Goal: Task Accomplishment & Management: Manage account settings

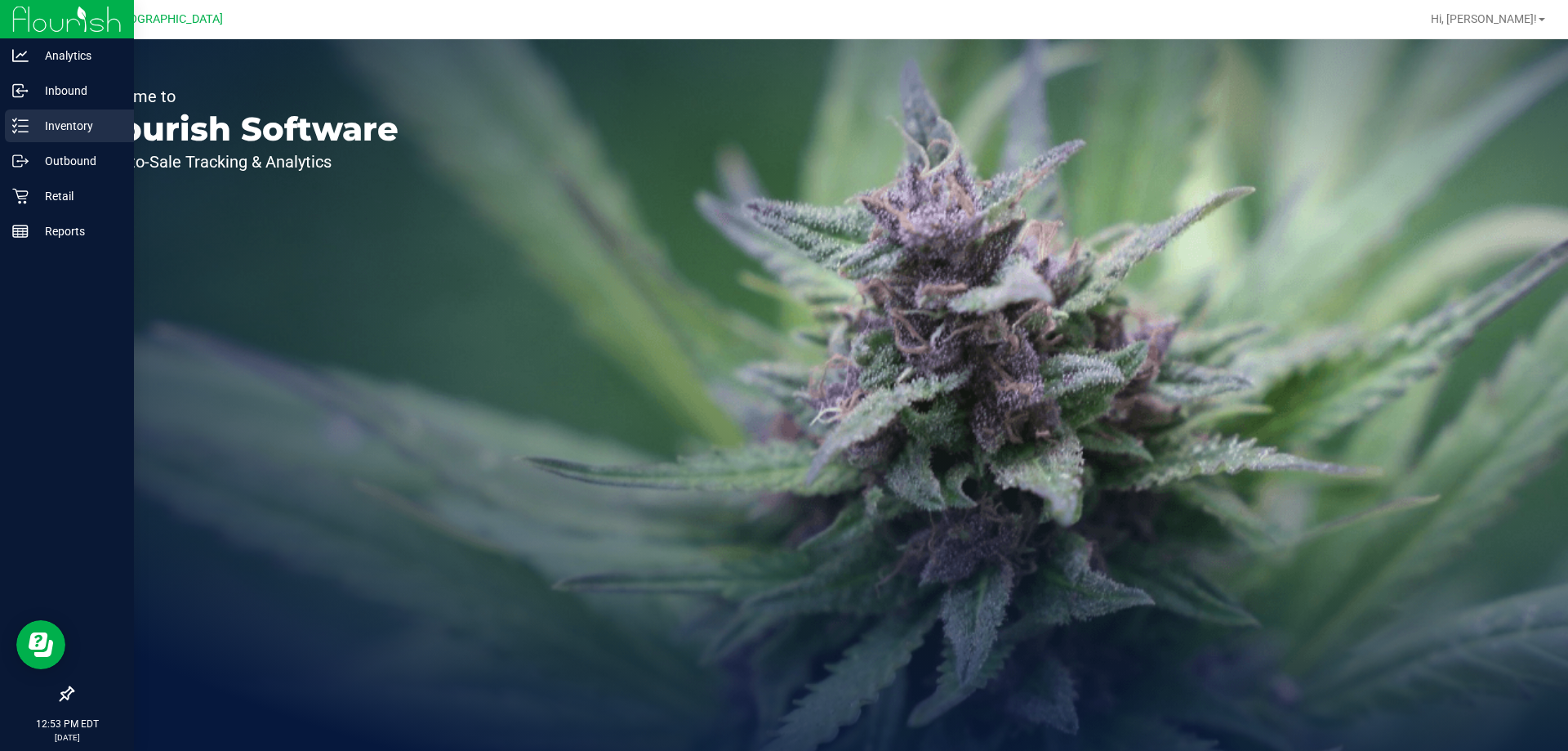
click at [37, 120] on p "Inventory" at bounding box center [78, 126] width 98 height 20
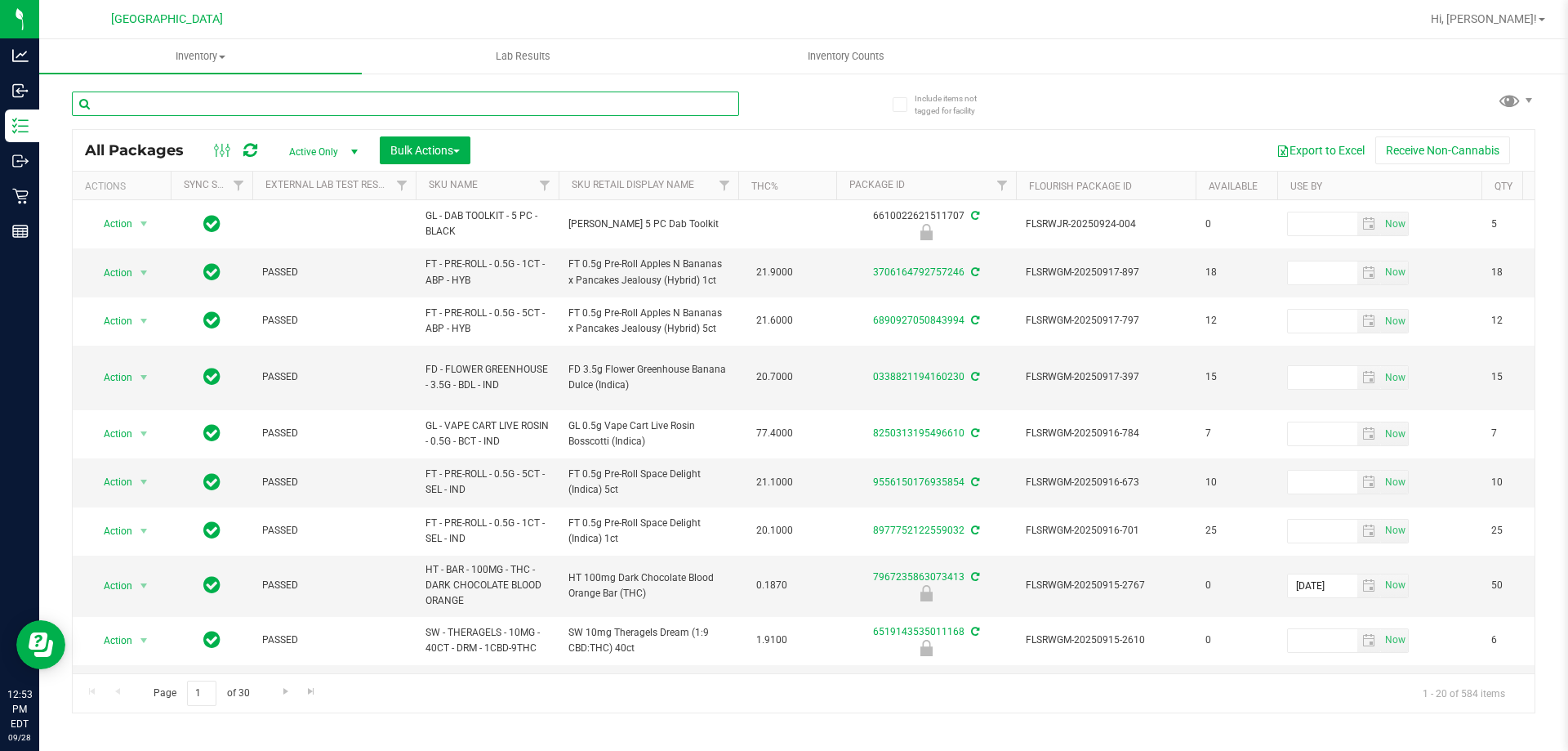
drag, startPoint x: 355, startPoint y: 112, endPoint x: 353, endPoint y: 103, distance: 9.2
click at [353, 103] on input "text" at bounding box center [405, 103] width 667 height 24
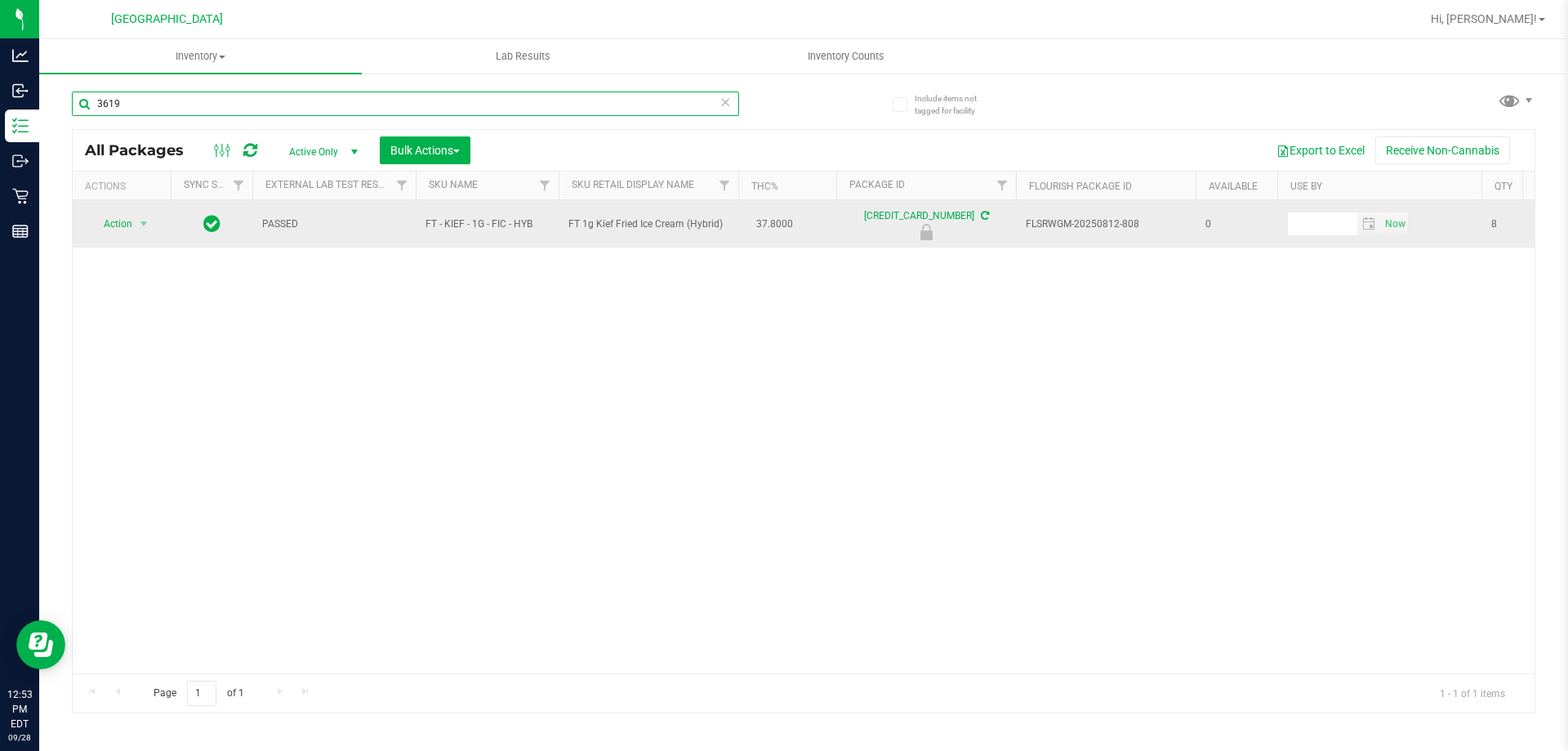
type input "3619"
click at [128, 230] on span "Action" at bounding box center [111, 223] width 44 height 23
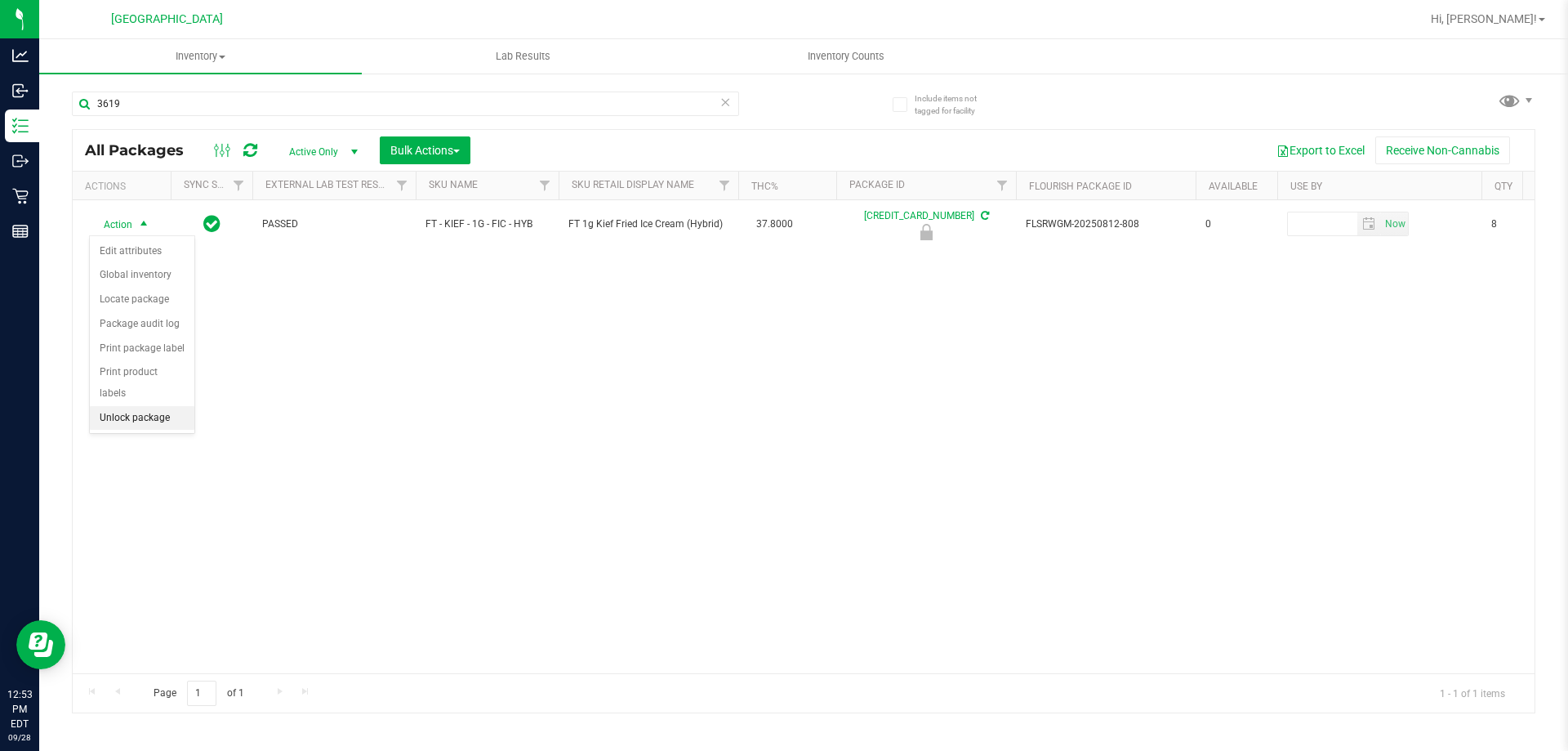
click at [152, 406] on li "Unlock package" at bounding box center [141, 418] width 104 height 24
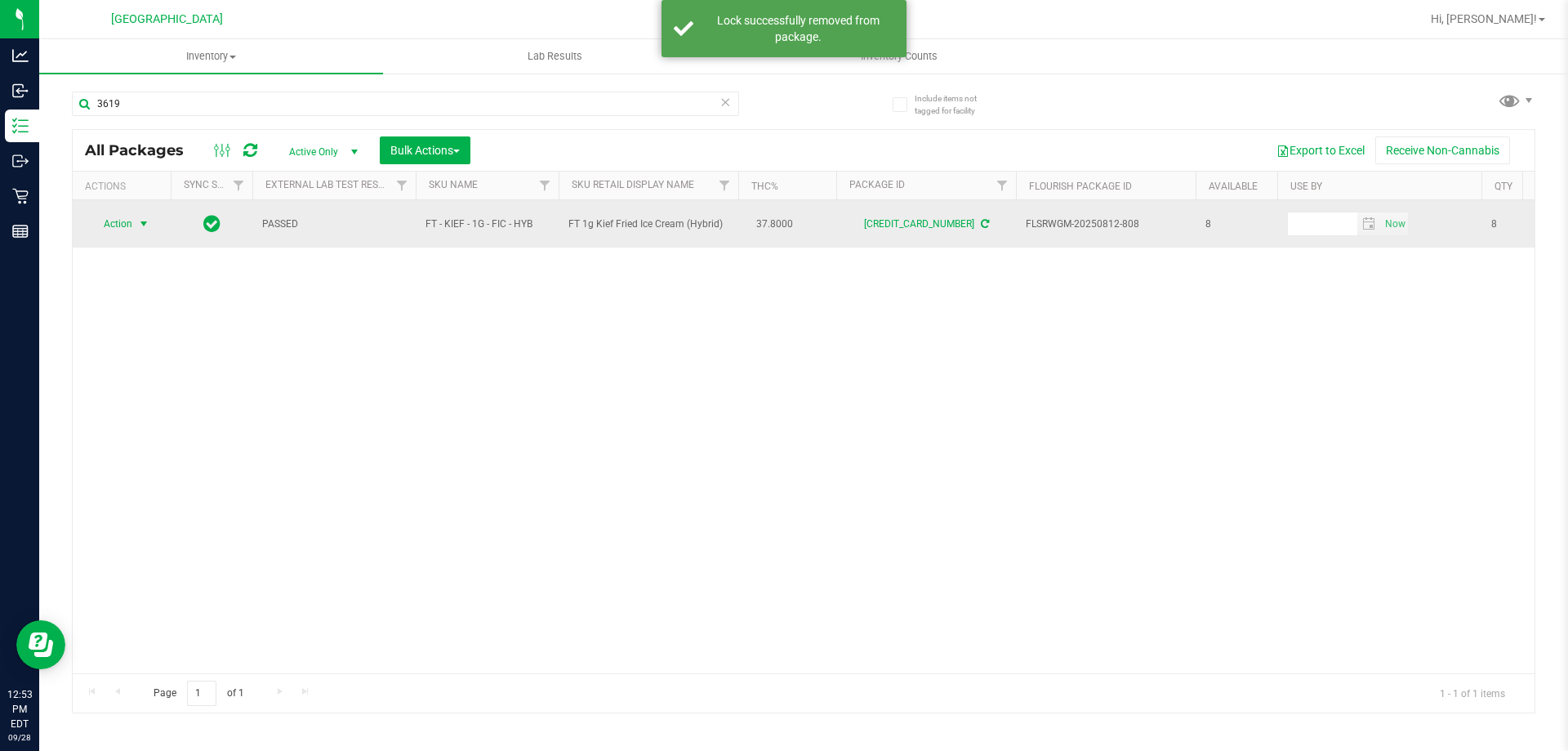
click at [147, 230] on span "select" at bounding box center [143, 224] width 13 height 13
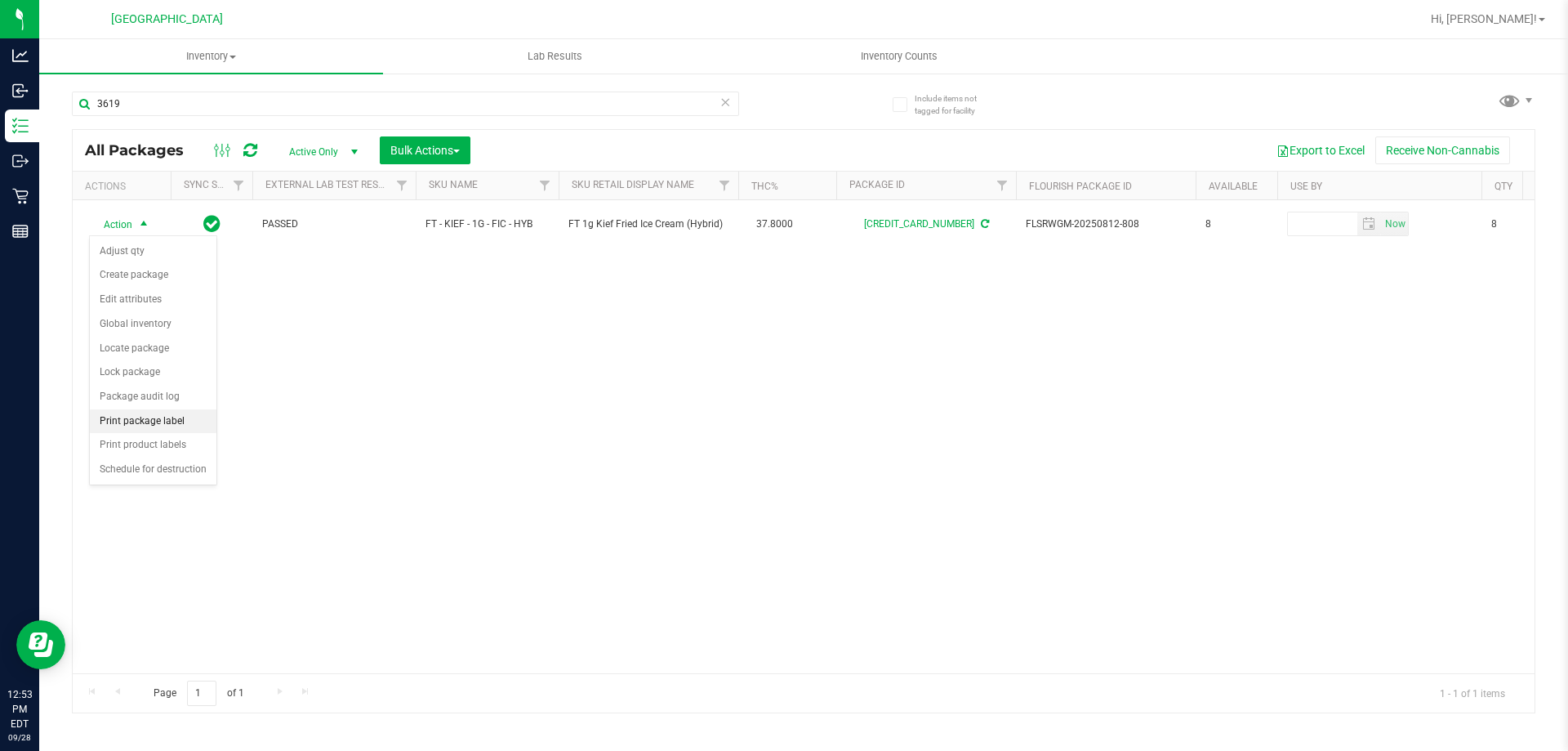
click at [184, 418] on li "Print package label" at bounding box center [153, 421] width 127 height 24
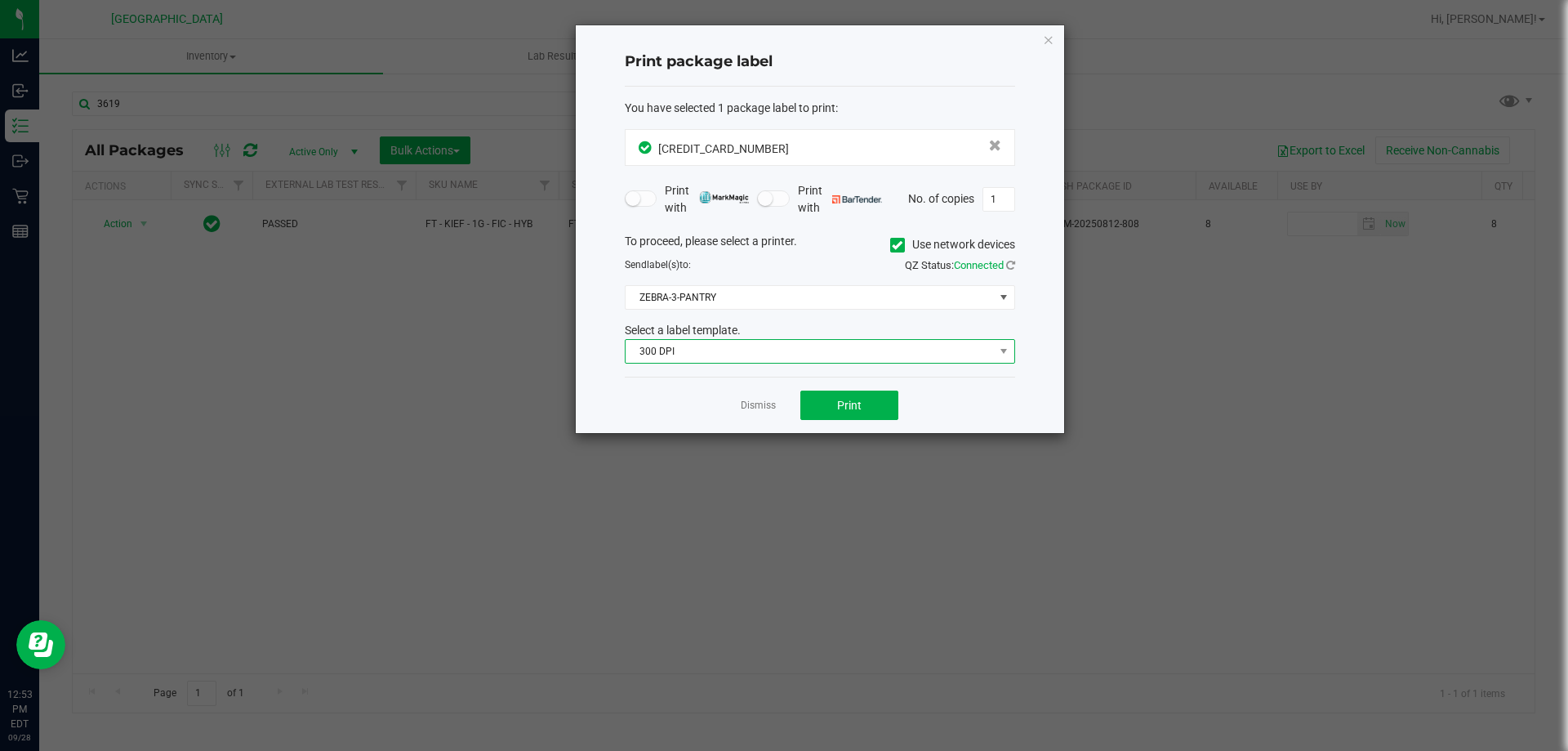
click at [728, 356] on span "300 DPI" at bounding box center [810, 351] width 368 height 23
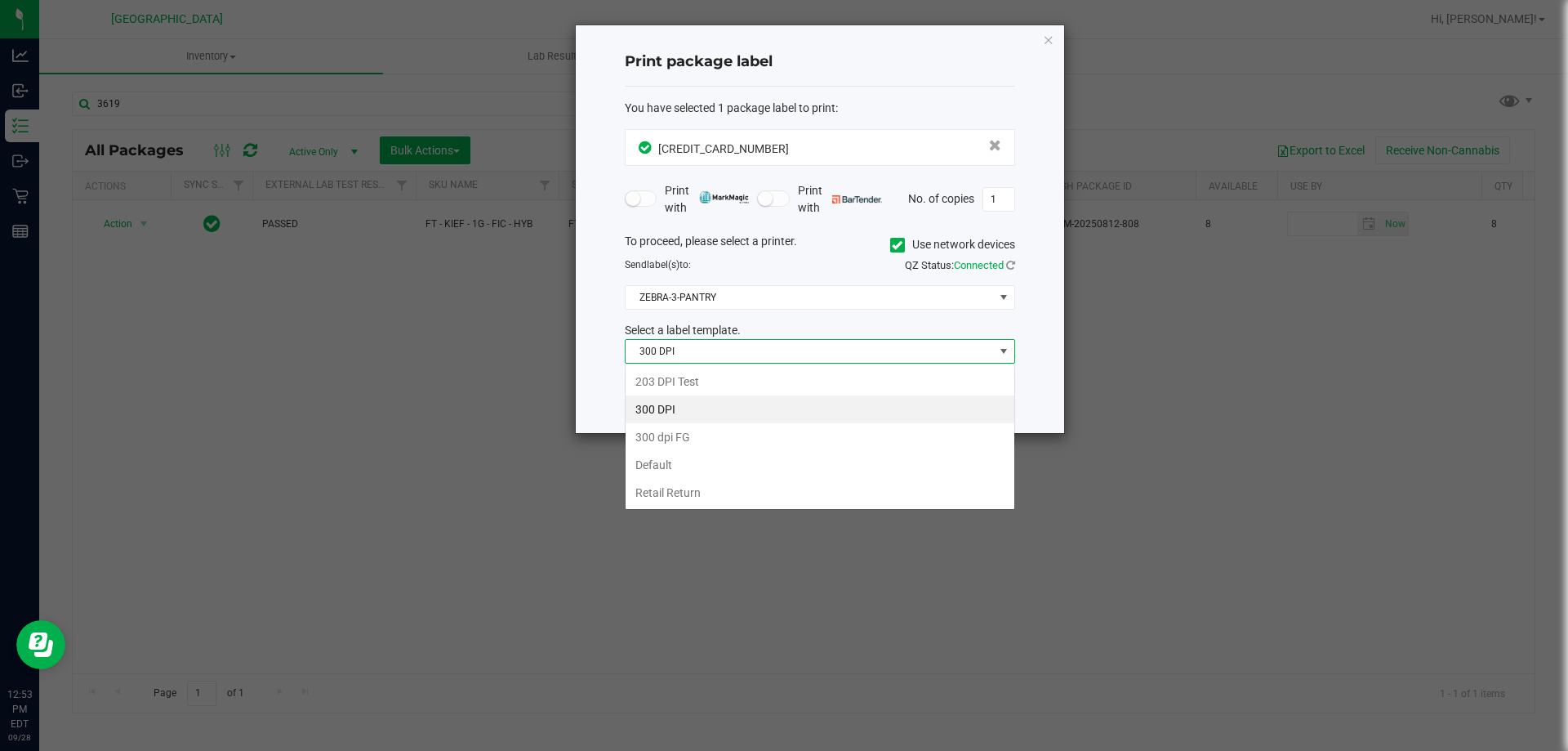
scroll to position [24, 391]
click at [703, 380] on li "203 DPI Test" at bounding box center [820, 381] width 389 height 28
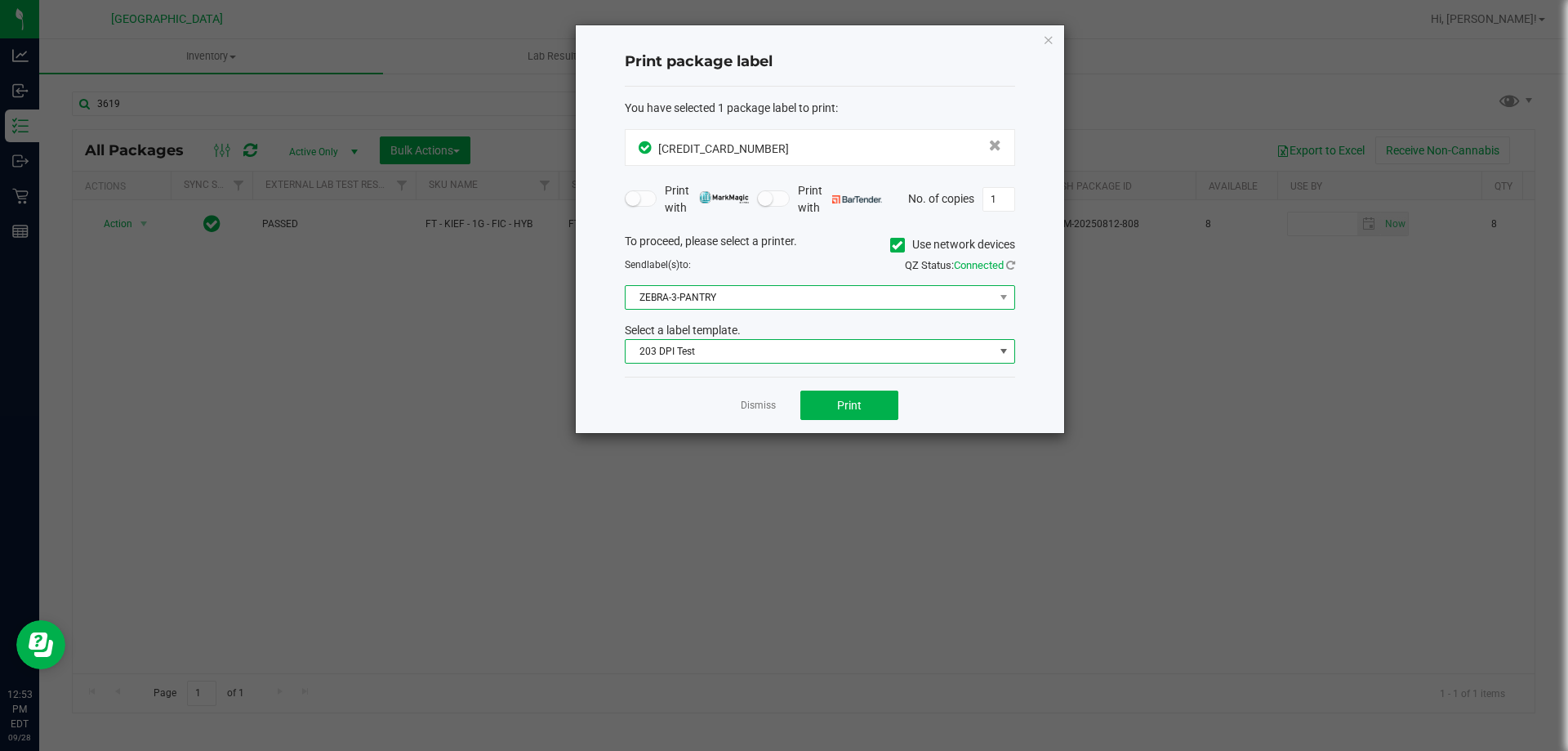
click at [808, 301] on span "ZEBRA-3-PANTRY" at bounding box center [810, 297] width 368 height 23
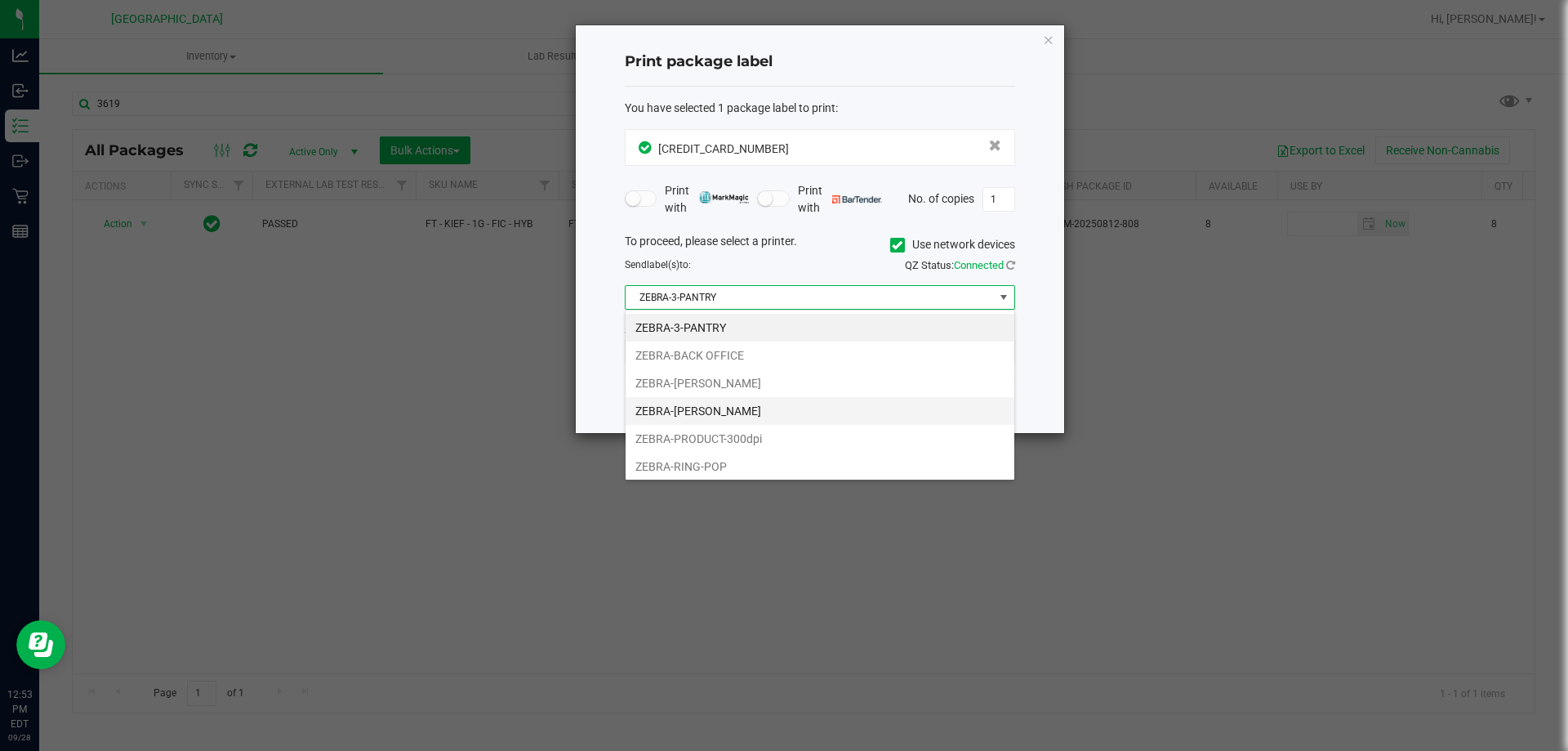
click at [722, 402] on li "ZEBRA-[PERSON_NAME]" at bounding box center [820, 411] width 389 height 28
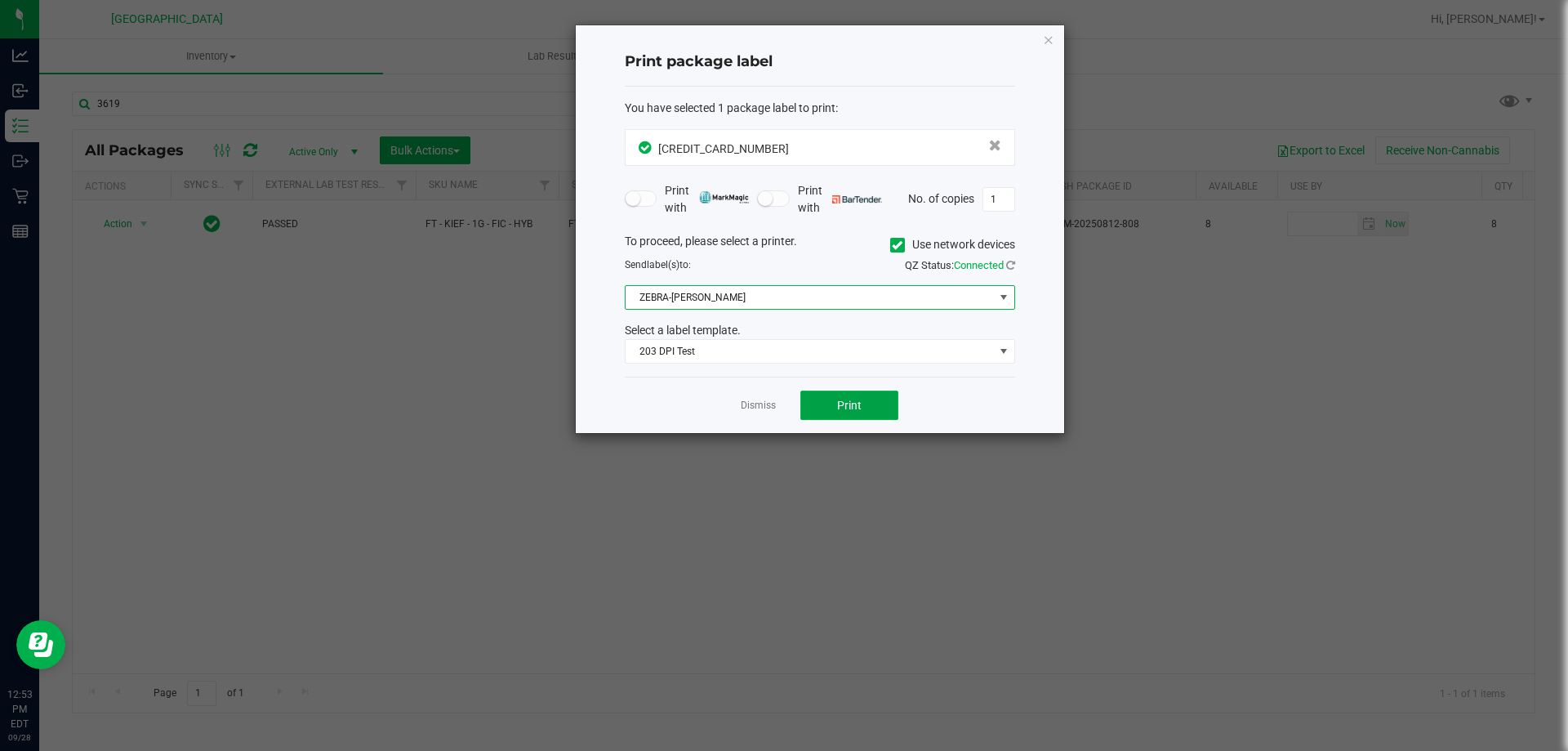
click at [842, 402] on span "Print" at bounding box center [849, 405] width 24 height 13
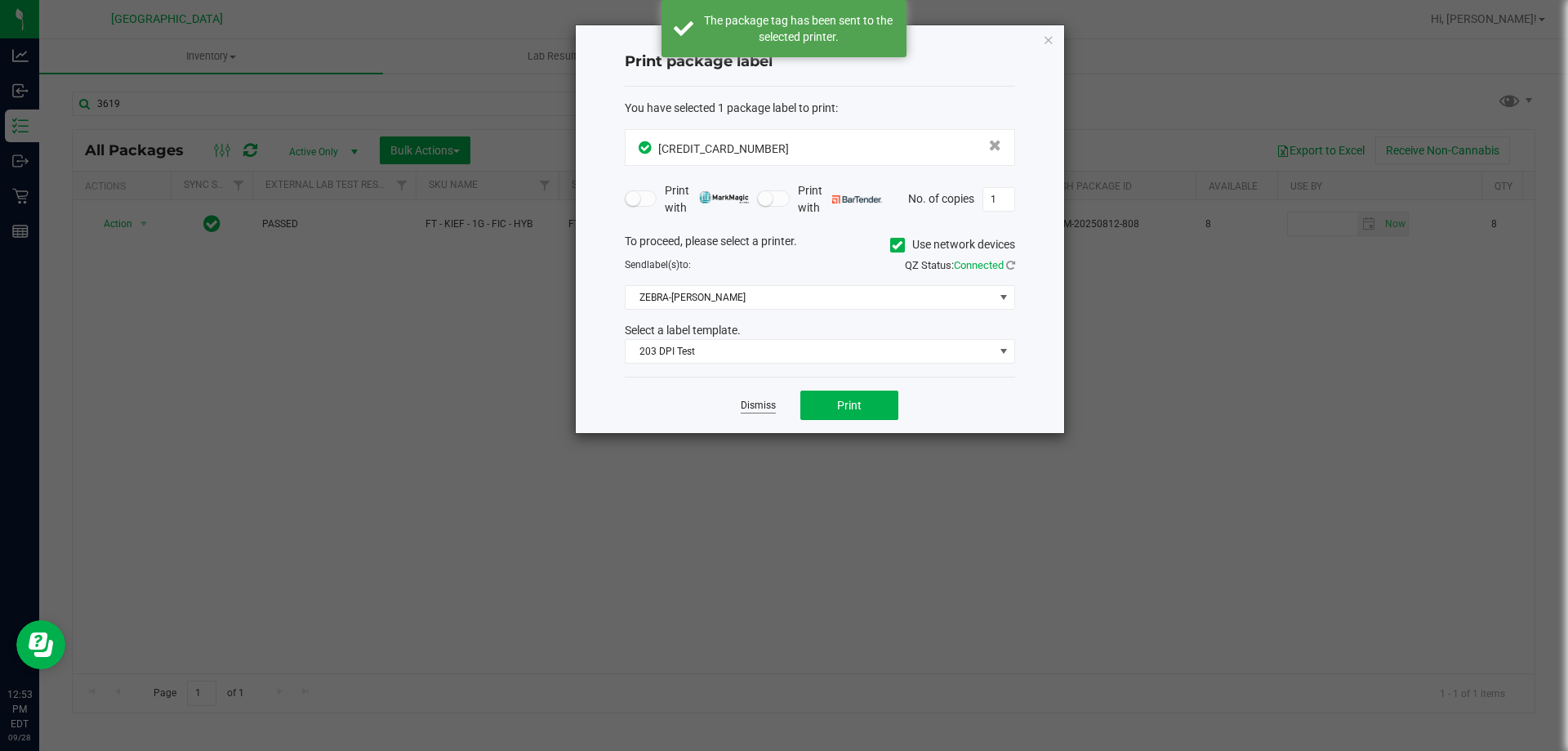
click at [745, 401] on link "Dismiss" at bounding box center [758, 405] width 35 height 14
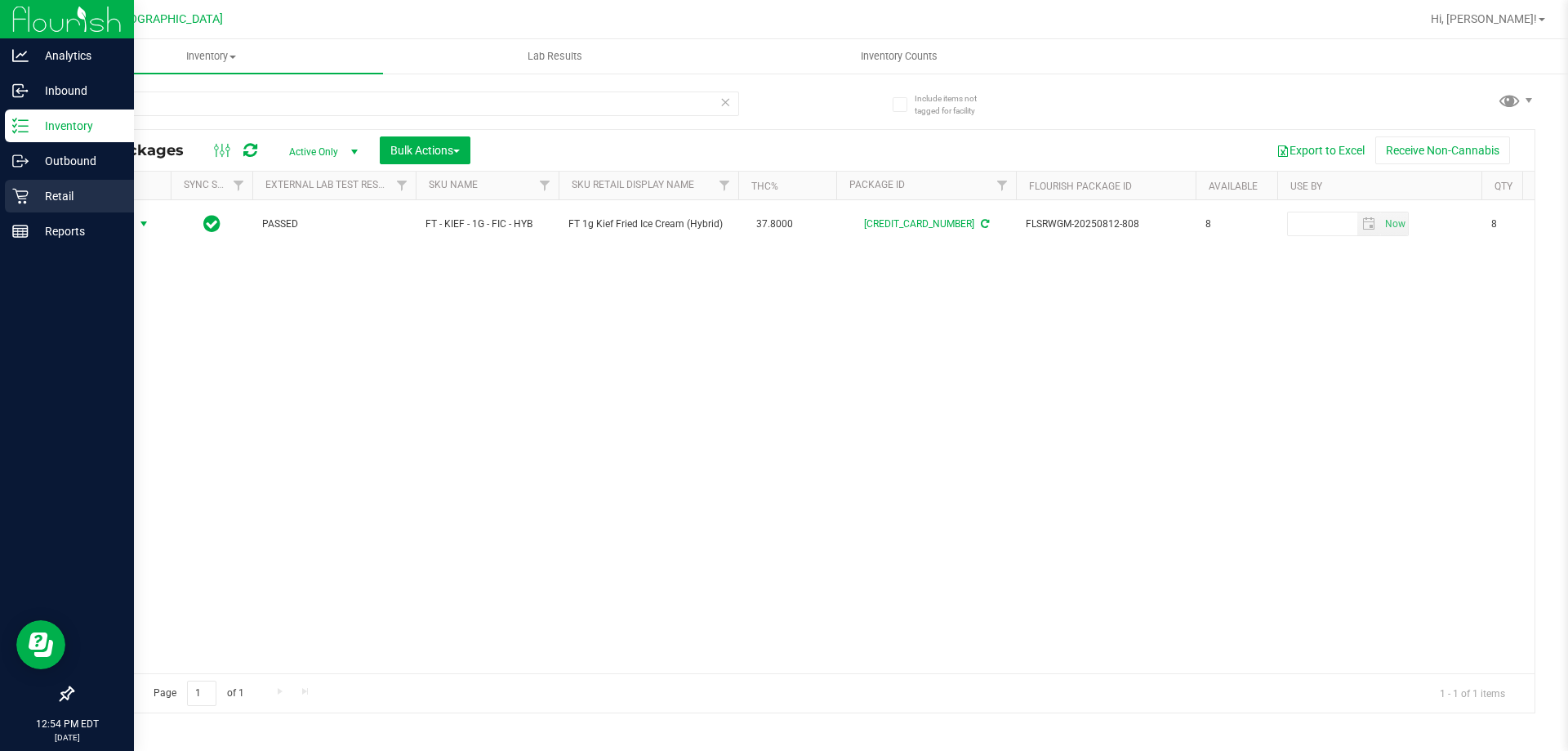
click at [40, 195] on p "Retail" at bounding box center [78, 196] width 98 height 20
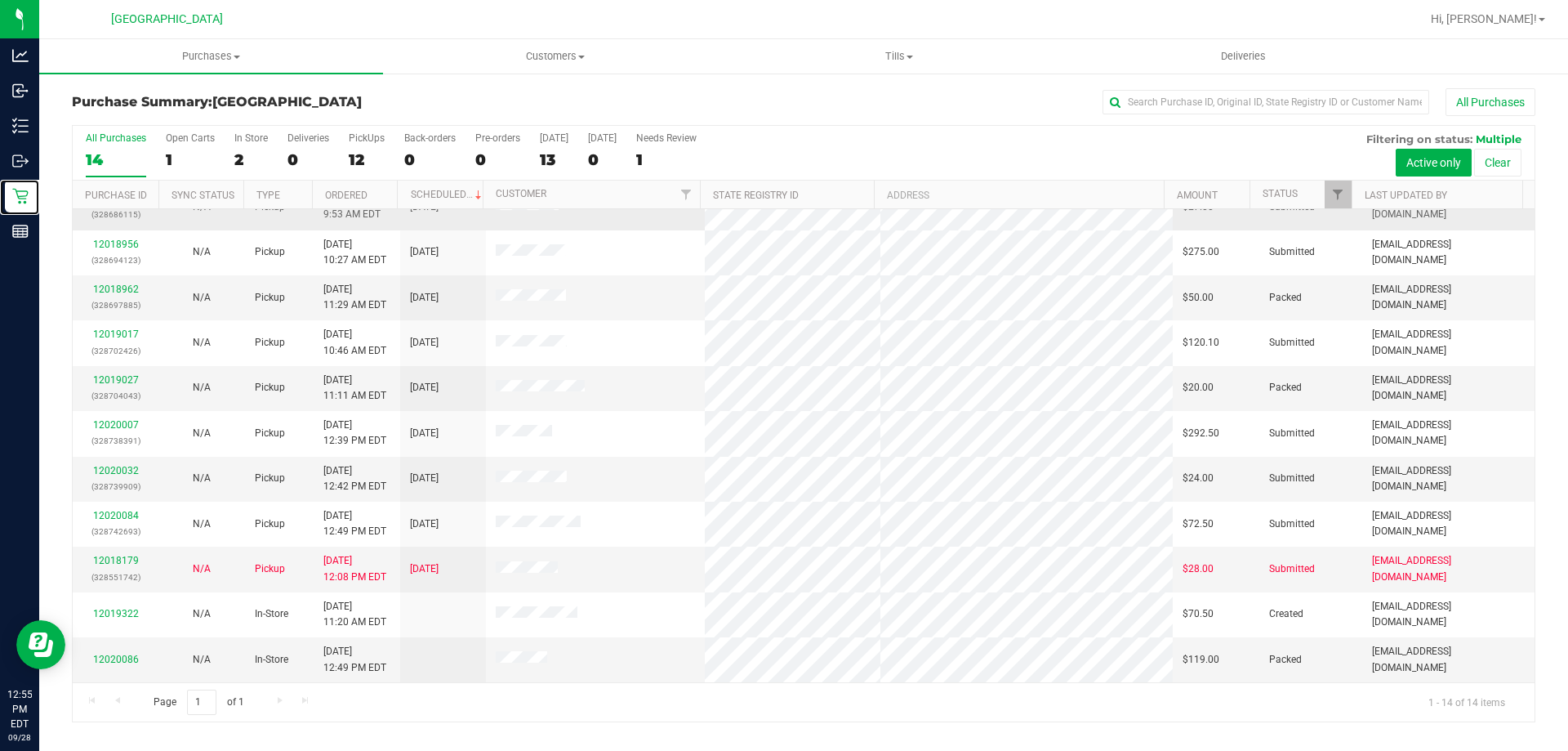
scroll to position [78, 0]
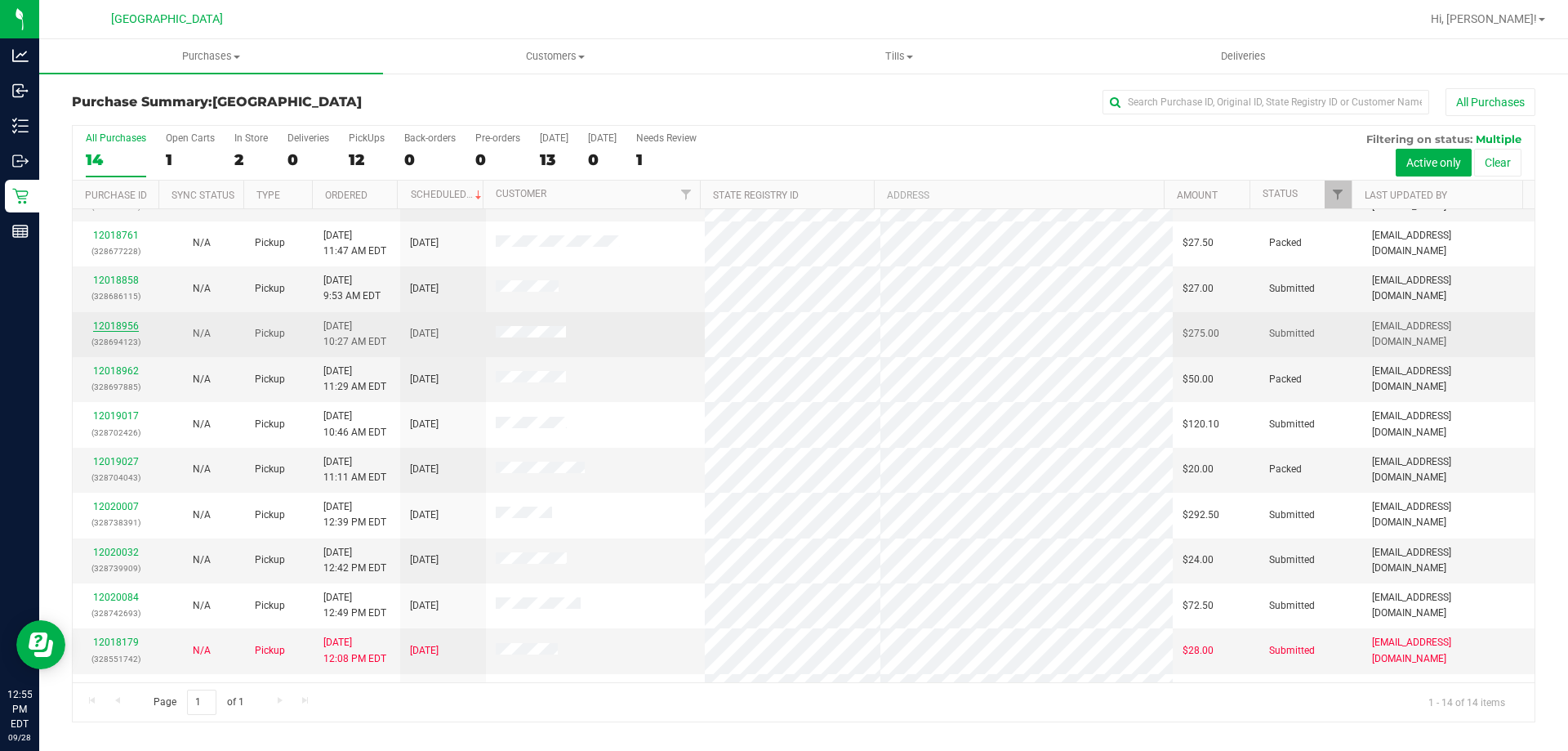
click at [108, 321] on link "12018956" at bounding box center [116, 326] width 45 height 12
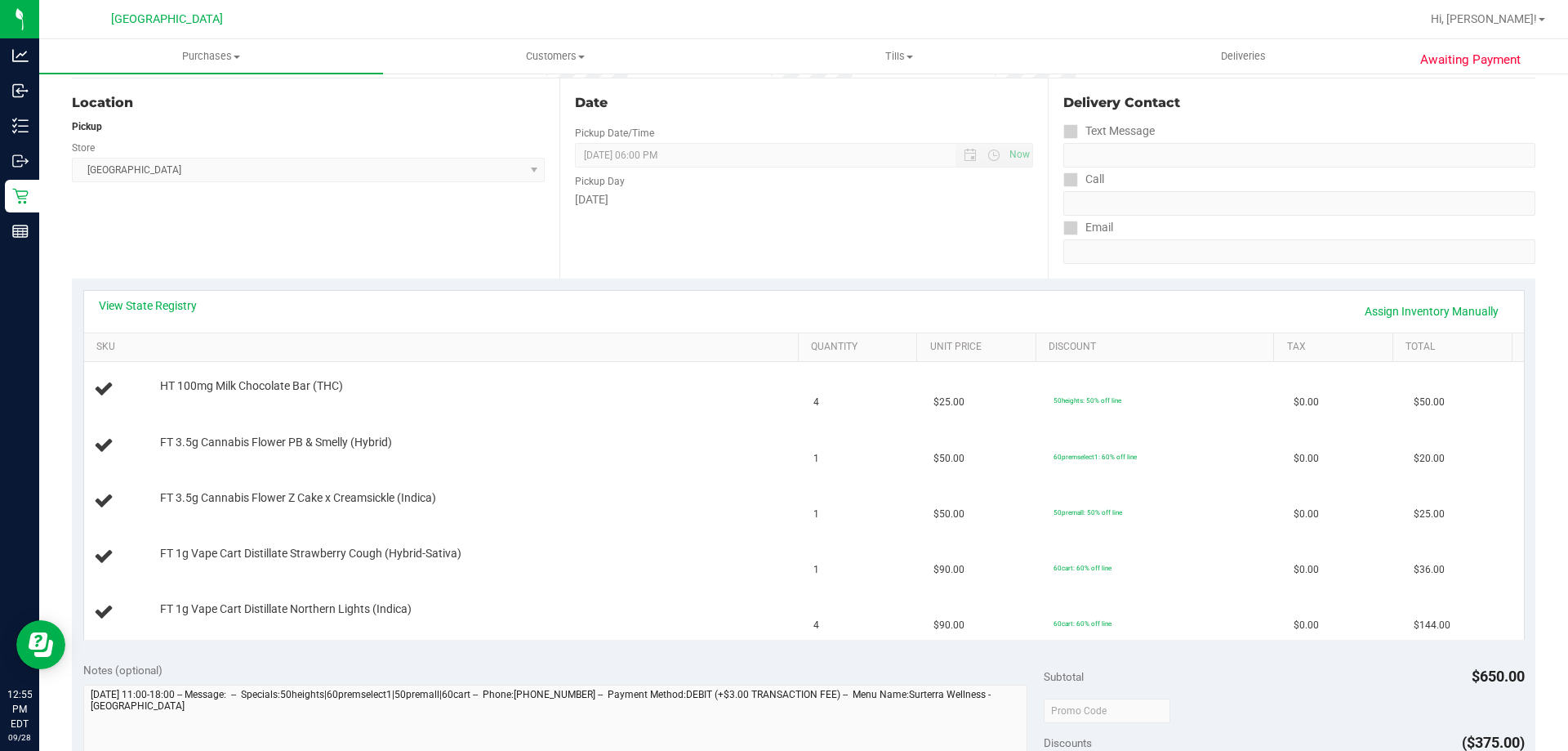
scroll to position [163, 0]
click at [177, 305] on link "View State Registry" at bounding box center [148, 304] width 98 height 16
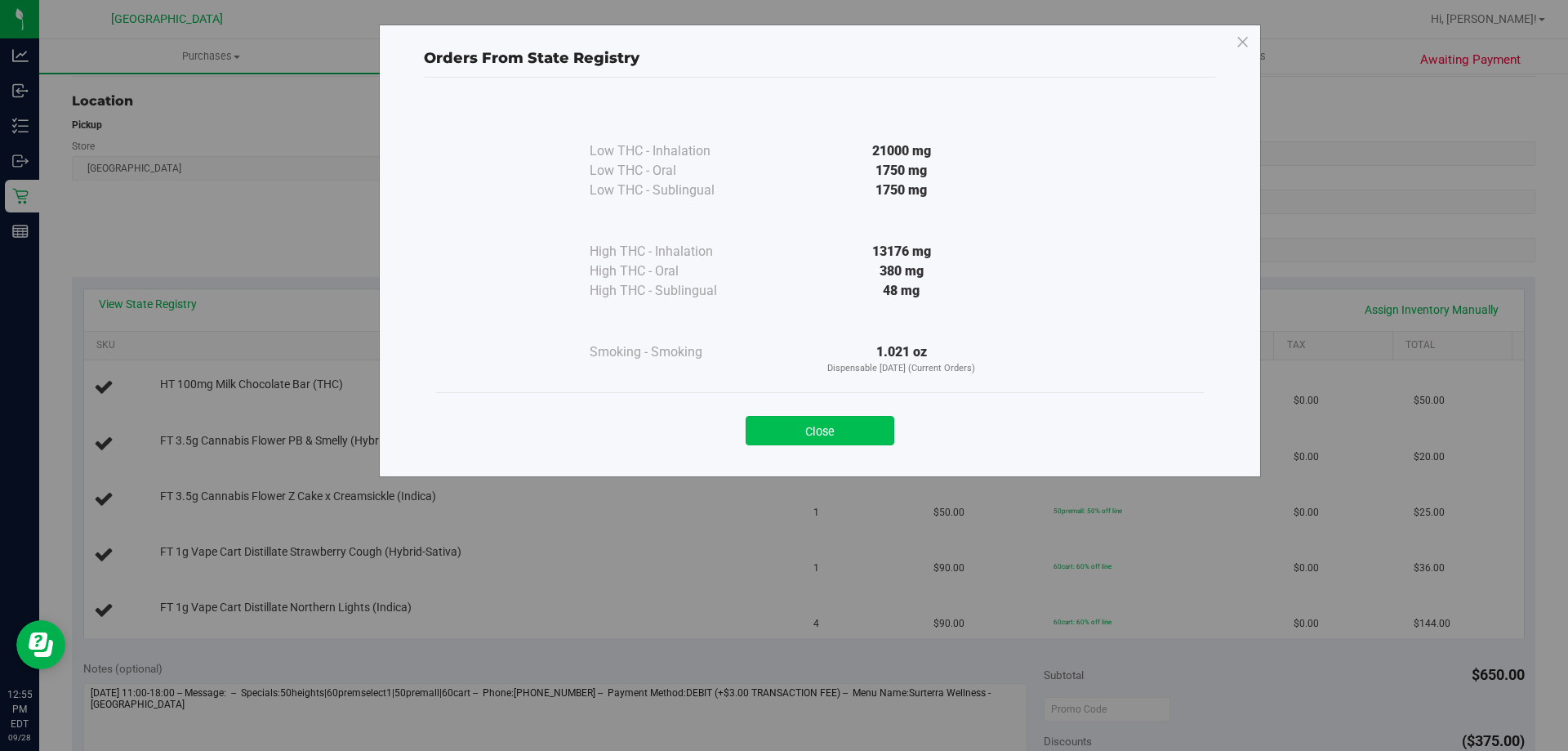
click at [813, 432] on button "Close" at bounding box center [820, 430] width 149 height 29
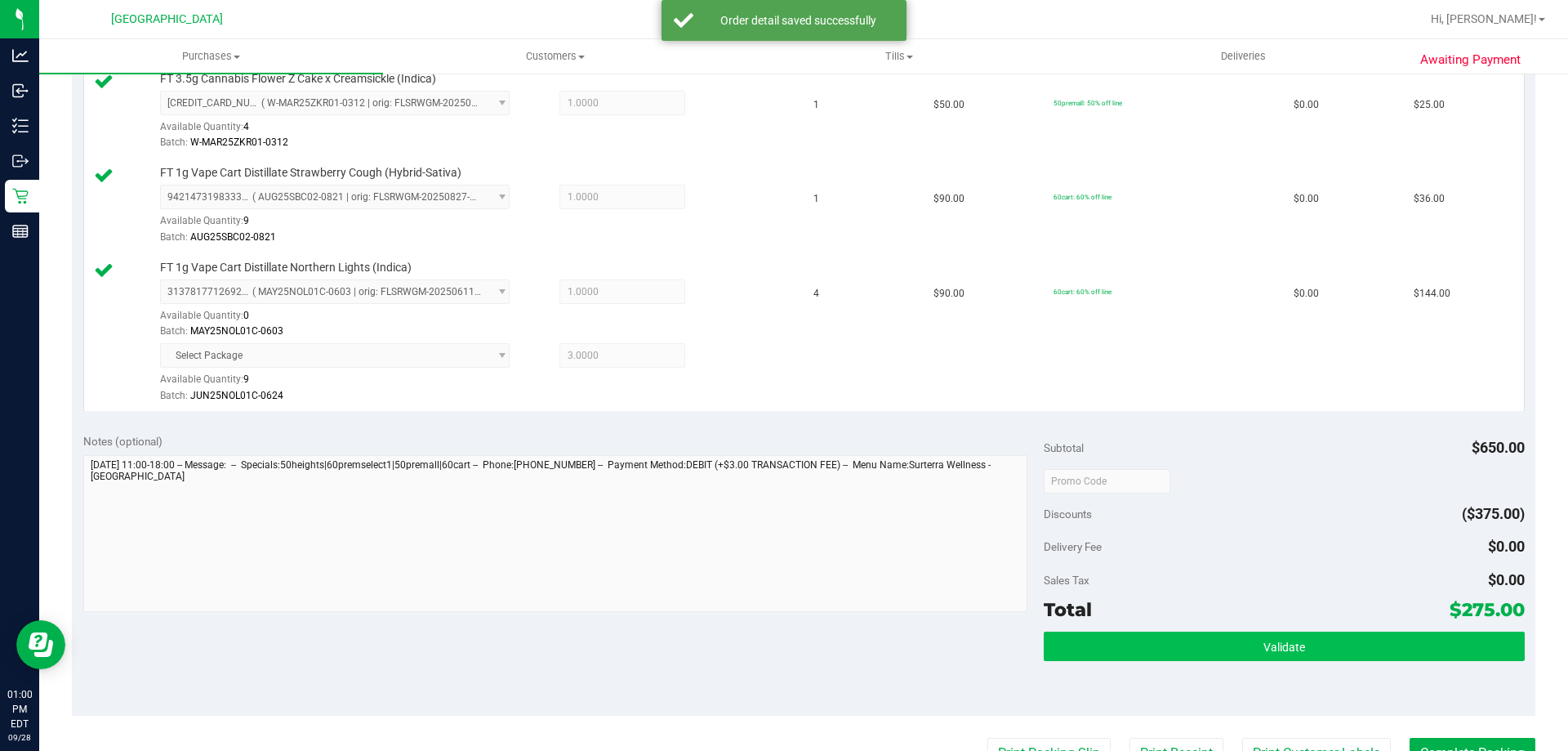
scroll to position [817, 0]
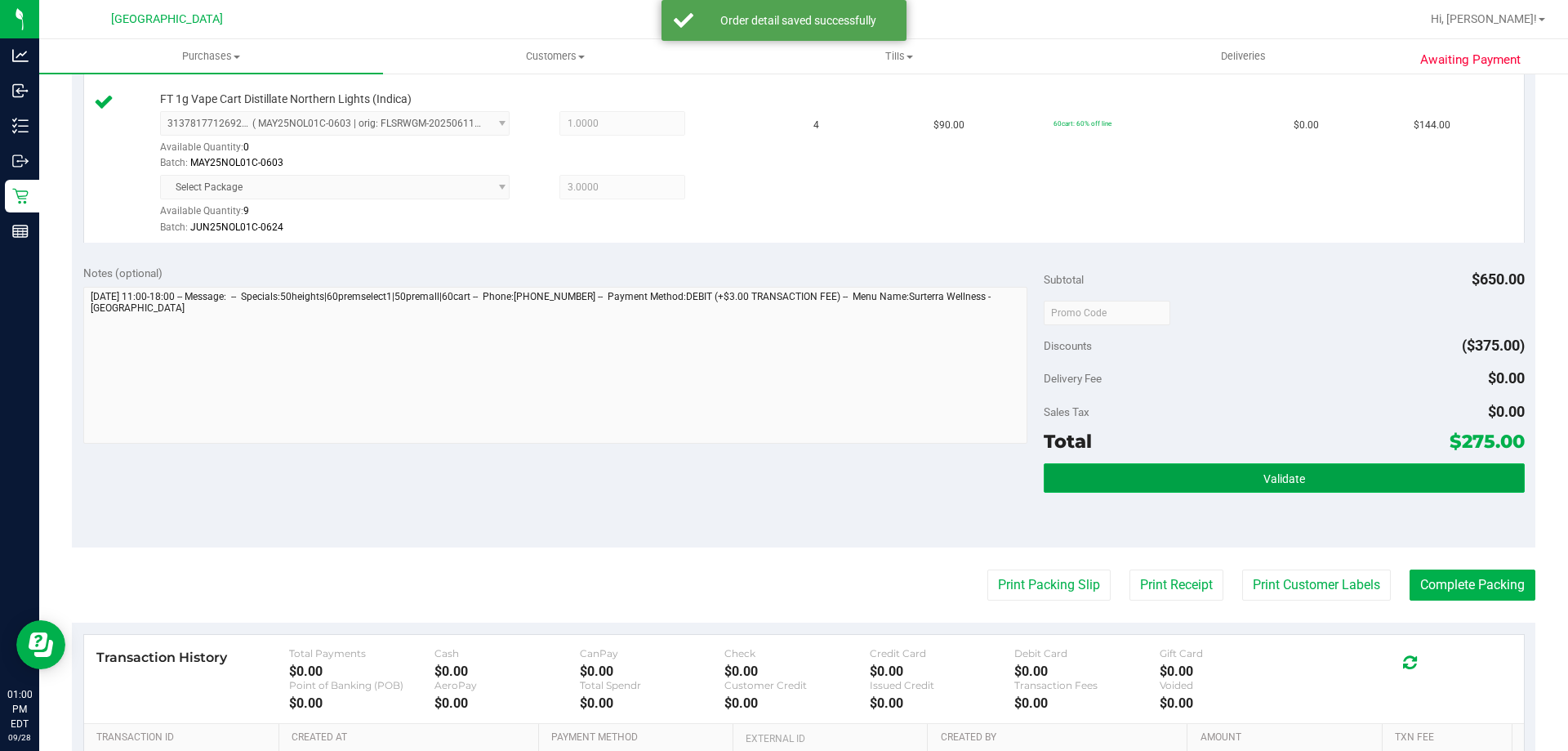
click at [1232, 465] on button "Validate" at bounding box center [1284, 478] width 481 height 29
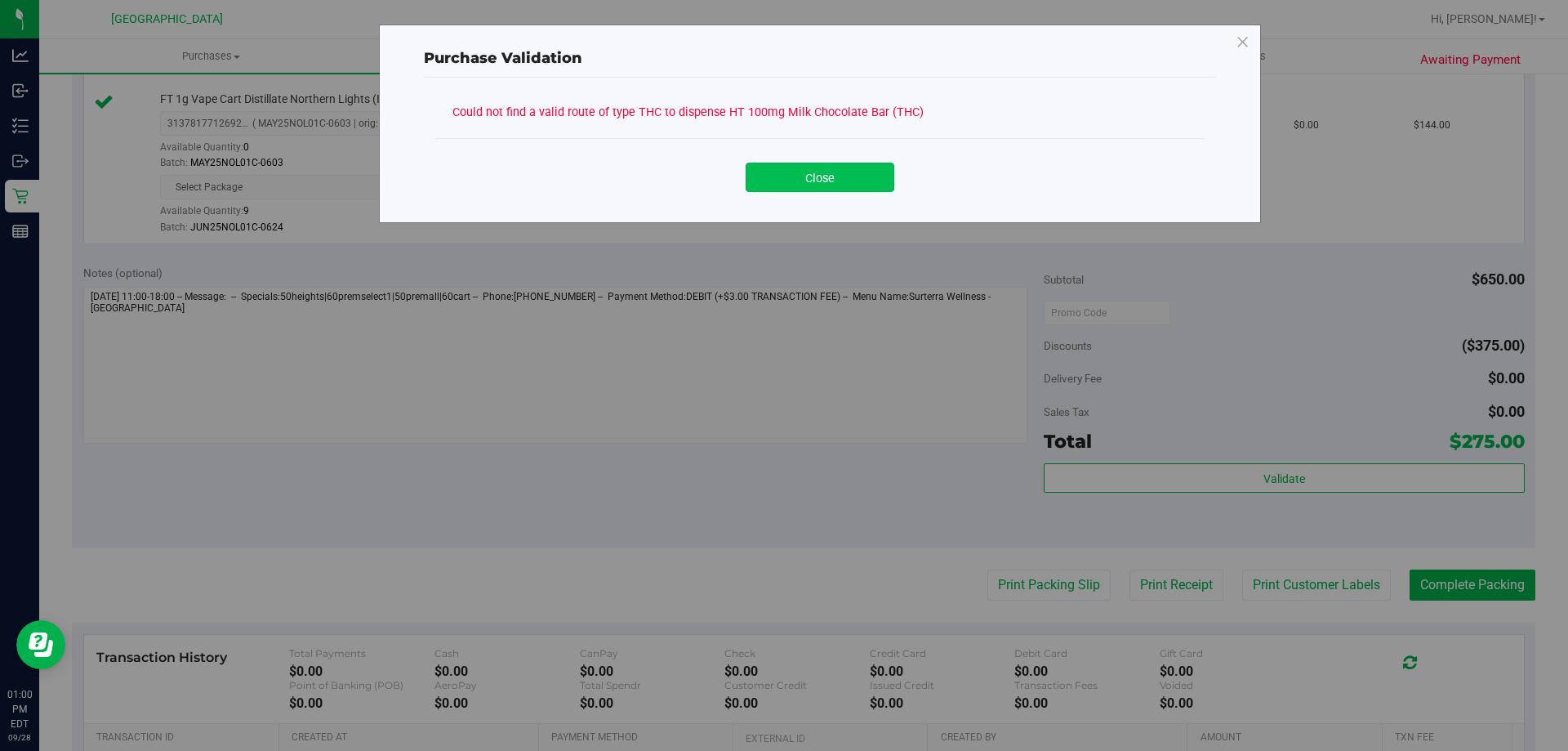
click at [771, 172] on button "Close" at bounding box center [820, 177] width 149 height 29
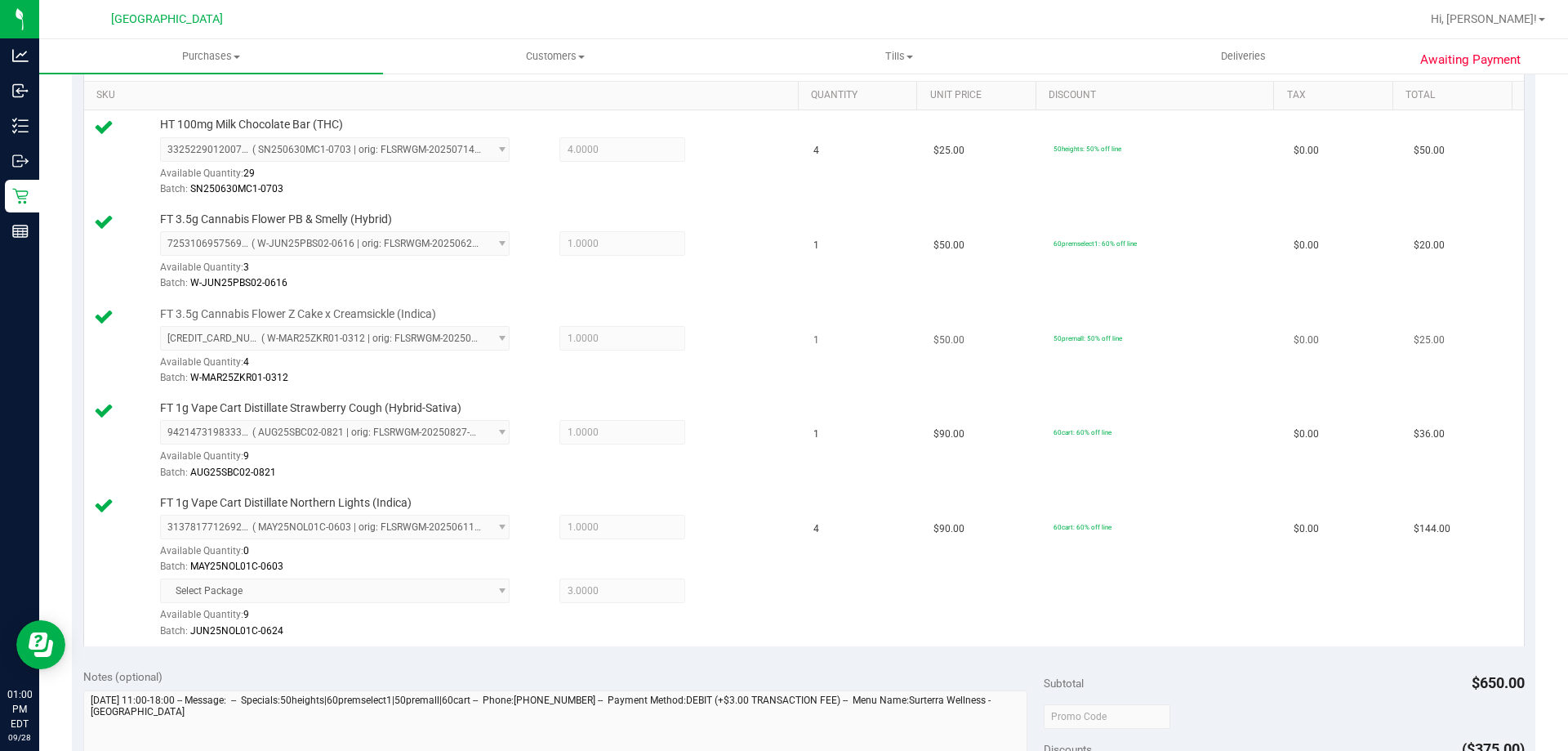
scroll to position [327, 0]
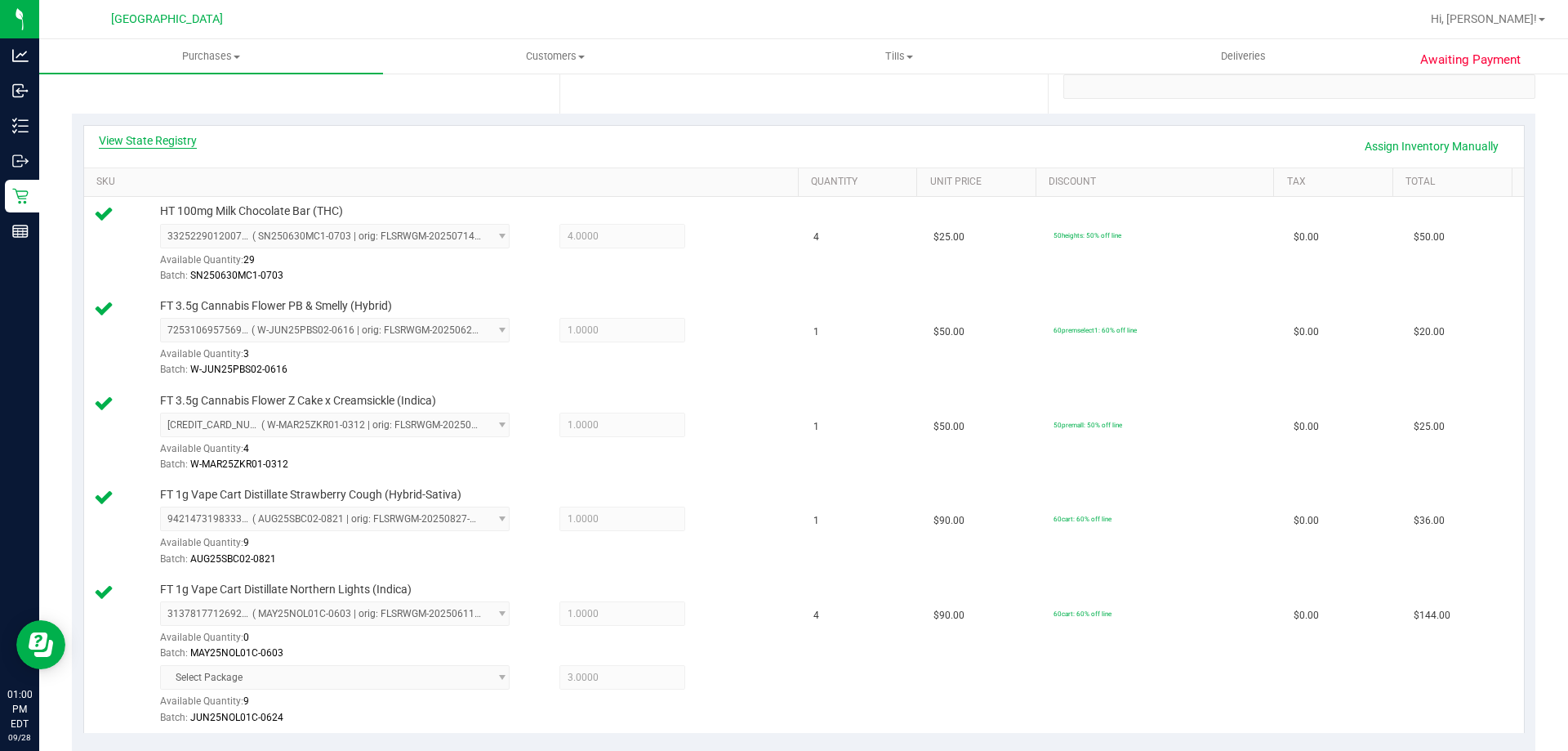
click at [175, 139] on link "View State Registry" at bounding box center [148, 141] width 98 height 16
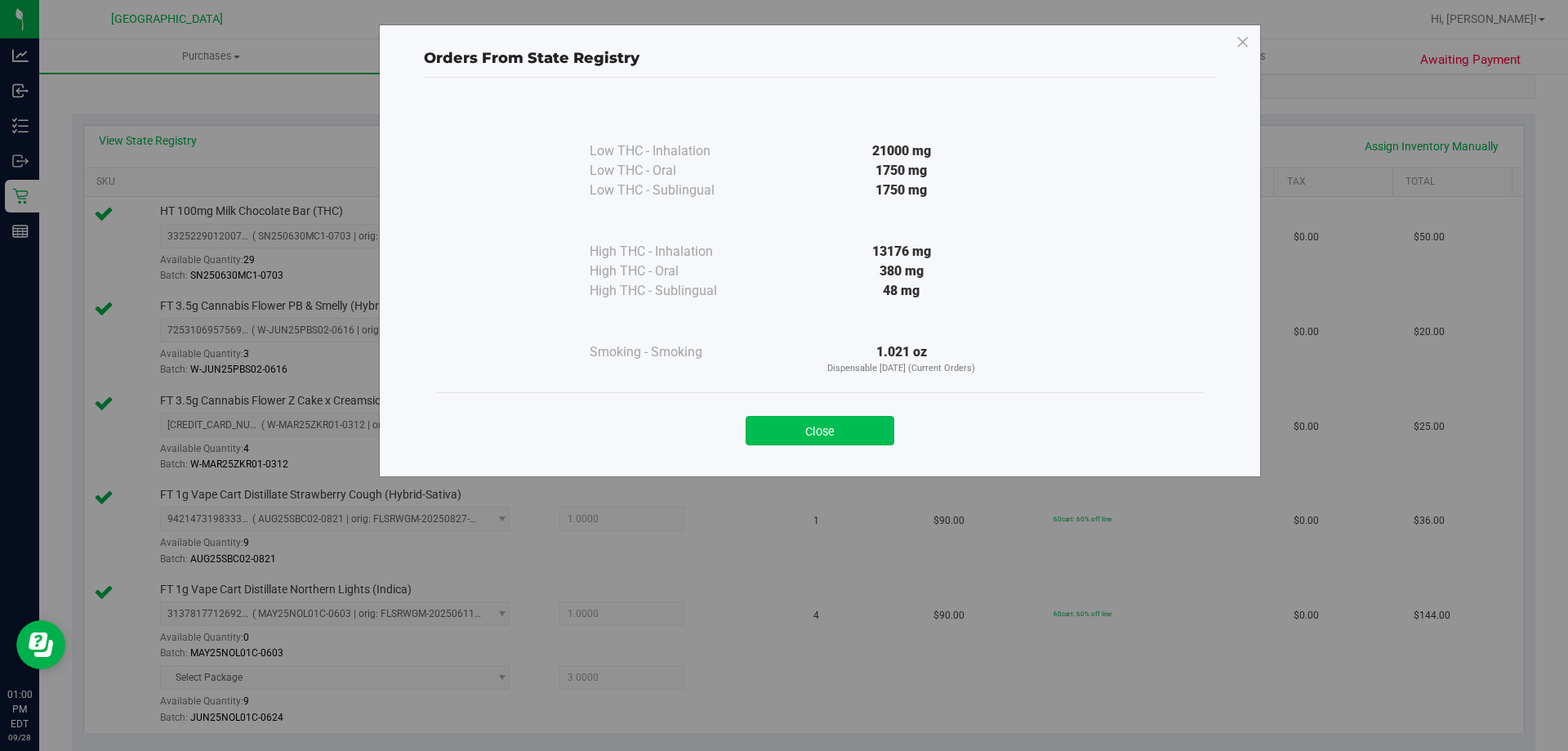
click at [754, 424] on button "Close" at bounding box center [820, 430] width 149 height 29
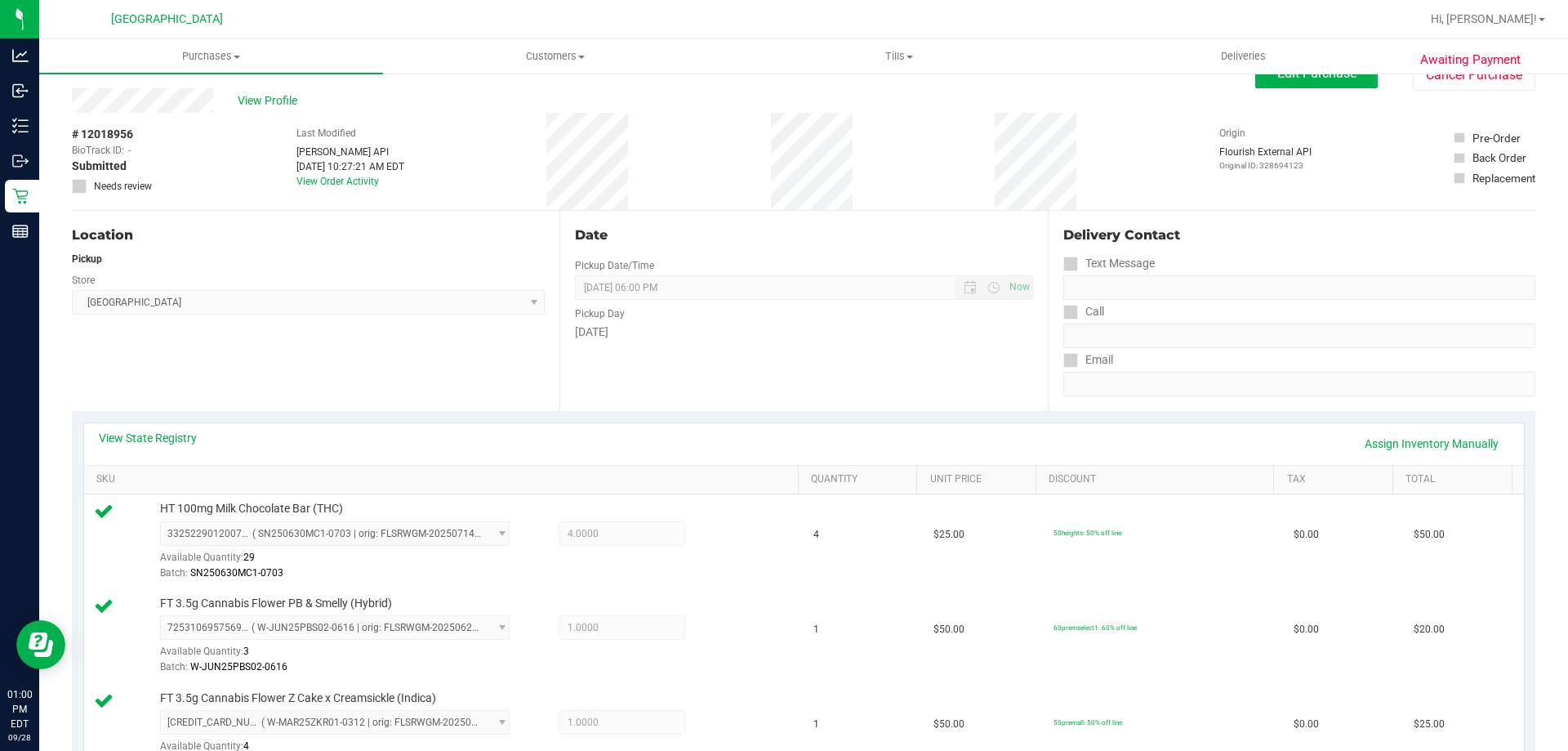
scroll to position [0, 0]
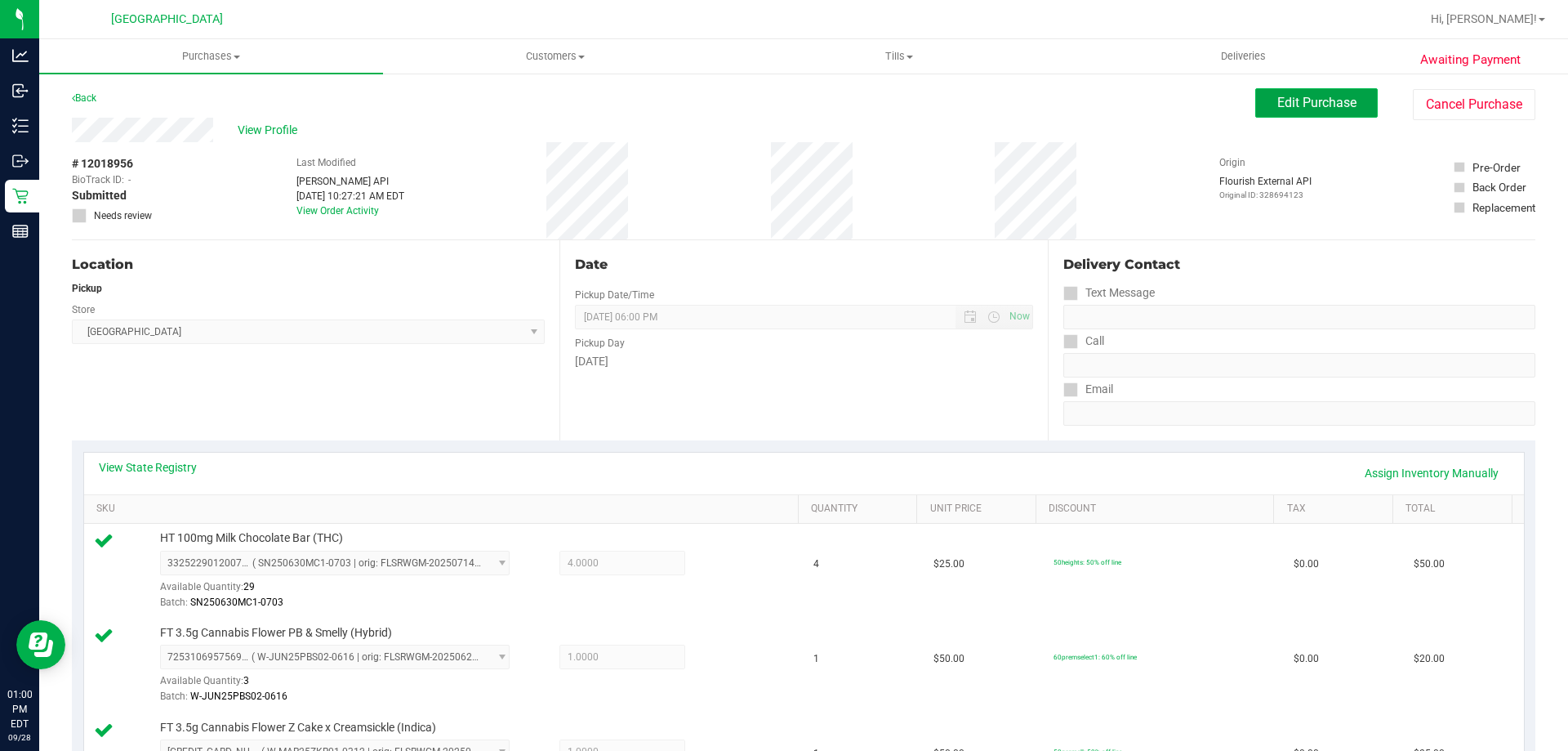
click at [1334, 101] on span "Edit Purchase" at bounding box center [1317, 102] width 79 height 15
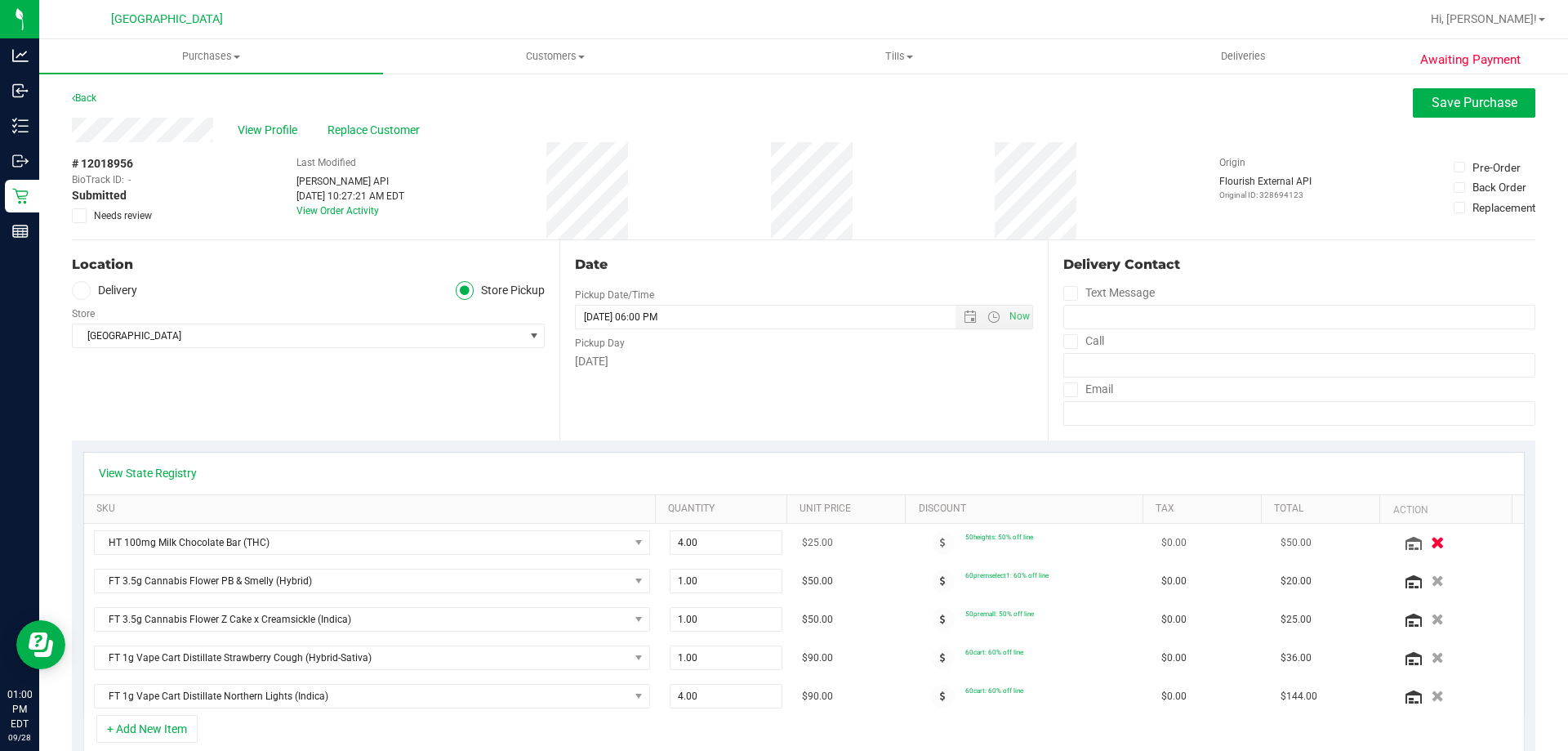
click at [1431, 541] on icon "button" at bounding box center [1437, 543] width 14 height 13
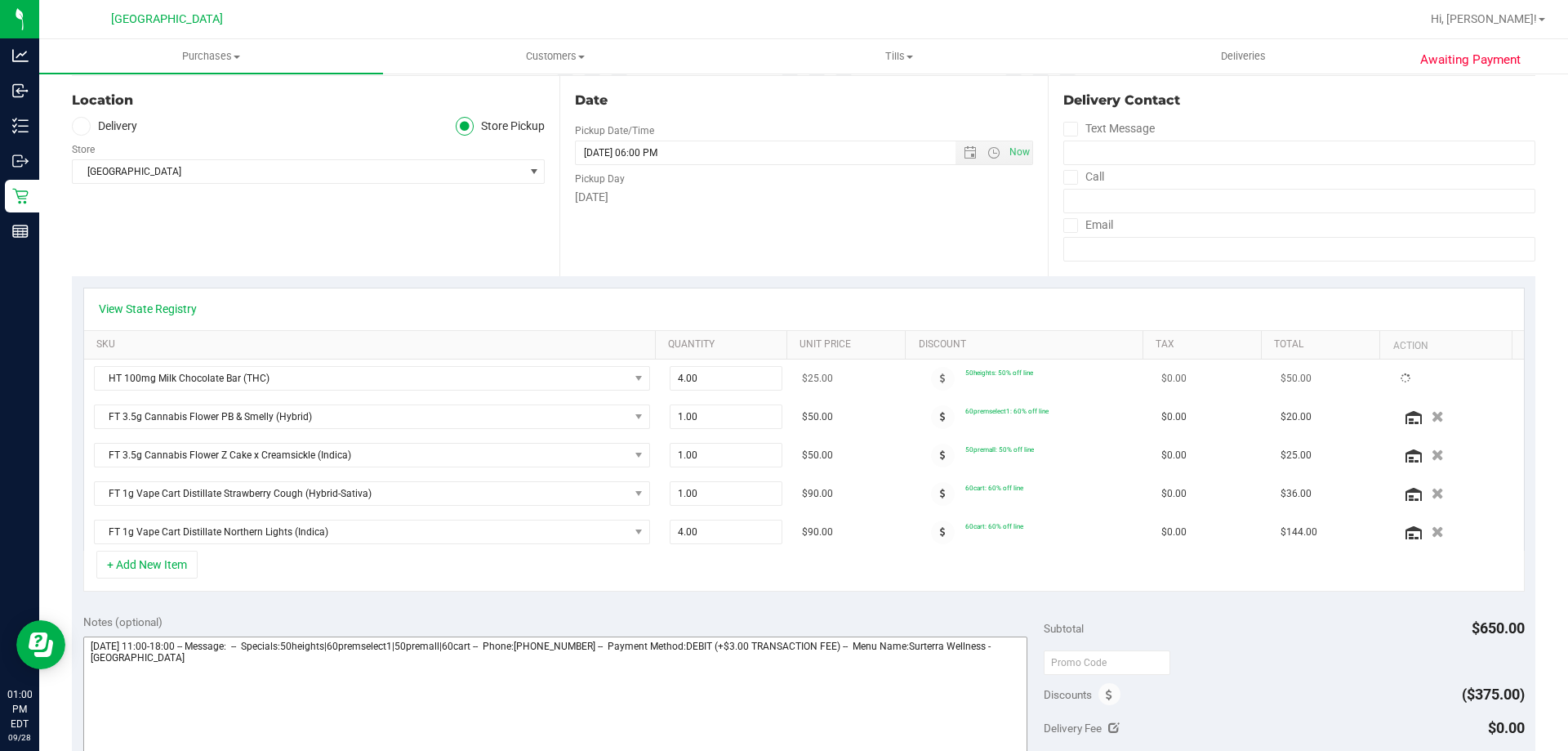
scroll to position [327, 0]
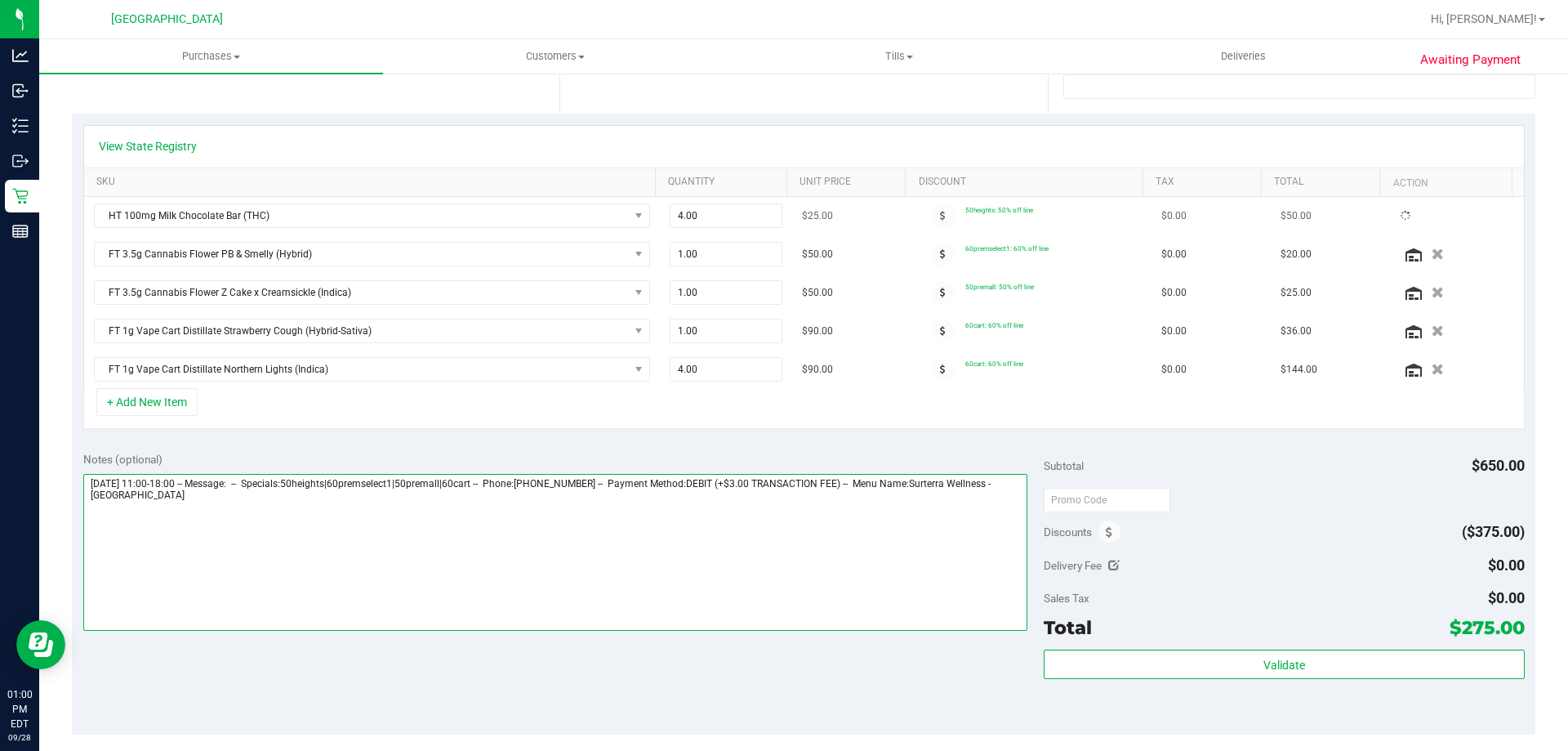
click at [609, 563] on textarea at bounding box center [556, 551] width 945 height 157
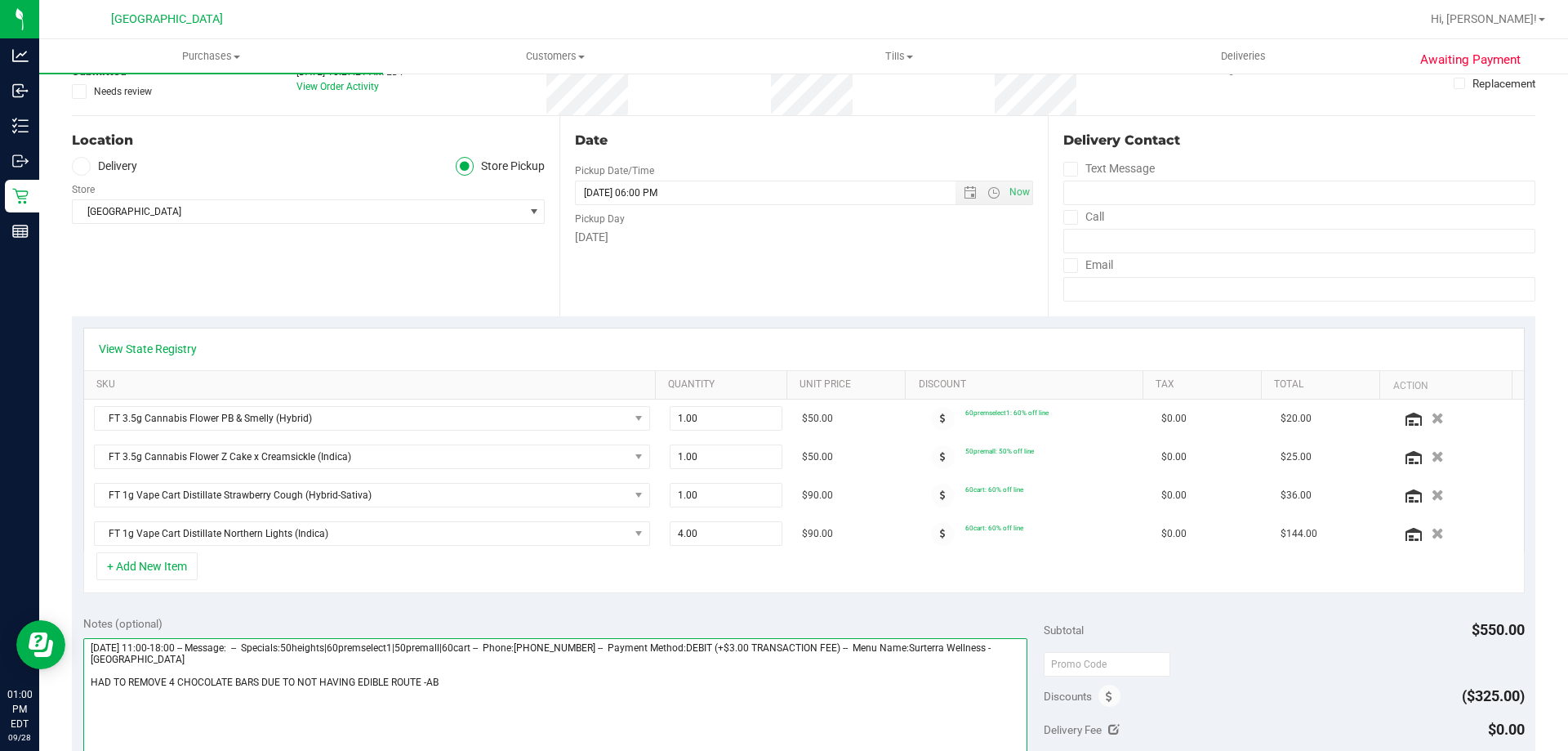
scroll to position [0, 0]
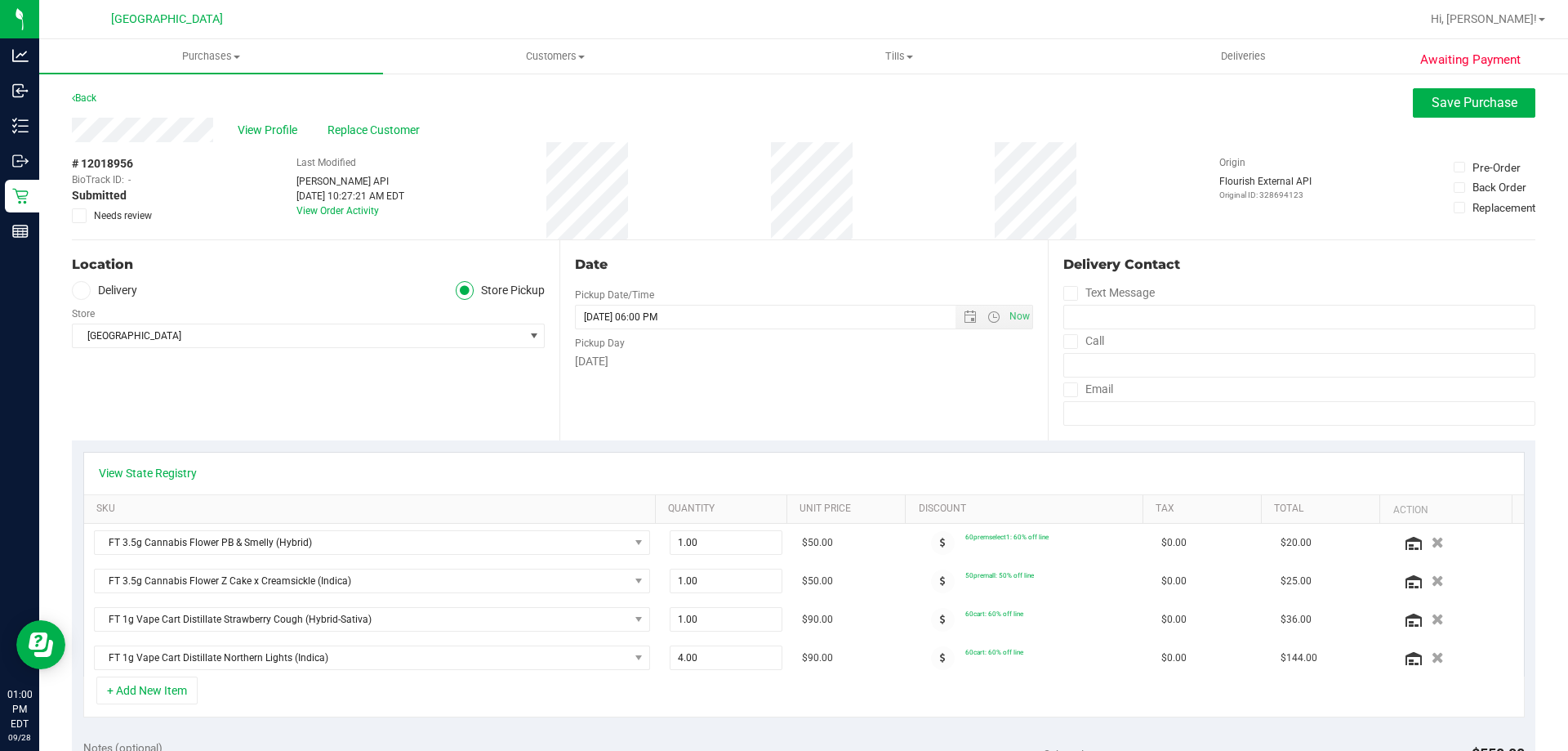
type textarea "Sunday 09/28/2025 11:00-18:00 -- Message: -- Specials:50heights|60premselect1|5…"
click at [88, 212] on label "Needs review" at bounding box center [112, 216] width 82 height 15
click at [0, 0] on input "Needs review" at bounding box center [0, 0] width 0 height 0
click at [1435, 99] on span "Save Purchase" at bounding box center [1475, 102] width 86 height 15
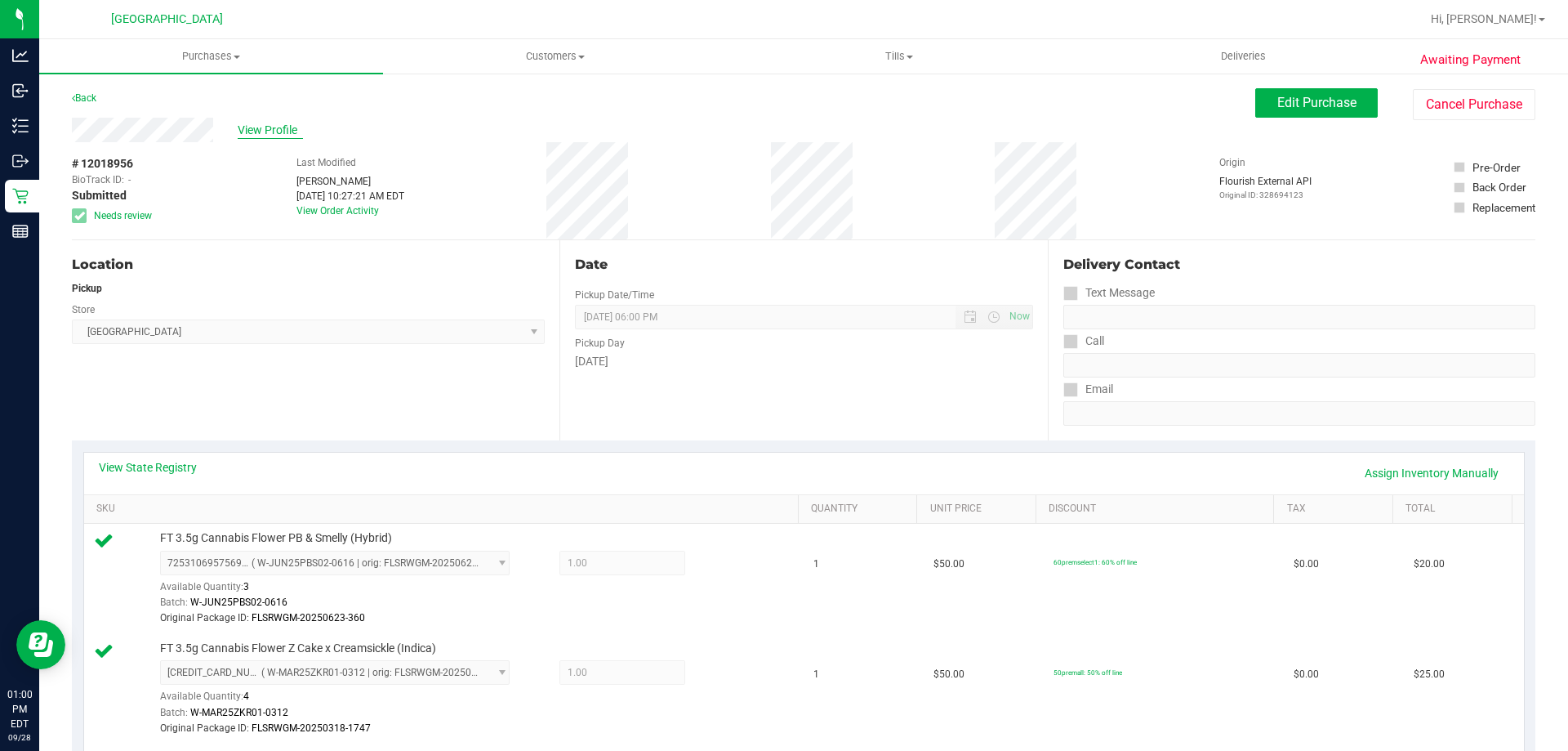
click at [276, 132] on span "View Profile" at bounding box center [270, 130] width 65 height 17
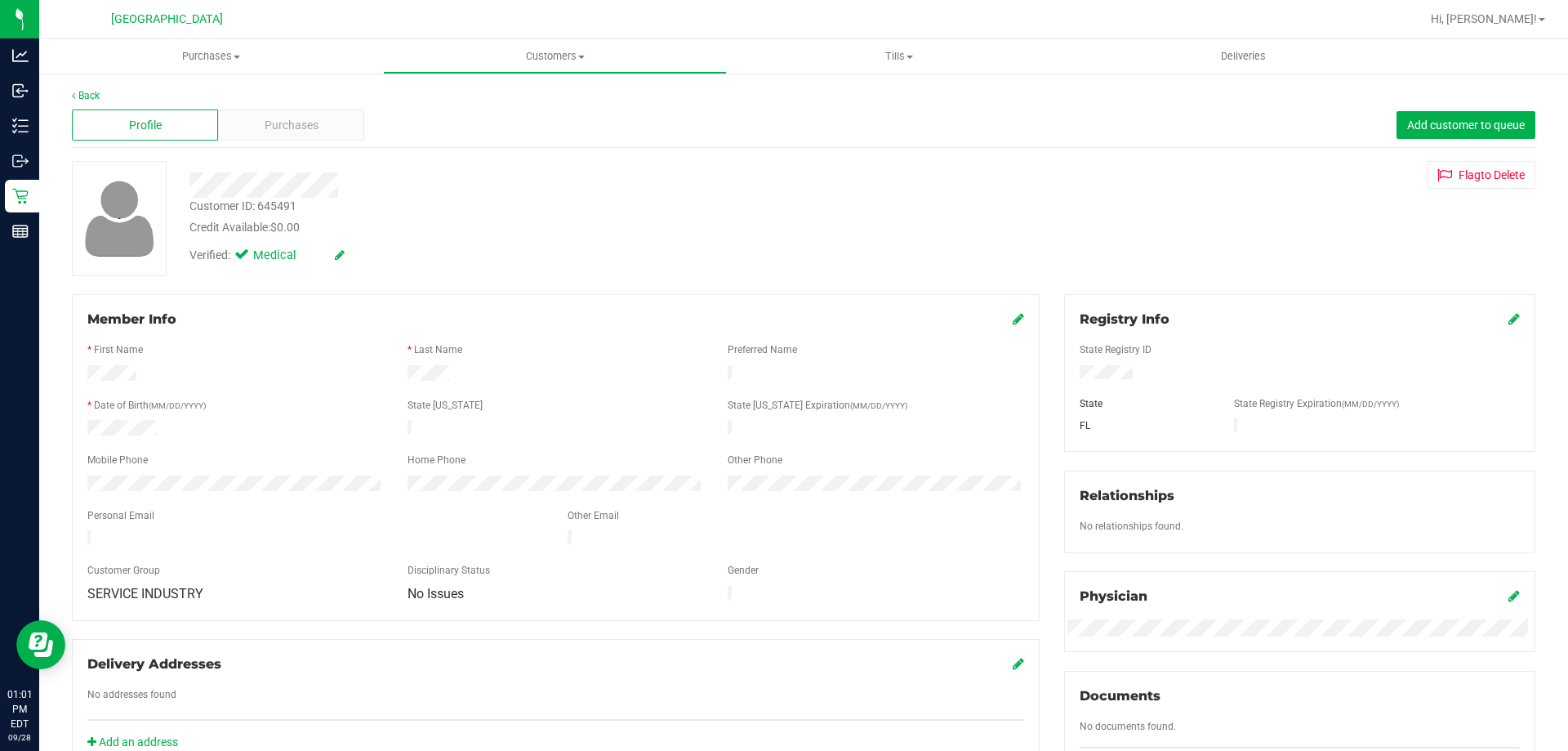
click at [300, 204] on div "Customer ID: 645491 Credit Available: $0.00" at bounding box center [549, 217] width 745 height 38
drag, startPoint x: 300, startPoint y: 204, endPoint x: 190, endPoint y: 208, distance: 110.1
click at [190, 208] on div "Customer ID: 645491 Credit Available: $0.00" at bounding box center [549, 217] width 745 height 38
copy div "Customer ID: 645491"
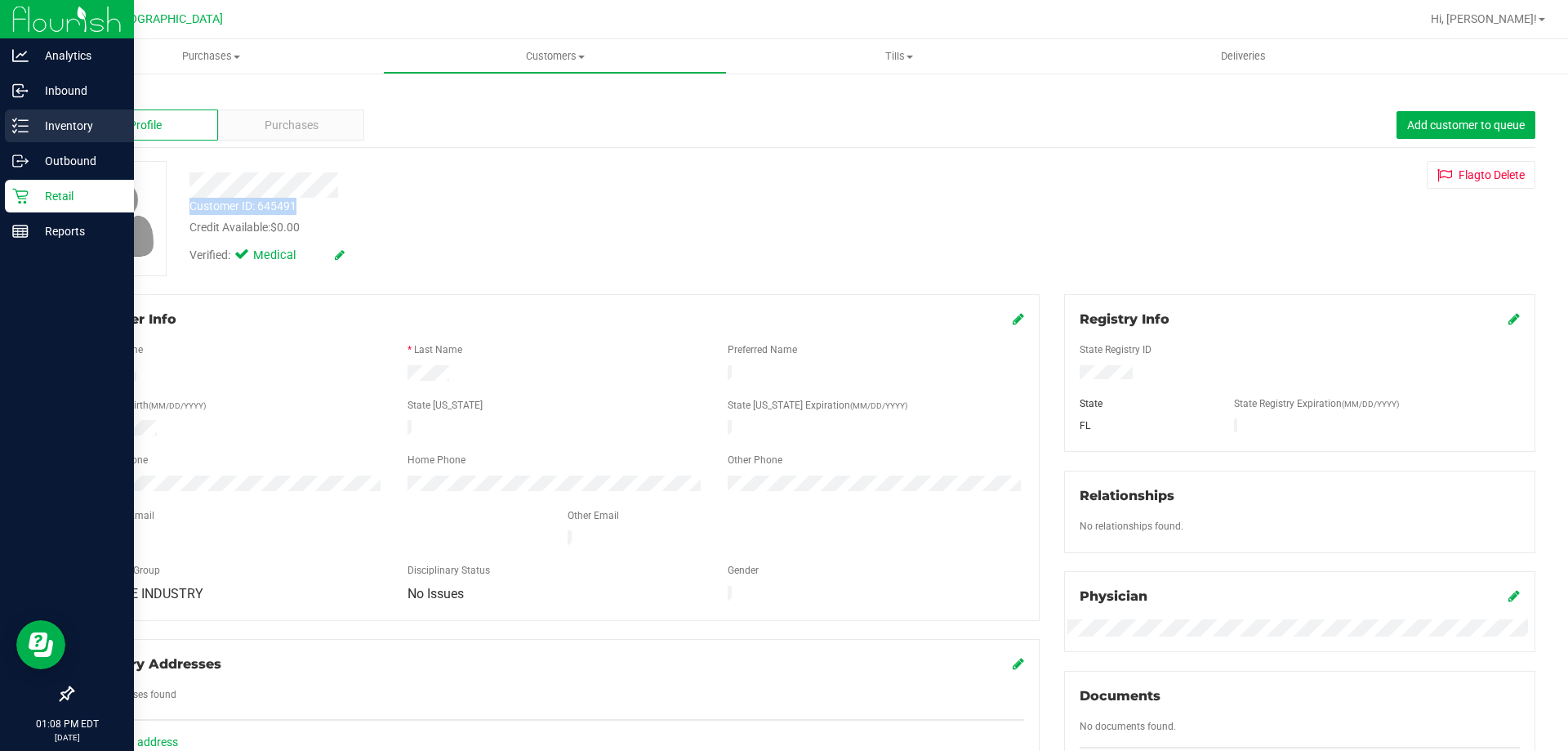
click at [84, 131] on p "Inventory" at bounding box center [78, 126] width 98 height 20
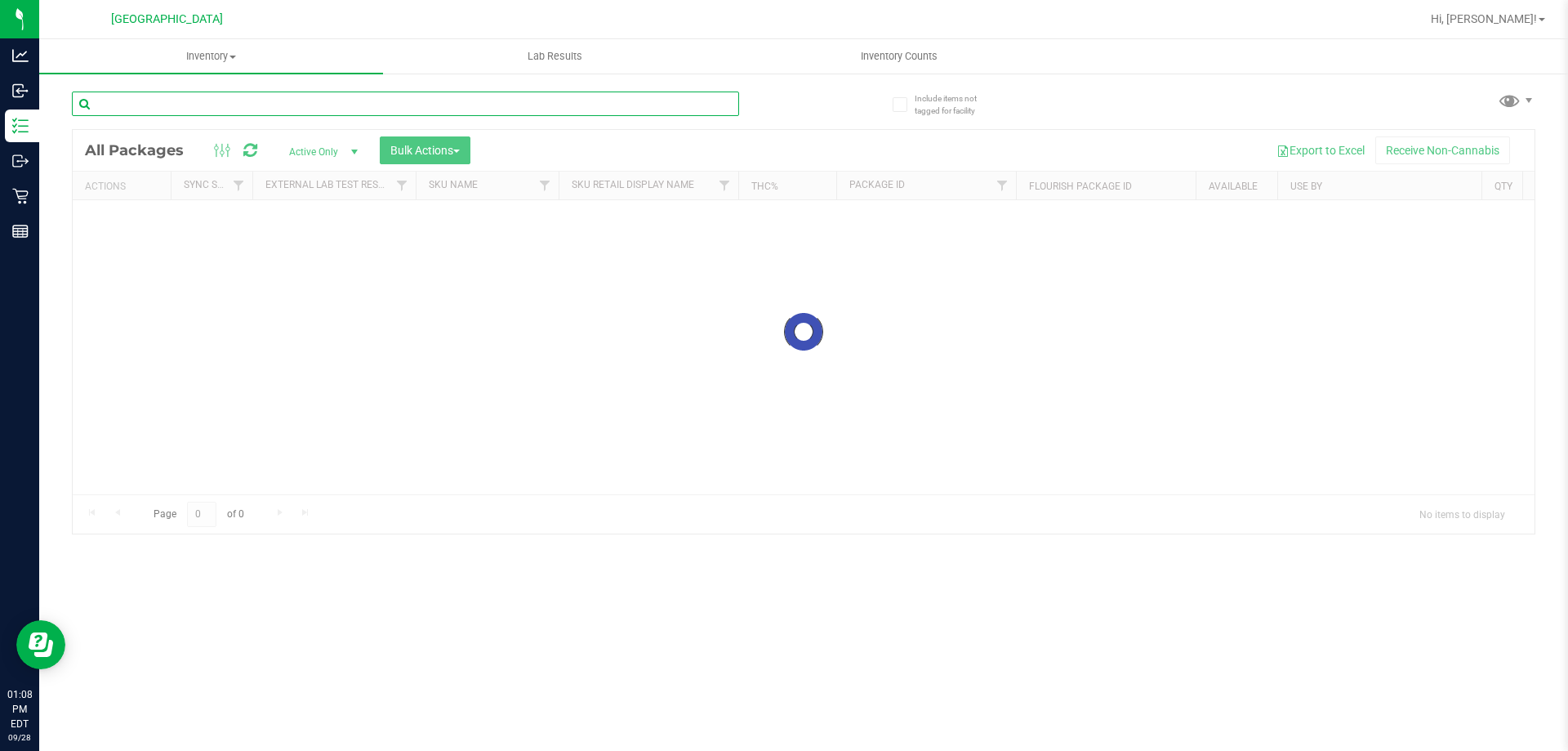
click at [220, 107] on input "text" at bounding box center [405, 103] width 667 height 24
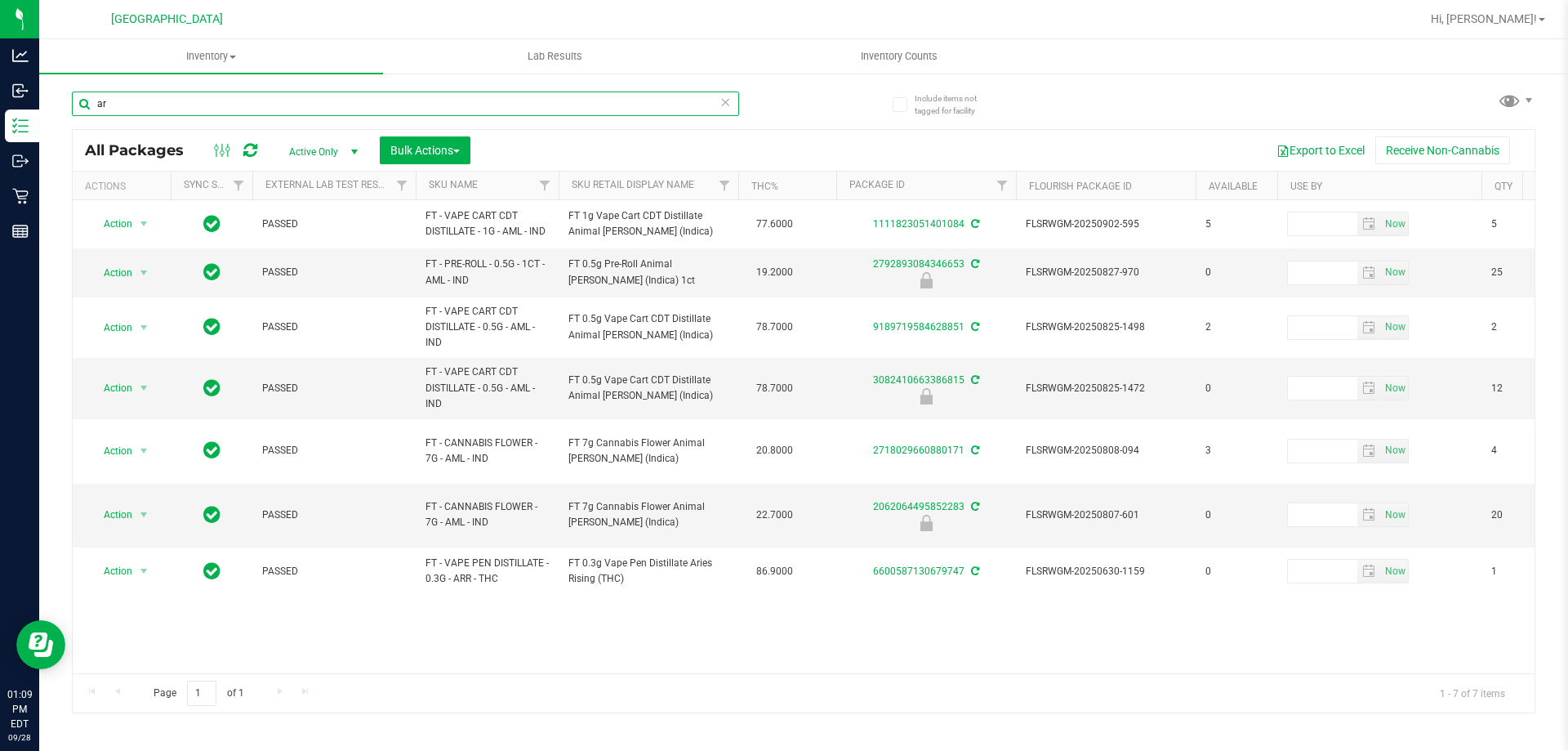
type input "a"
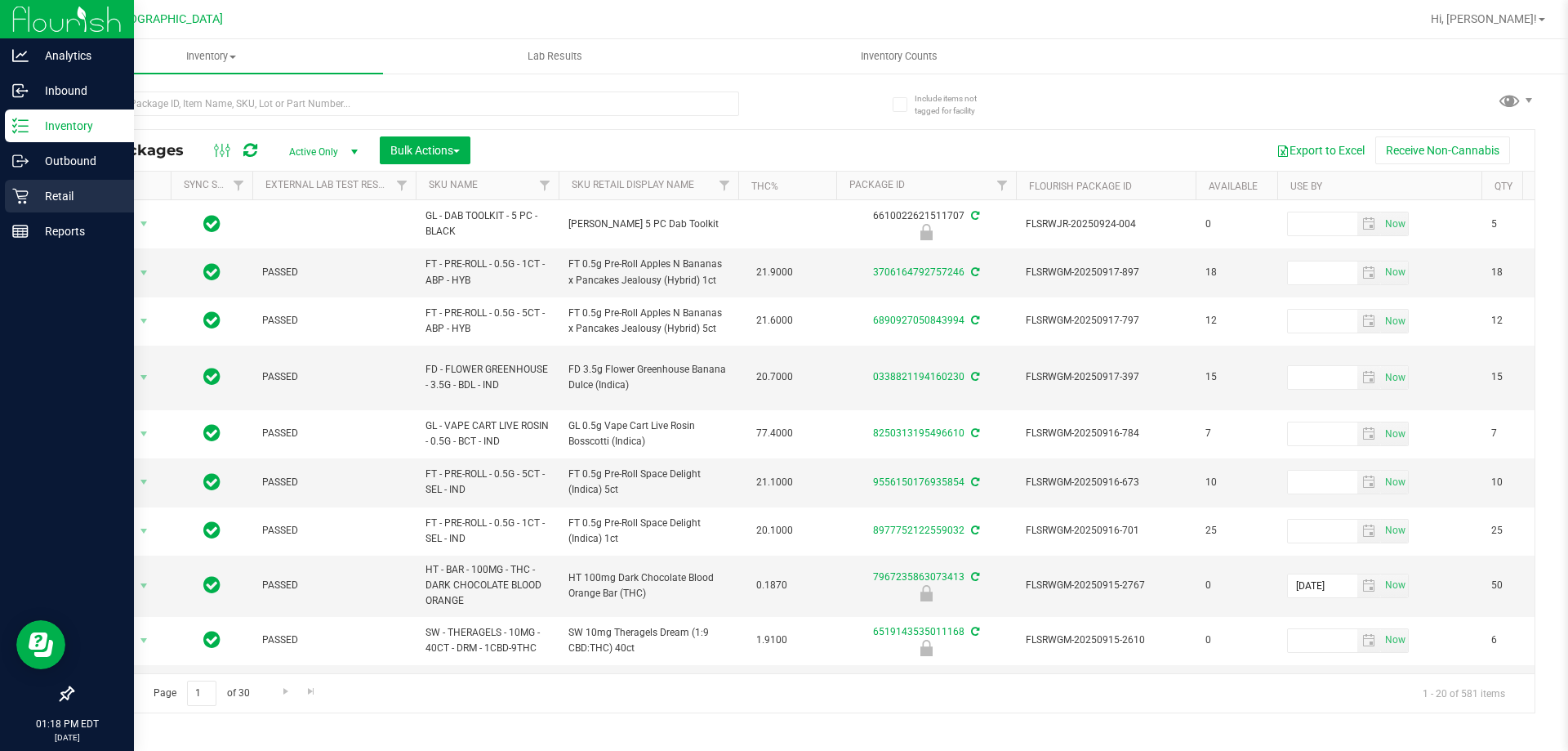
click at [55, 190] on p "Retail" at bounding box center [78, 196] width 98 height 20
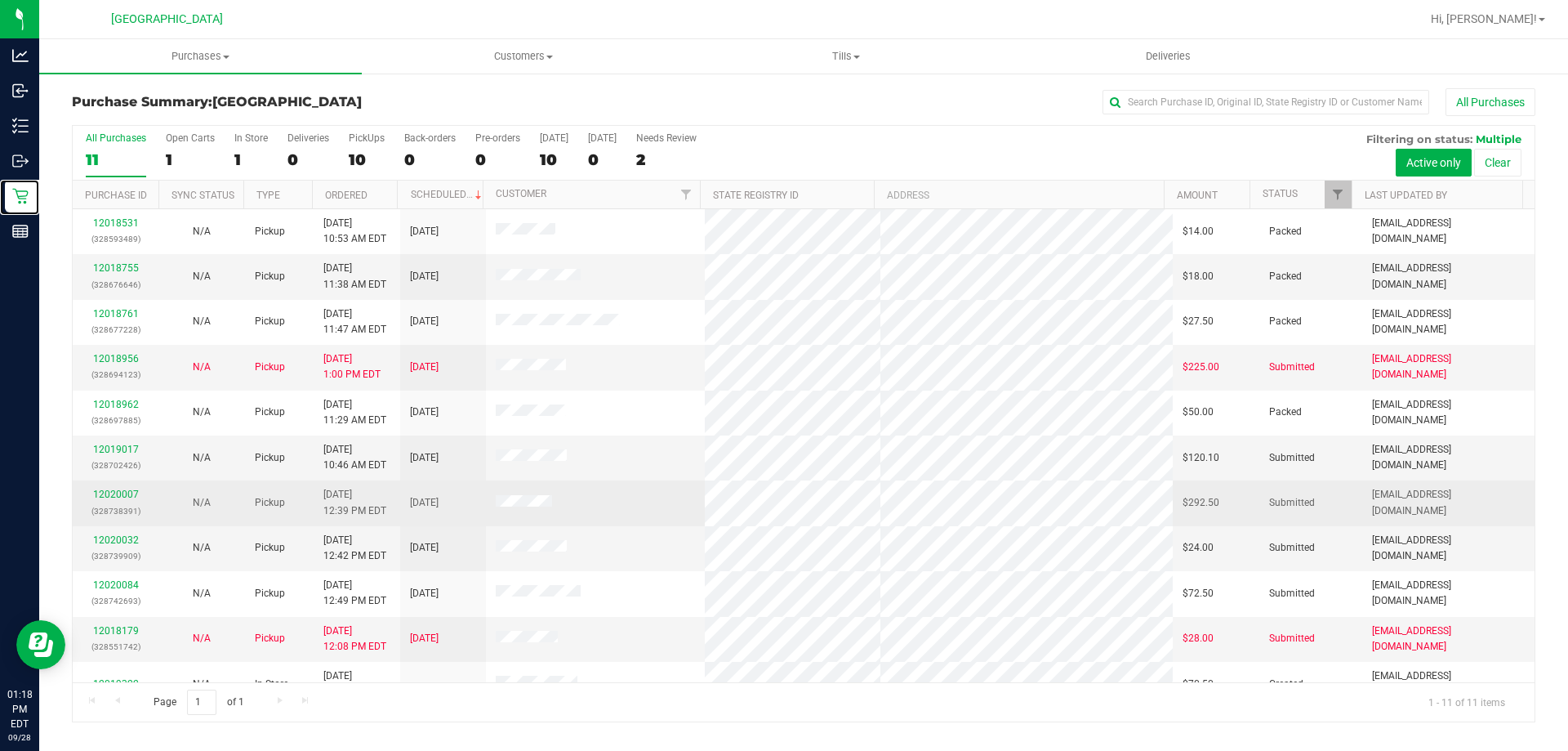
scroll to position [24, 0]
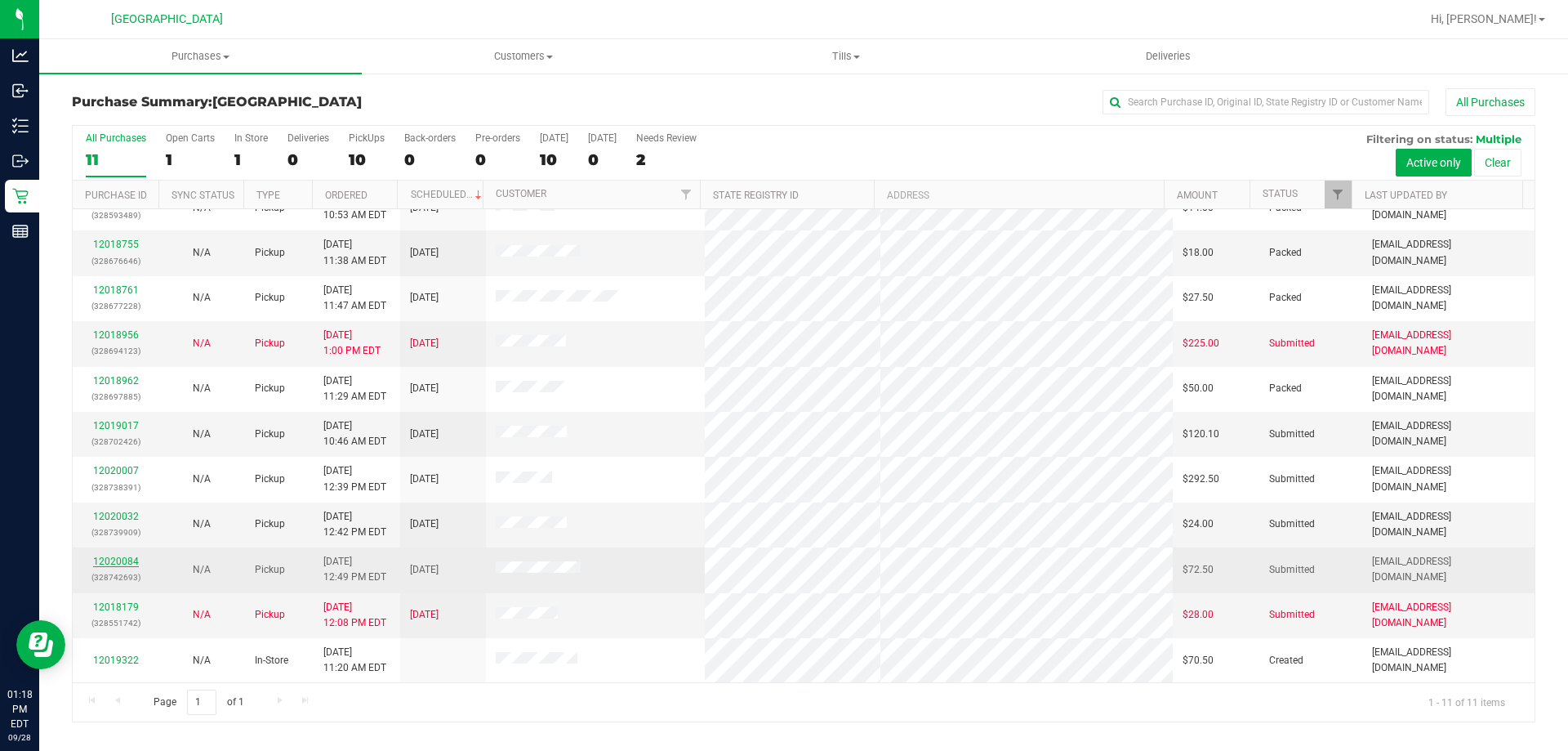
click at [110, 559] on link "12020084" at bounding box center [116, 561] width 45 height 12
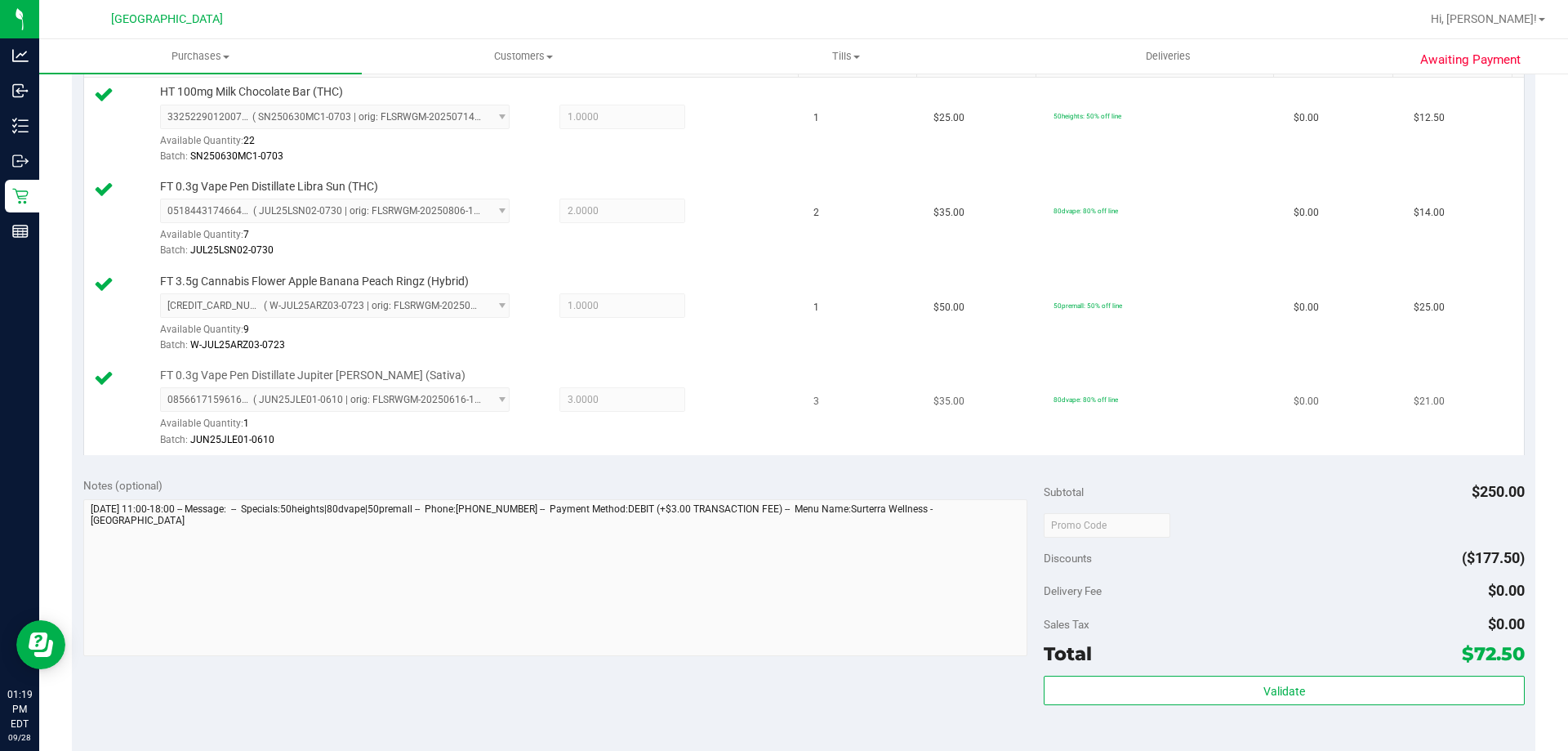
scroll to position [571, 0]
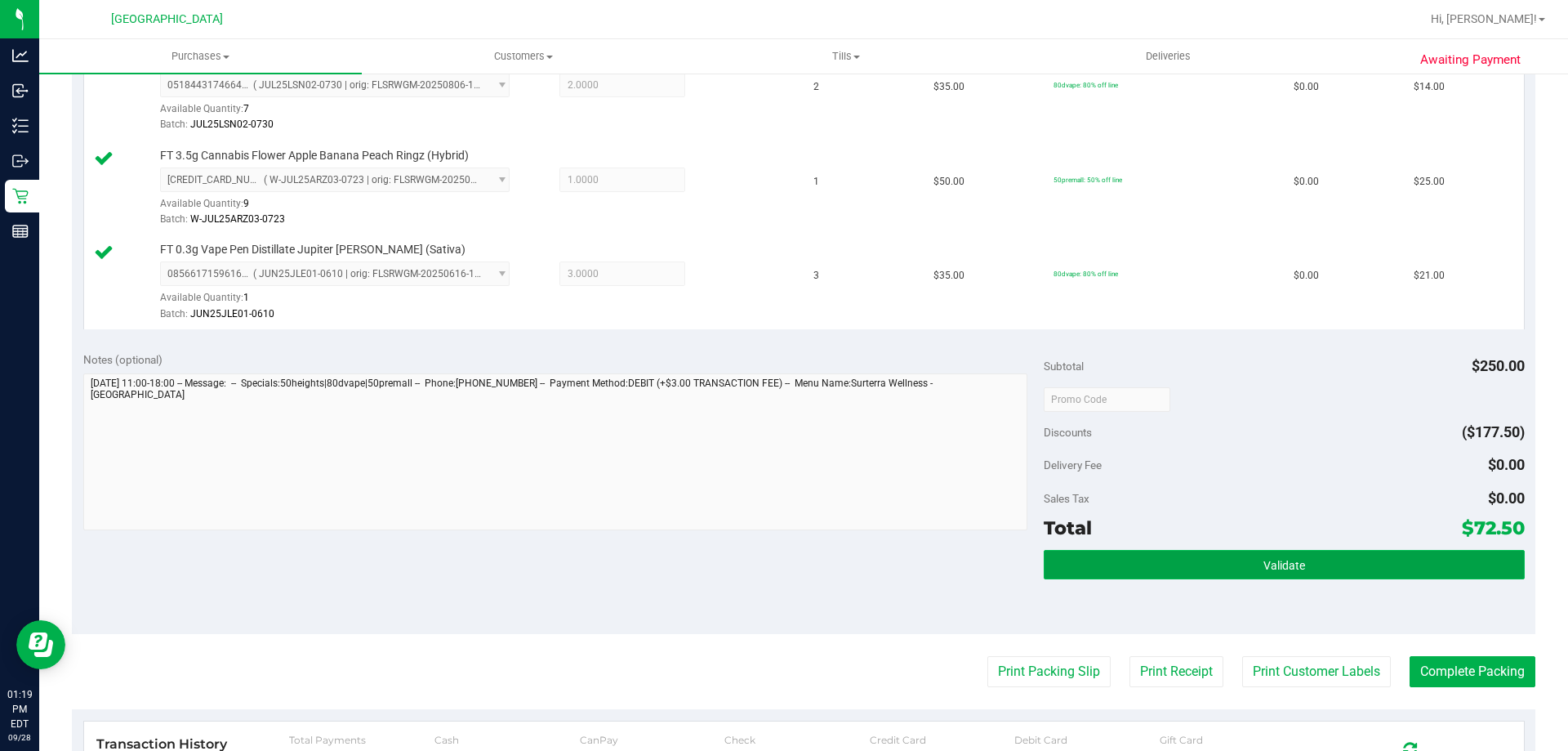
click at [1312, 568] on button "Validate" at bounding box center [1284, 564] width 481 height 29
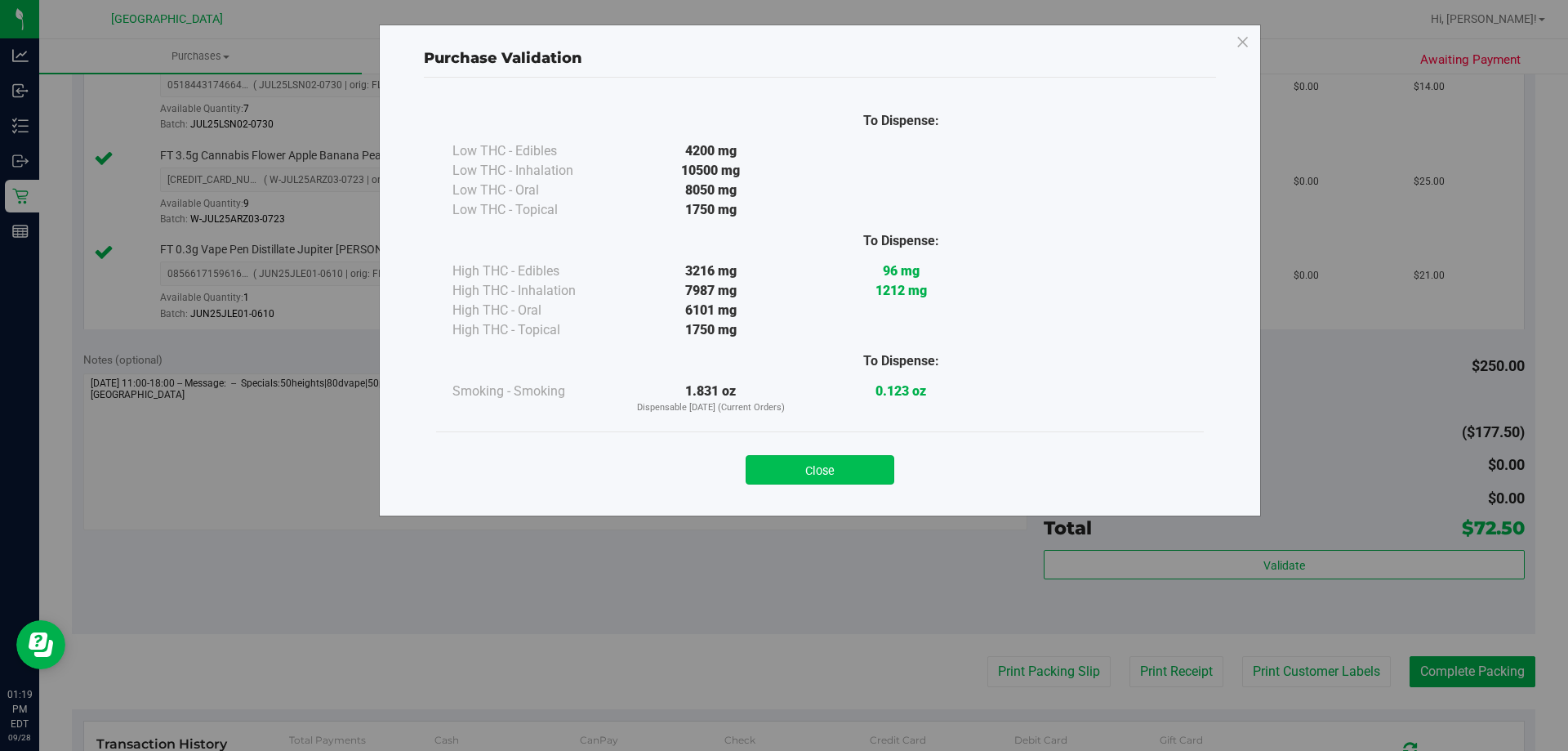
click at [786, 469] on button "Close" at bounding box center [820, 470] width 149 height 29
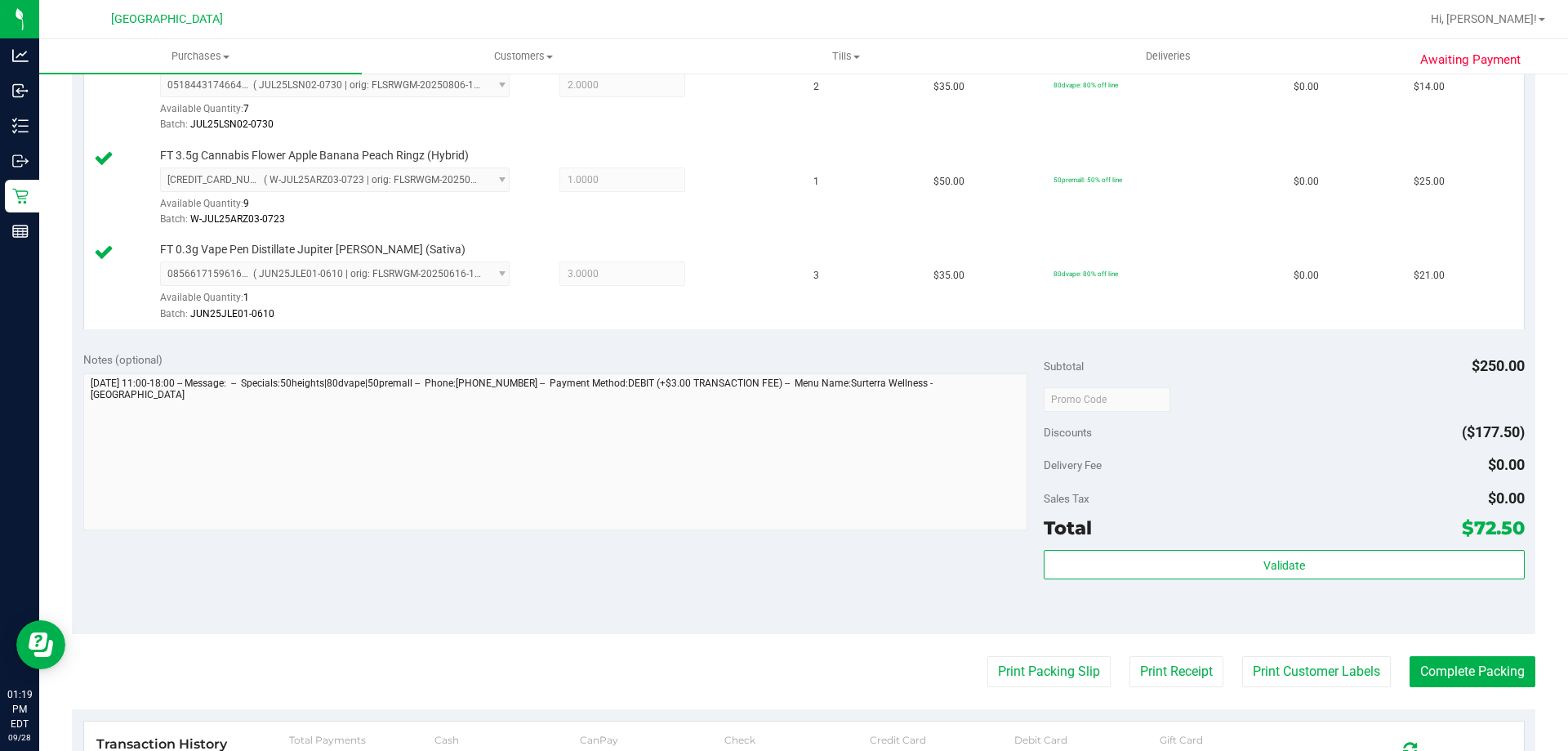
scroll to position [817, 0]
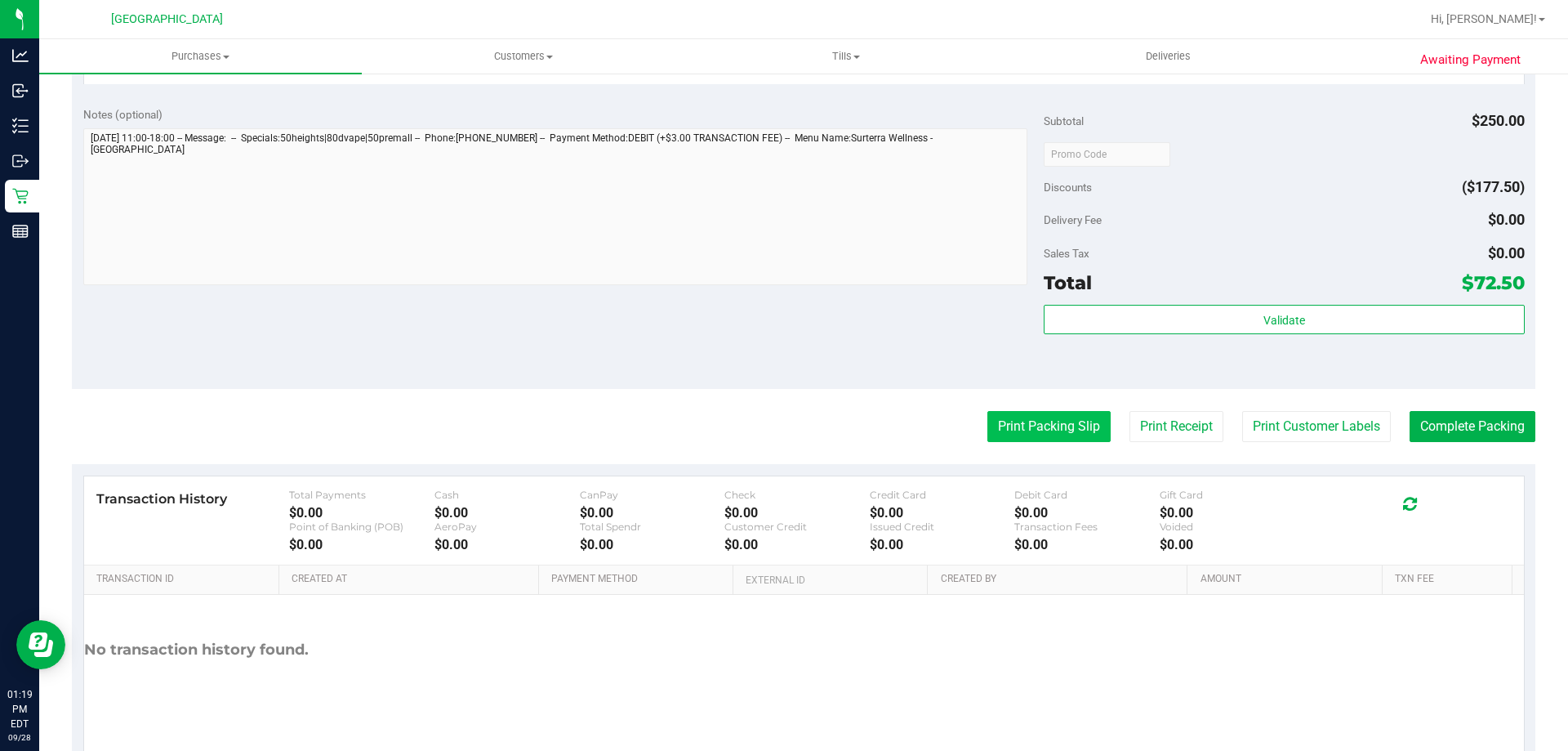
click at [1023, 437] on button "Print Packing Slip" at bounding box center [1049, 426] width 123 height 31
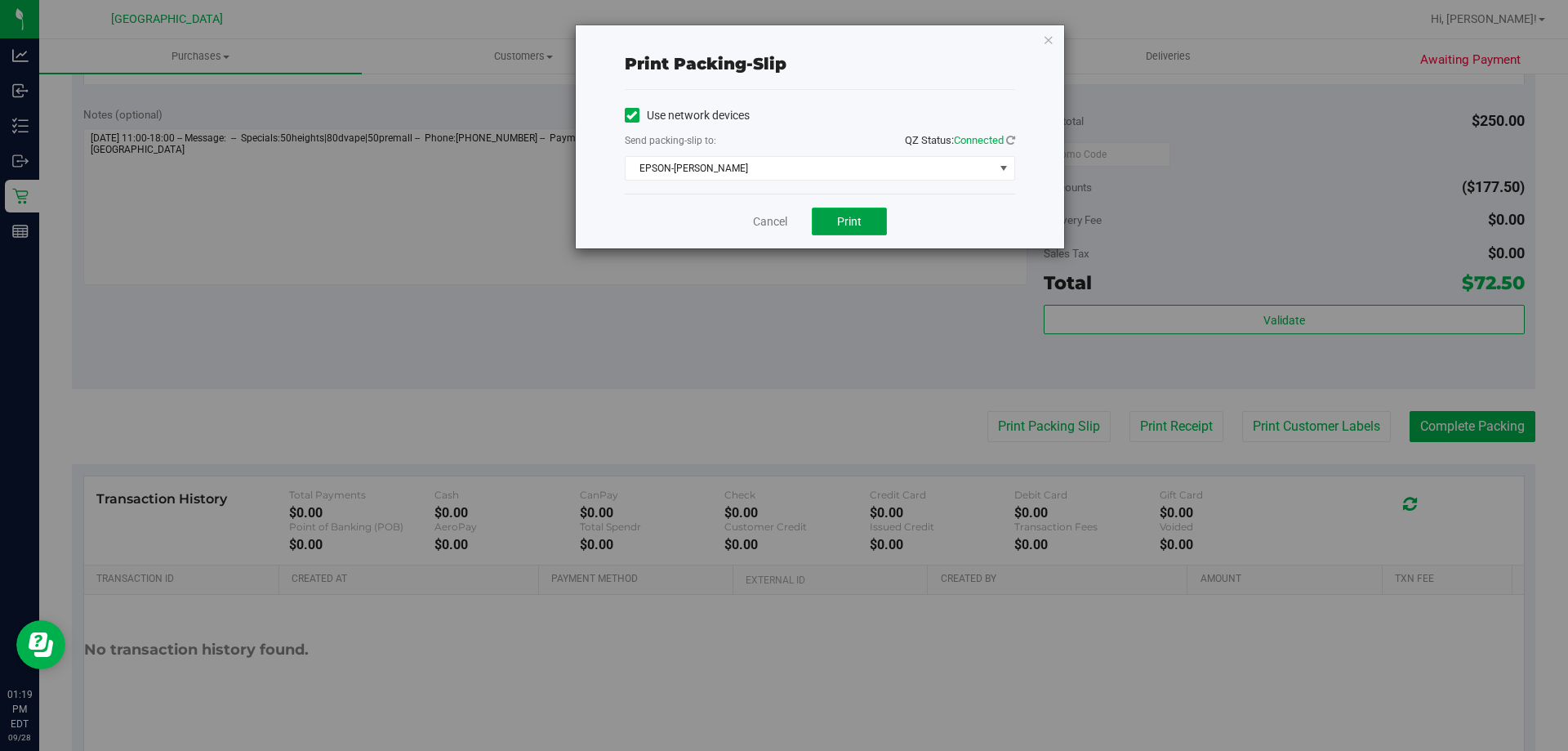
click at [867, 232] on button "Print" at bounding box center [849, 221] width 75 height 28
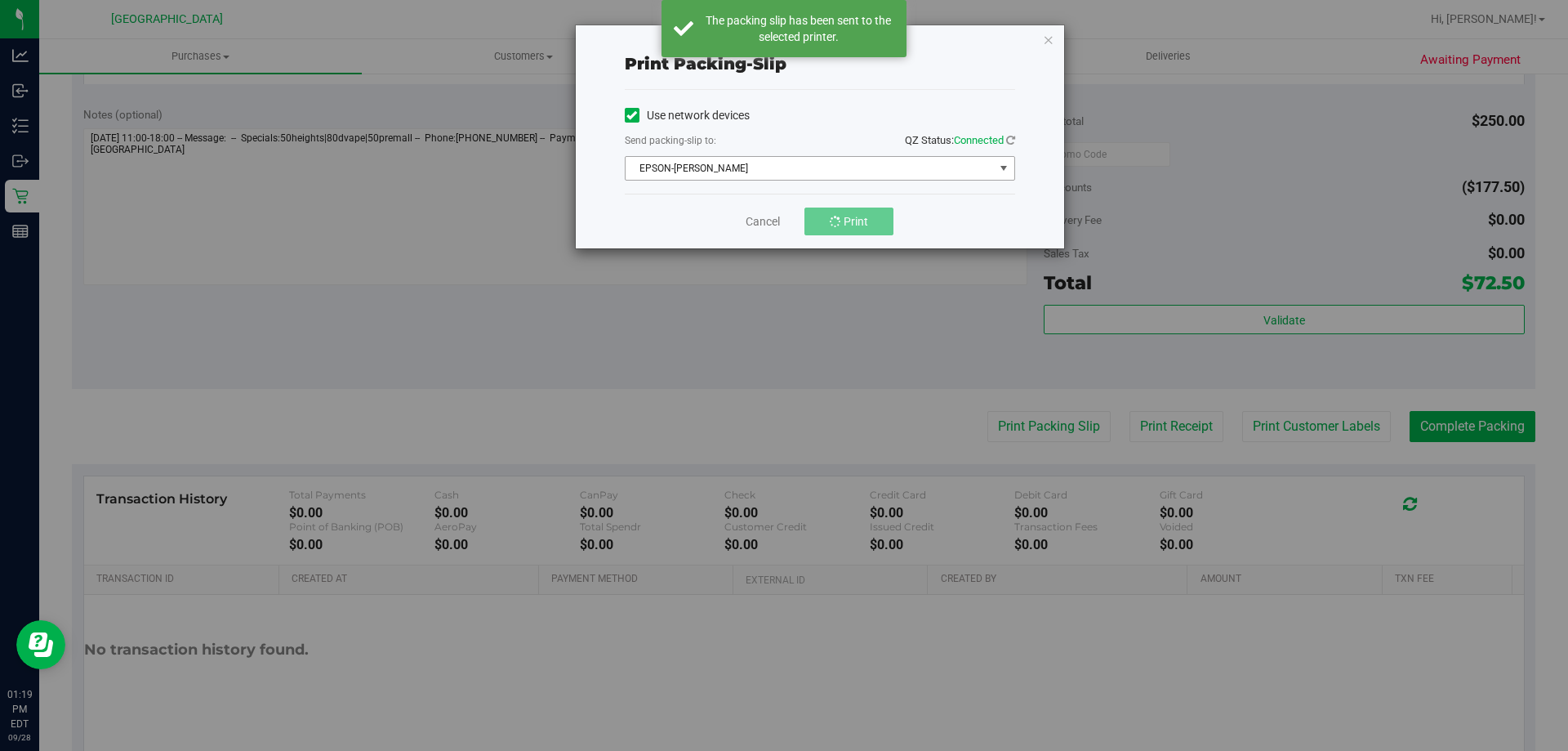
click at [880, 177] on span "EPSON-AUDREY-KITCHING" at bounding box center [810, 168] width 368 height 23
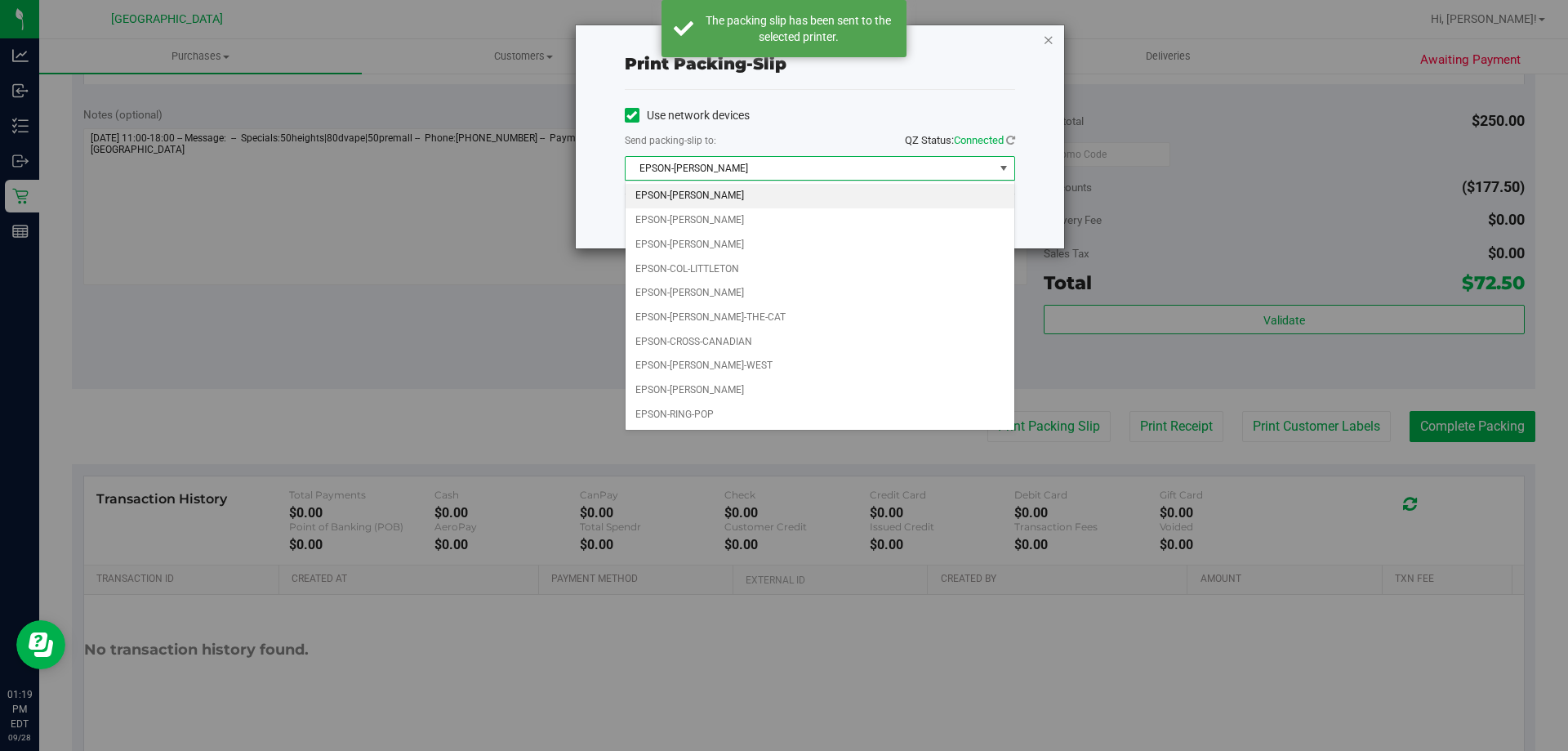
click at [1047, 44] on icon "button" at bounding box center [1048, 39] width 12 height 20
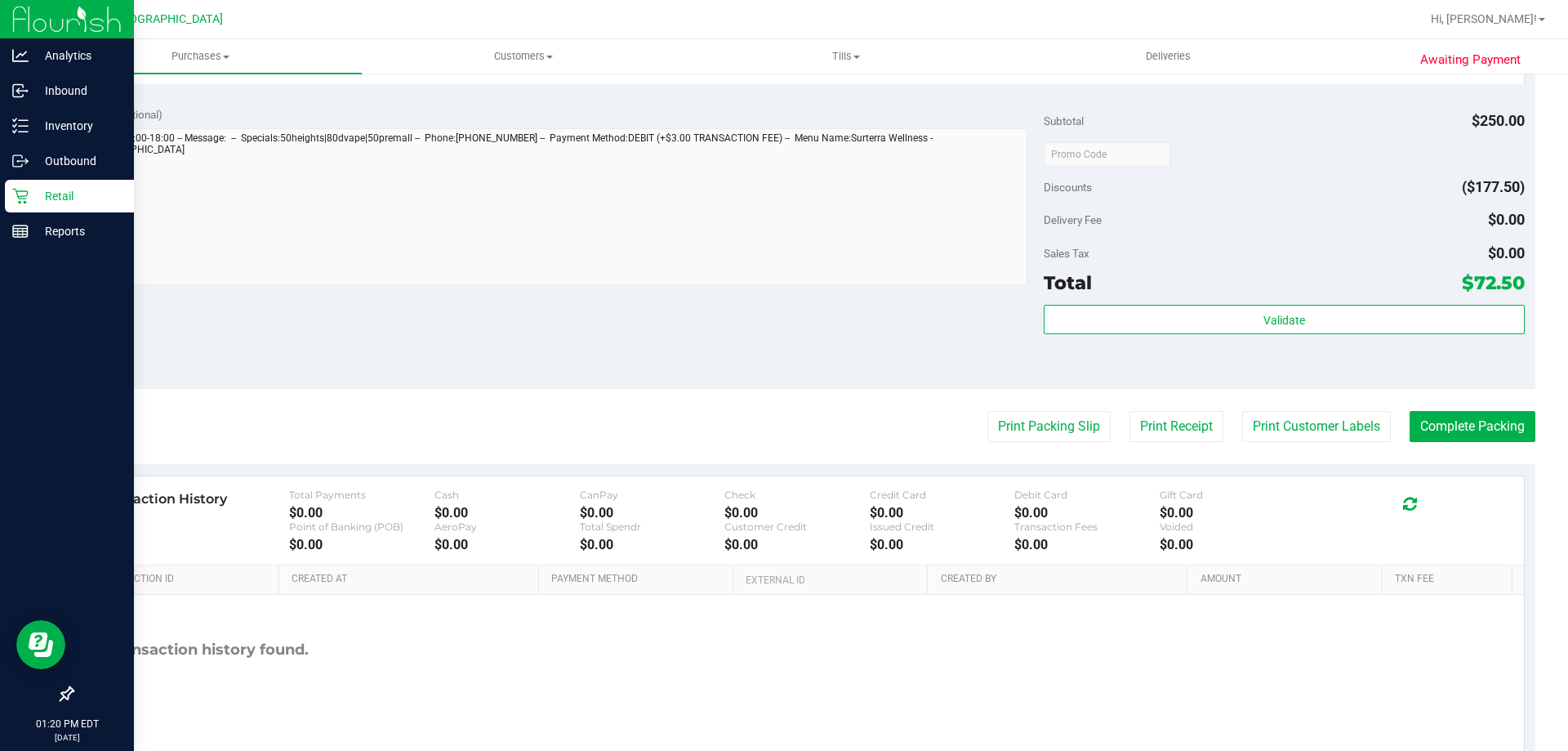
click at [37, 200] on p "Retail" at bounding box center [78, 196] width 98 height 20
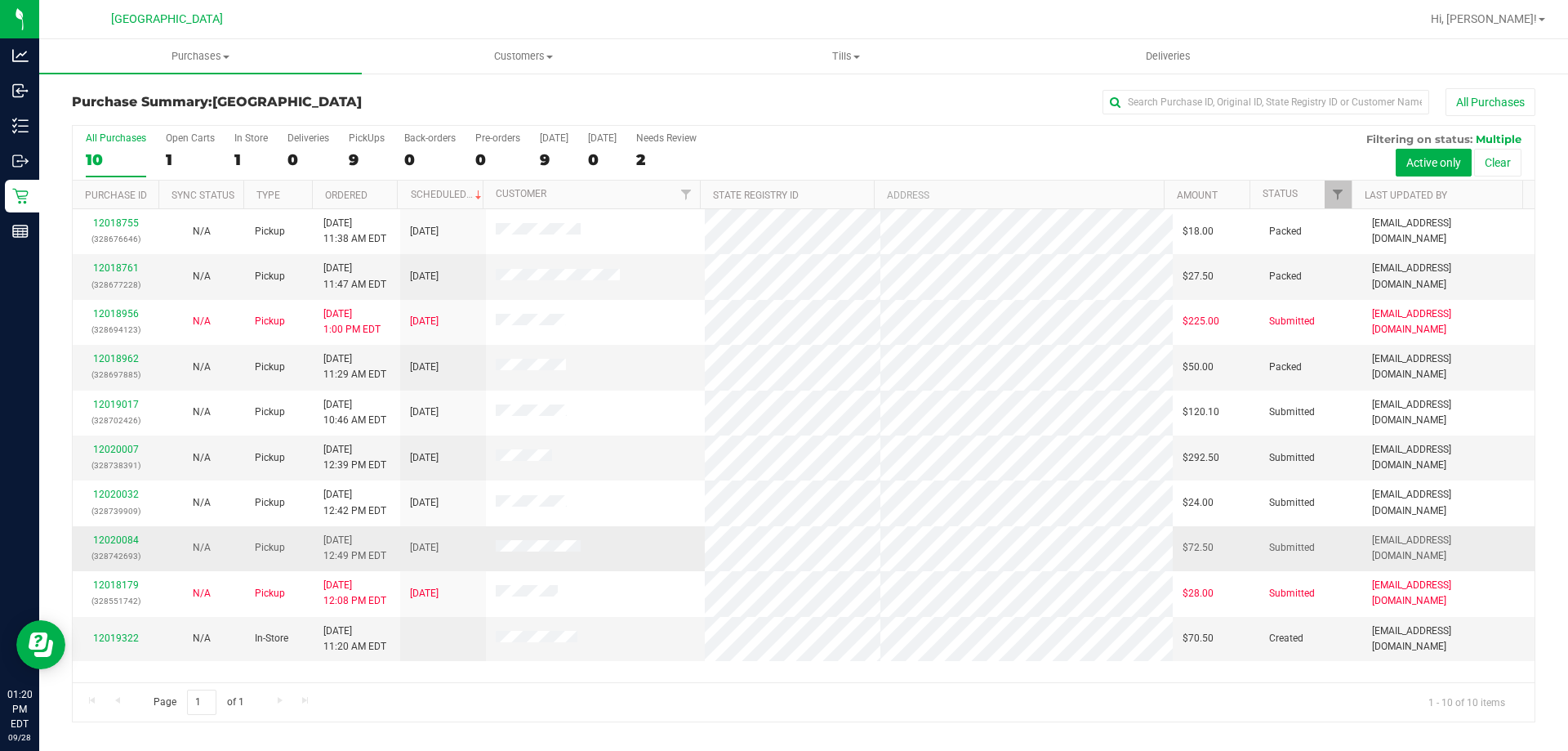
click at [371, 551] on span "9/28/2025 12:49 PM EDT" at bounding box center [355, 548] width 63 height 31
click at [126, 540] on link "12020084" at bounding box center [116, 540] width 45 height 12
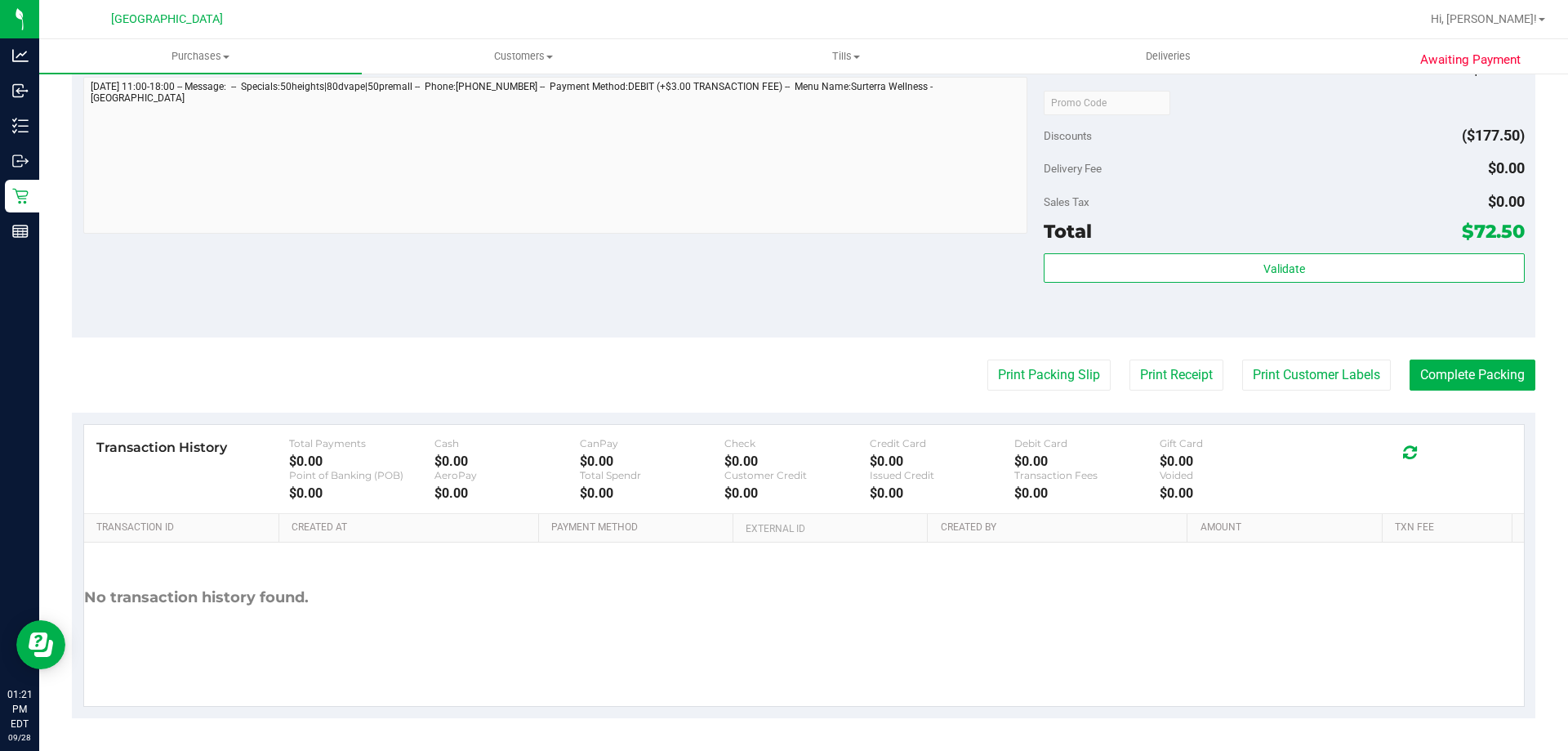
scroll to position [931, 0]
click at [1443, 366] on button "Complete Packing" at bounding box center [1473, 376] width 126 height 31
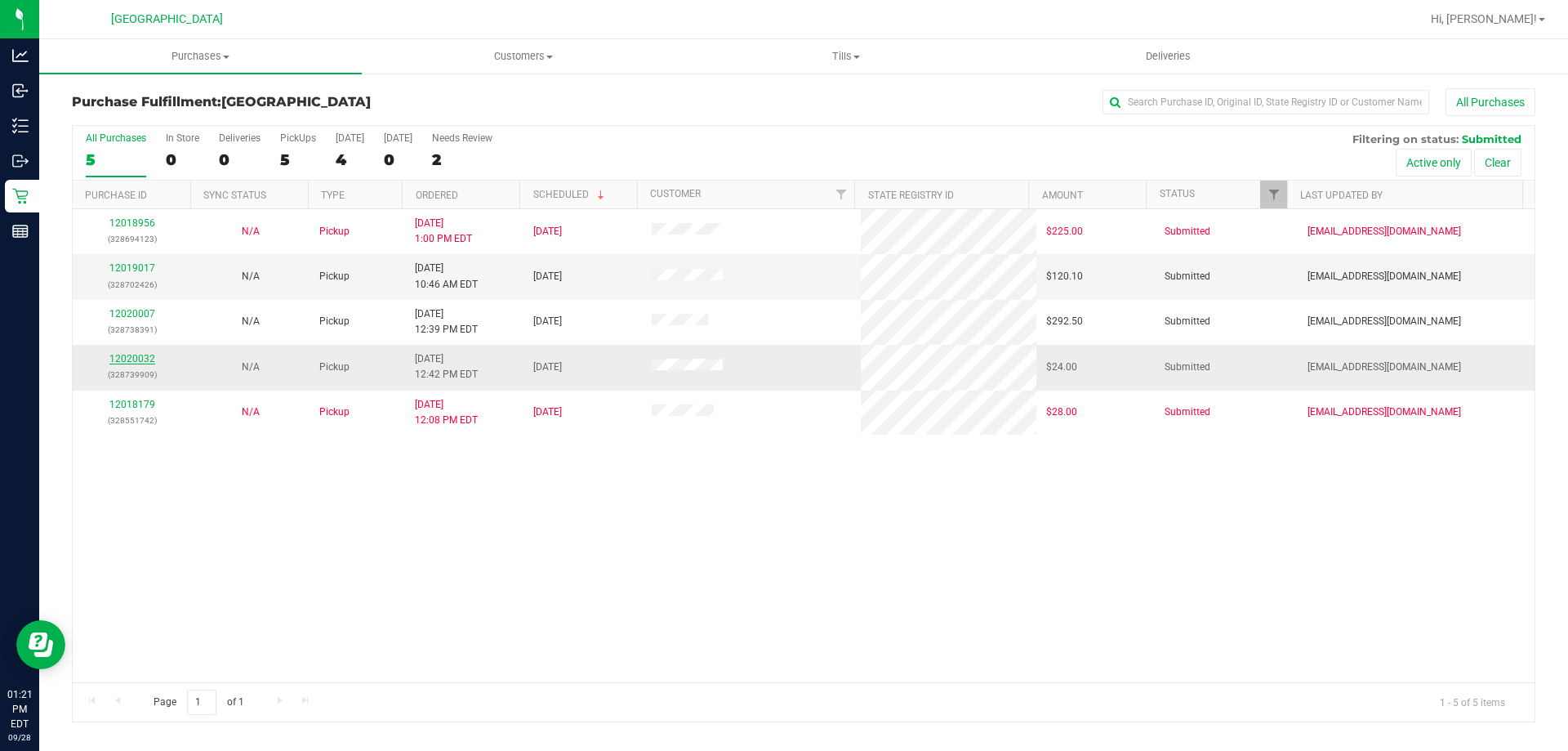
click at [148, 355] on link "12020032" at bounding box center [132, 358] width 45 height 12
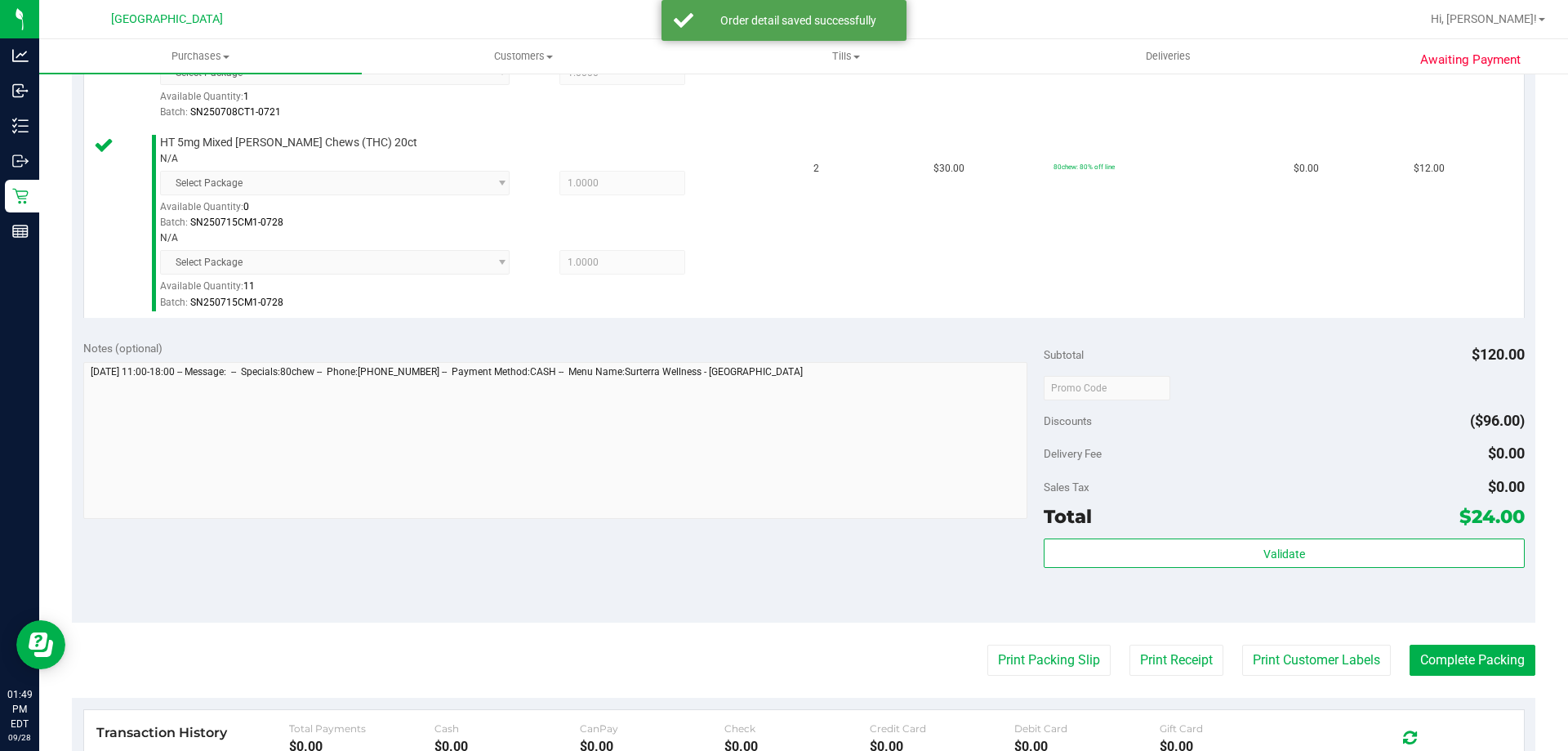
scroll to position [571, 0]
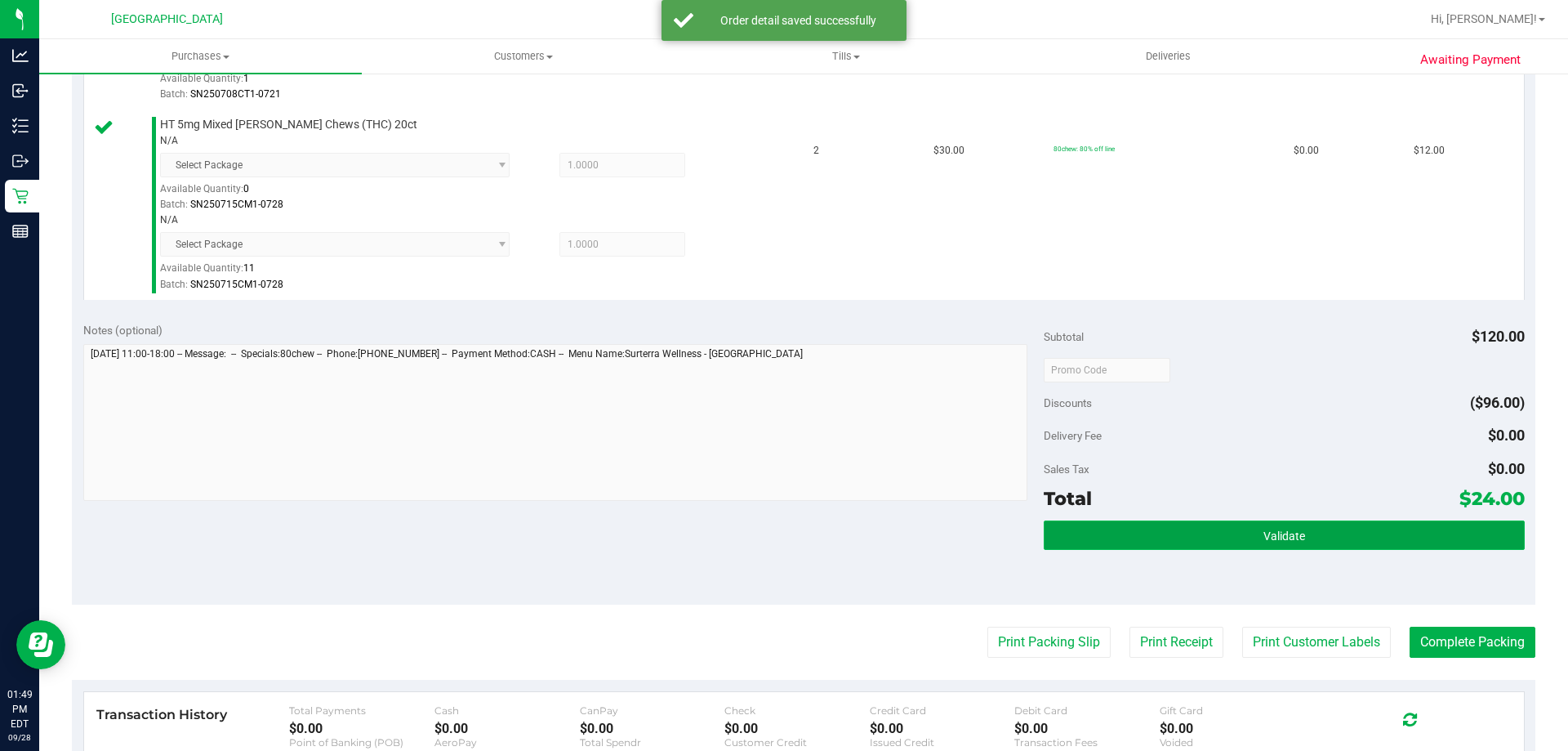
click at [1202, 542] on button "Validate" at bounding box center [1284, 535] width 481 height 29
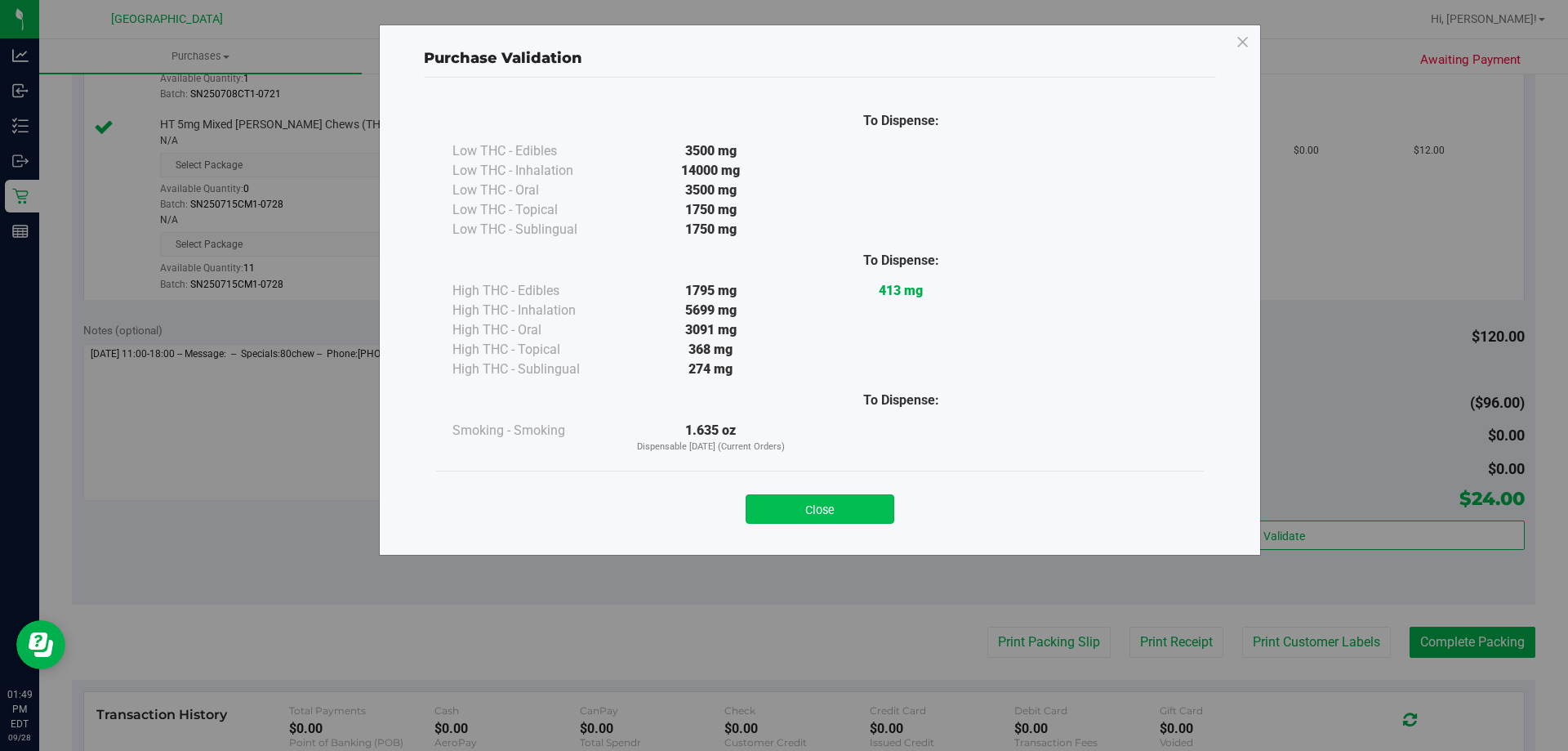
click at [872, 514] on button "Close" at bounding box center [820, 509] width 149 height 29
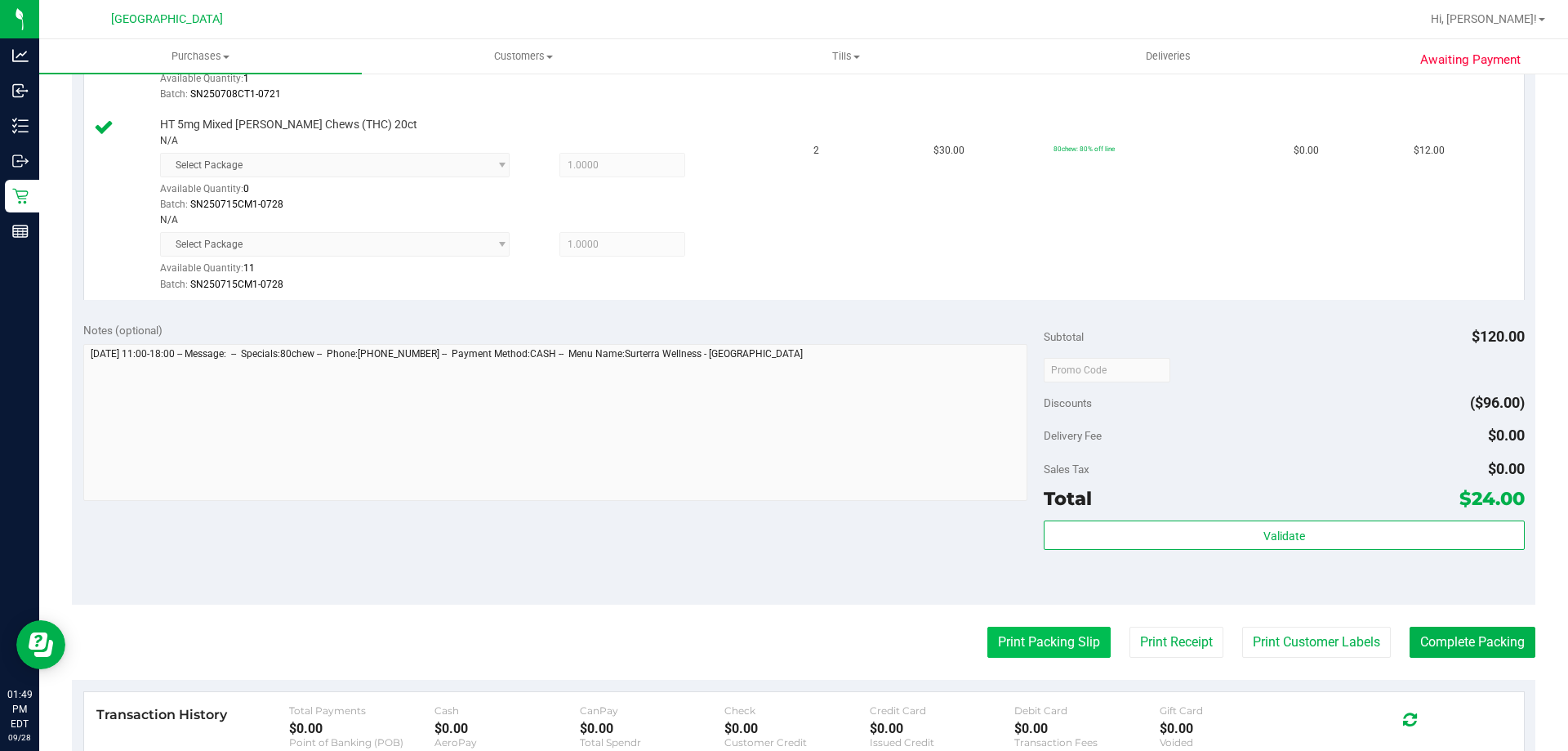
click at [1049, 639] on button "Print Packing Slip" at bounding box center [1049, 642] width 123 height 31
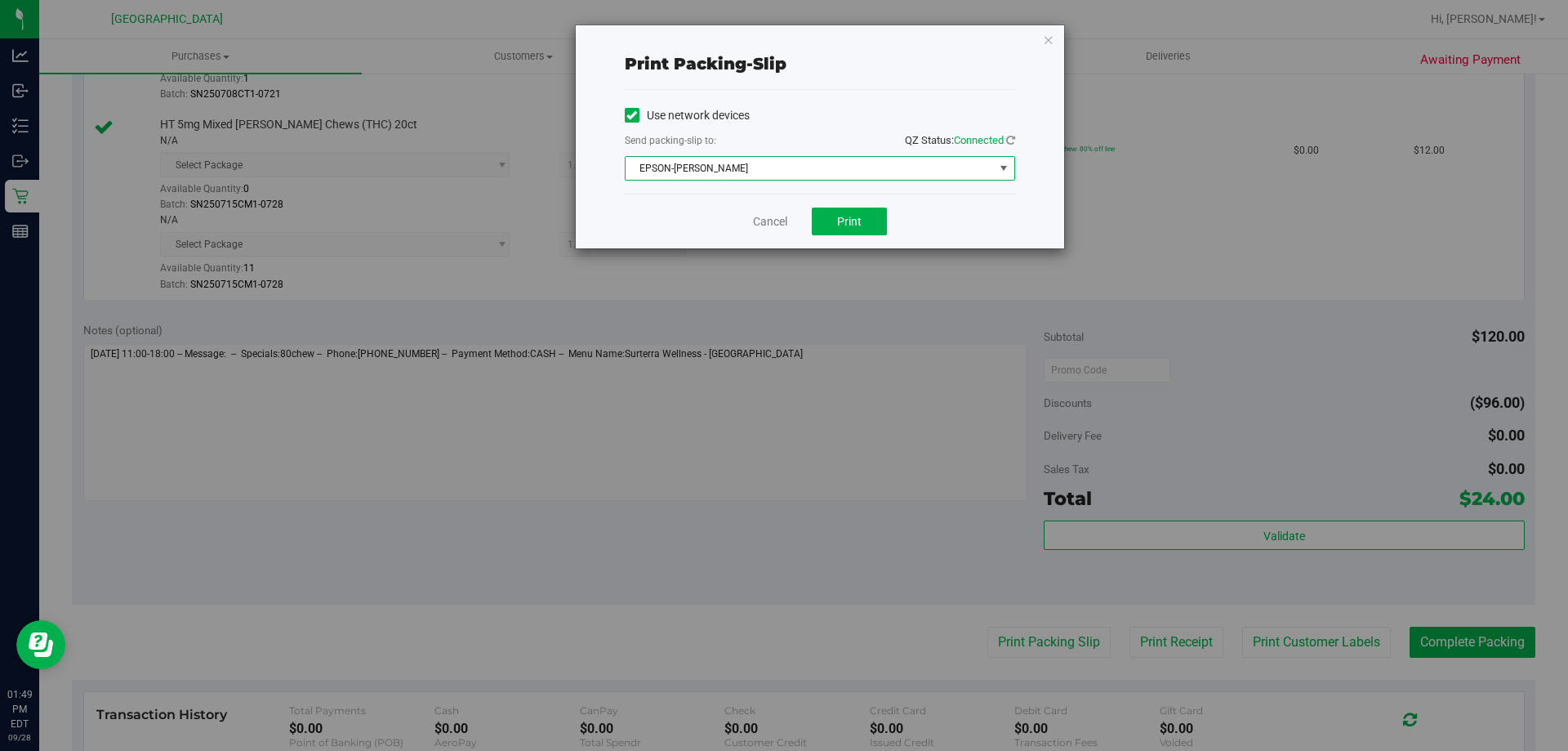
click at [868, 169] on span "EPSON-AUDREY-KITCHING" at bounding box center [810, 168] width 368 height 23
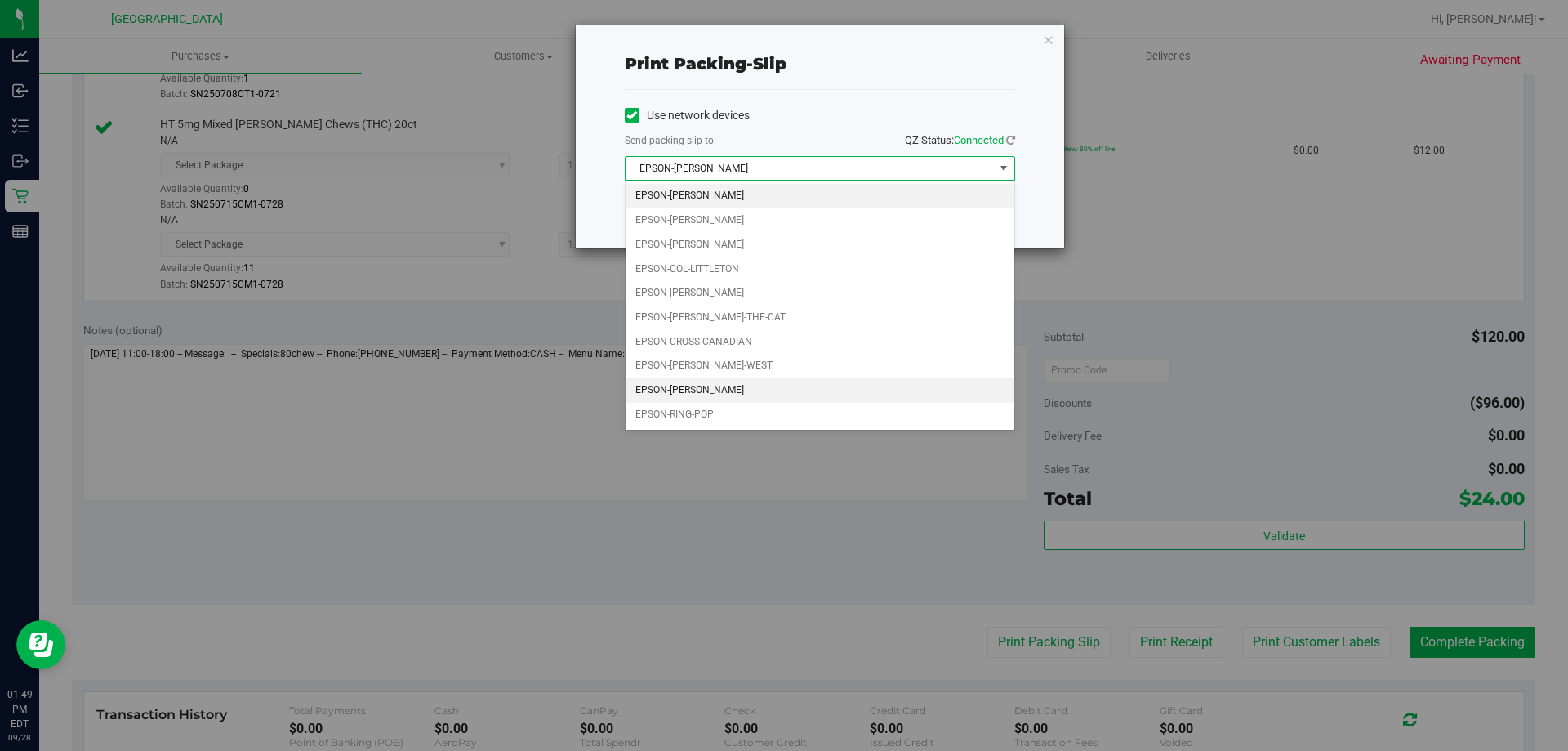
click at [734, 383] on li "EPSON-LIONEL-RICHIE" at bounding box center [820, 390] width 389 height 24
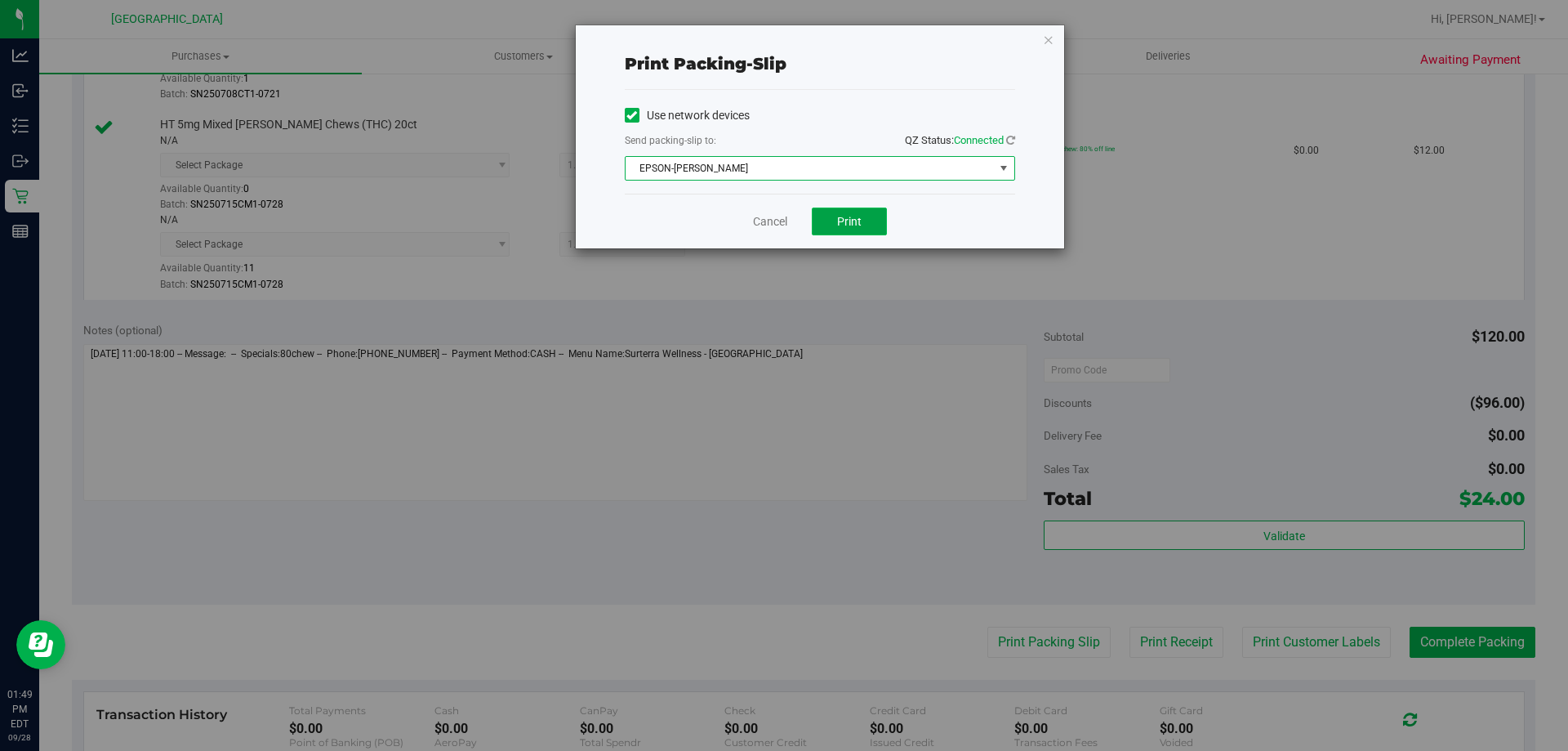
click at [859, 225] on span "Print" at bounding box center [849, 221] width 24 height 13
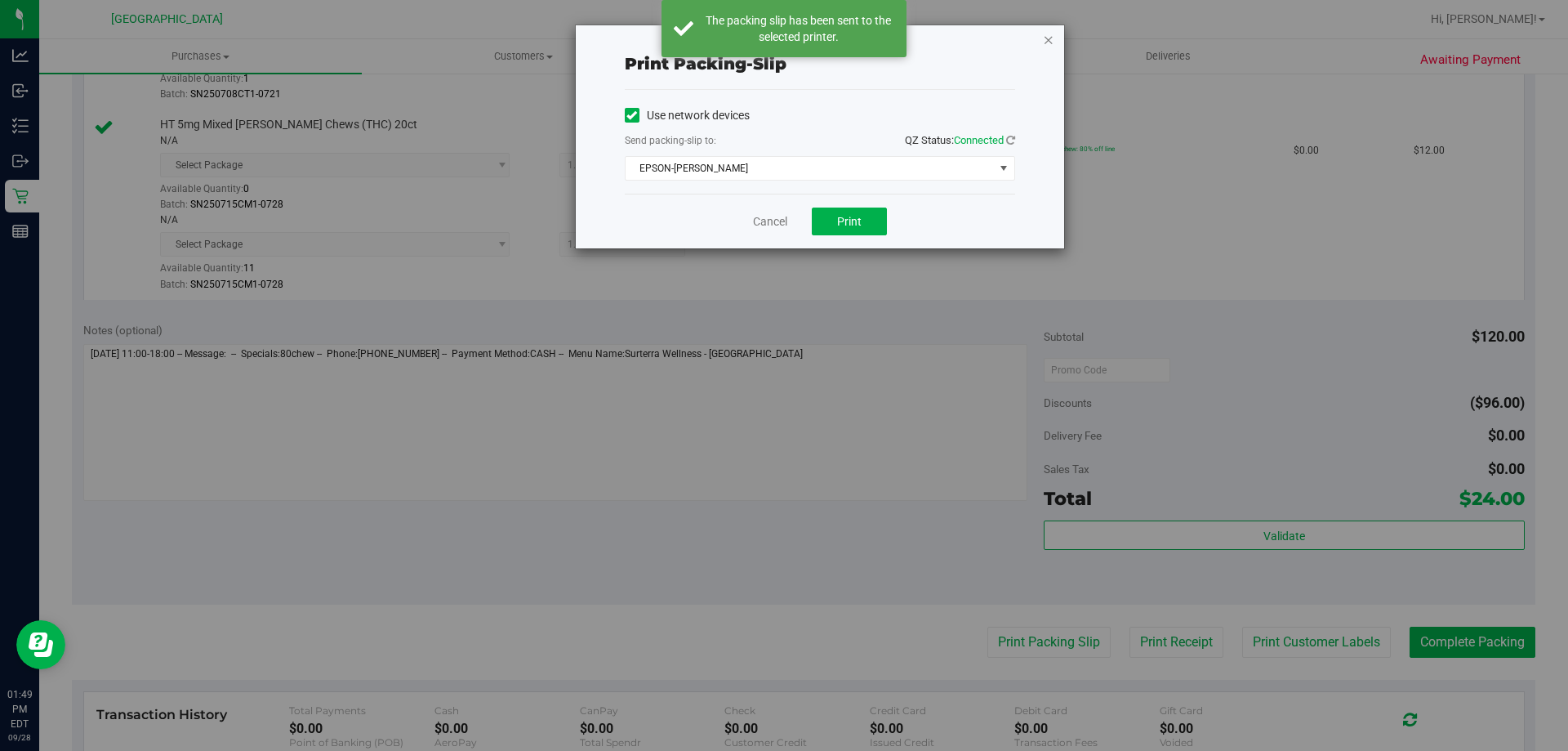
click at [1047, 41] on icon "button" at bounding box center [1048, 39] width 12 height 20
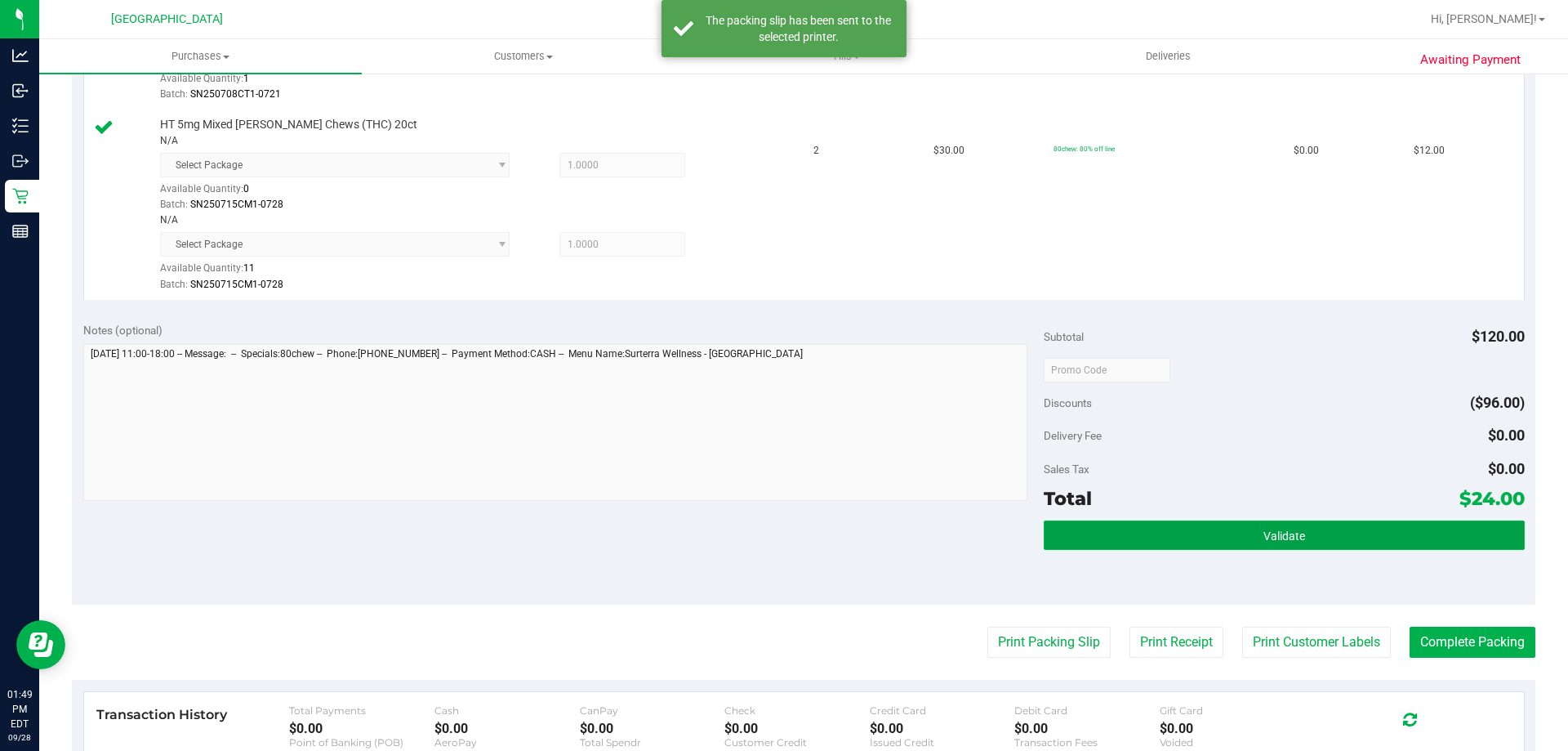
click at [1148, 543] on button "Validate" at bounding box center [1284, 535] width 481 height 29
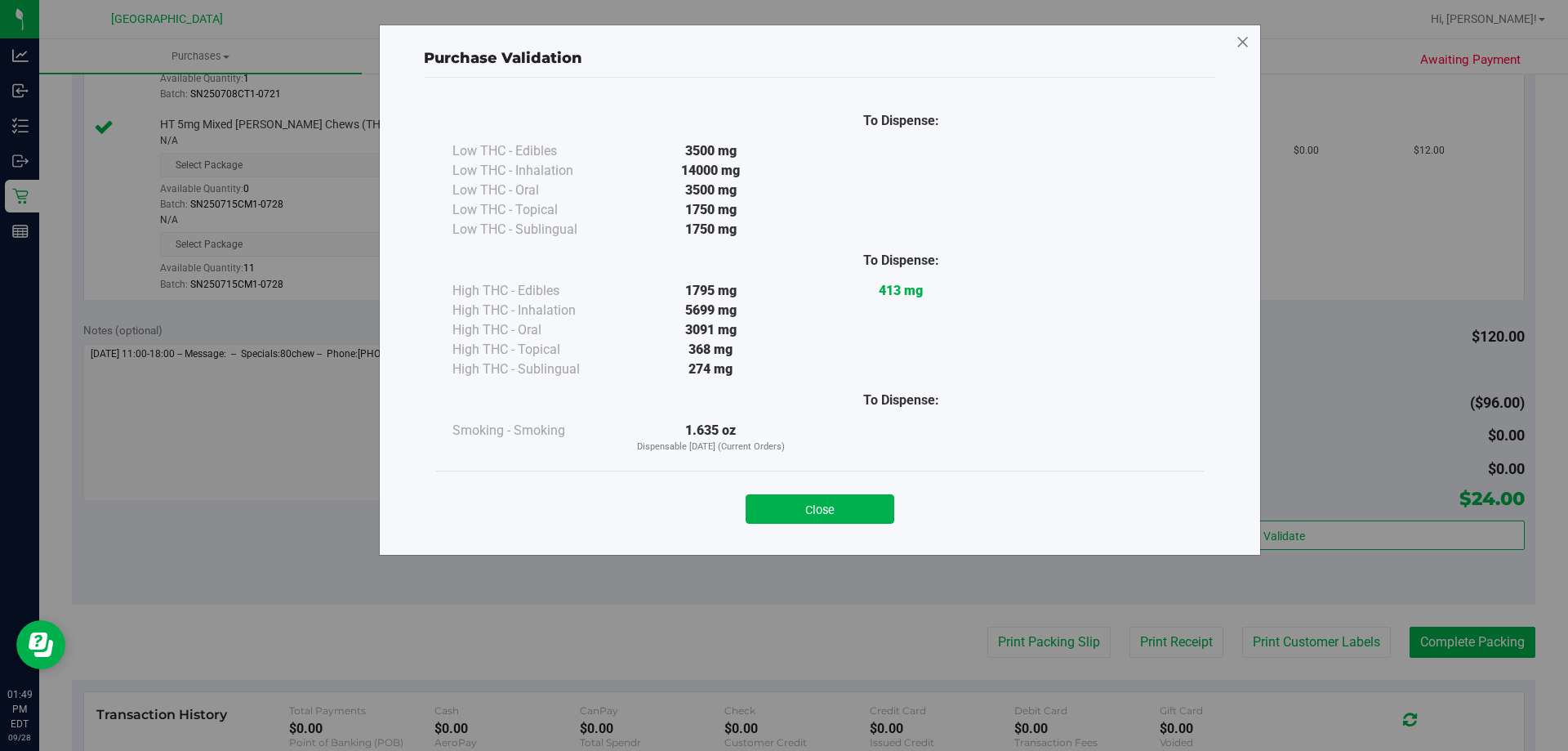
click at [1240, 37] on icon at bounding box center [1243, 42] width 15 height 26
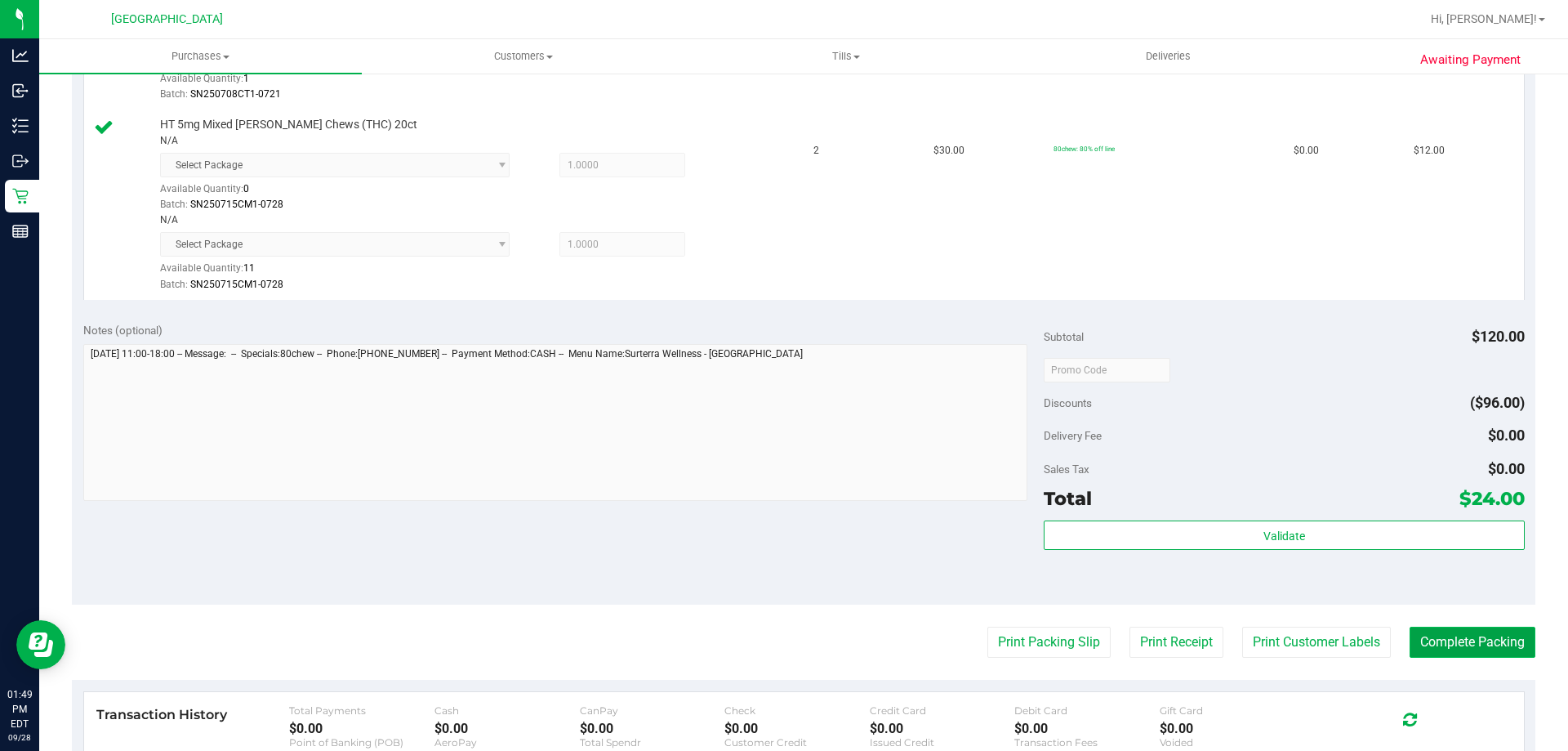
click at [1480, 632] on button "Complete Packing" at bounding box center [1473, 642] width 126 height 31
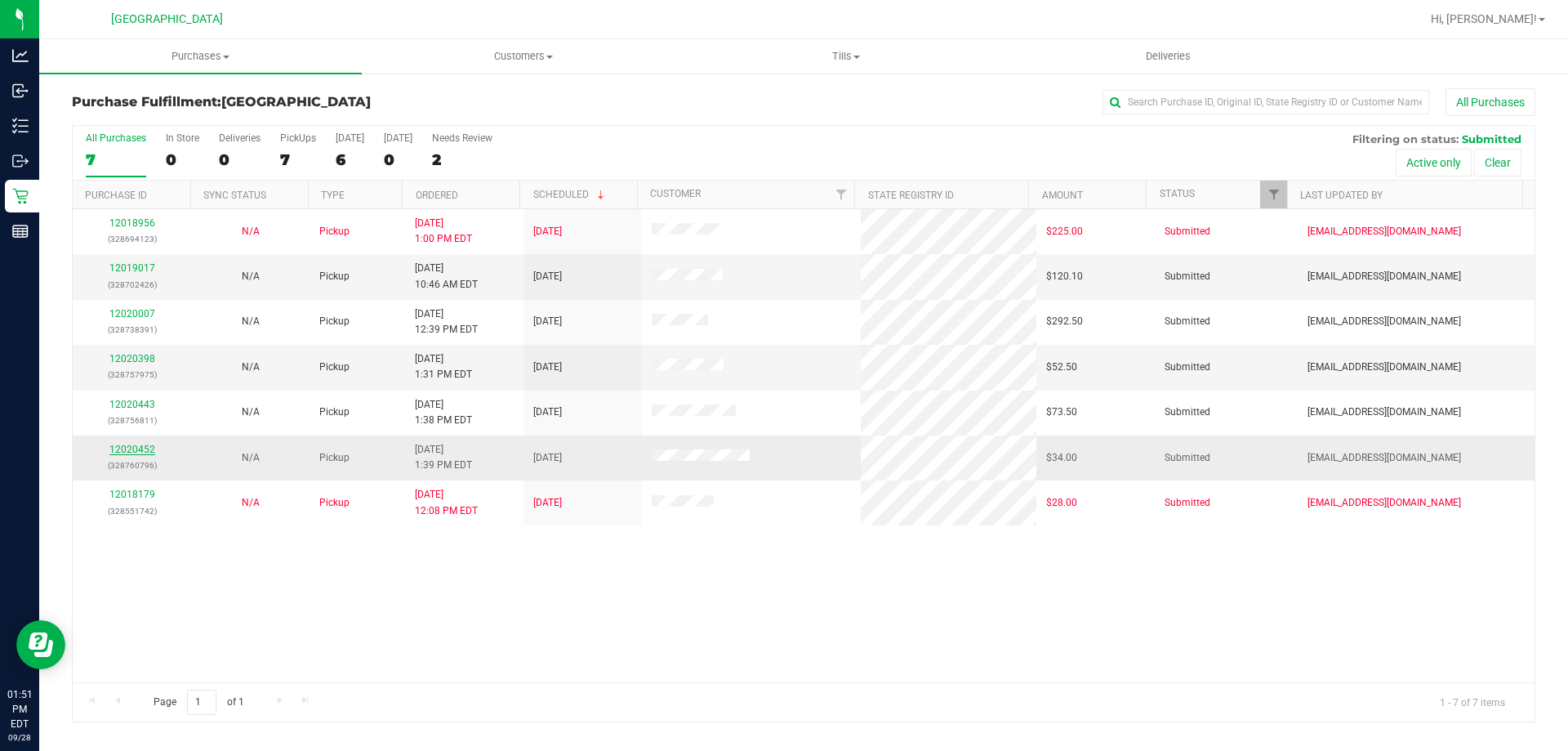
click at [144, 454] on link "12020452" at bounding box center [132, 449] width 45 height 12
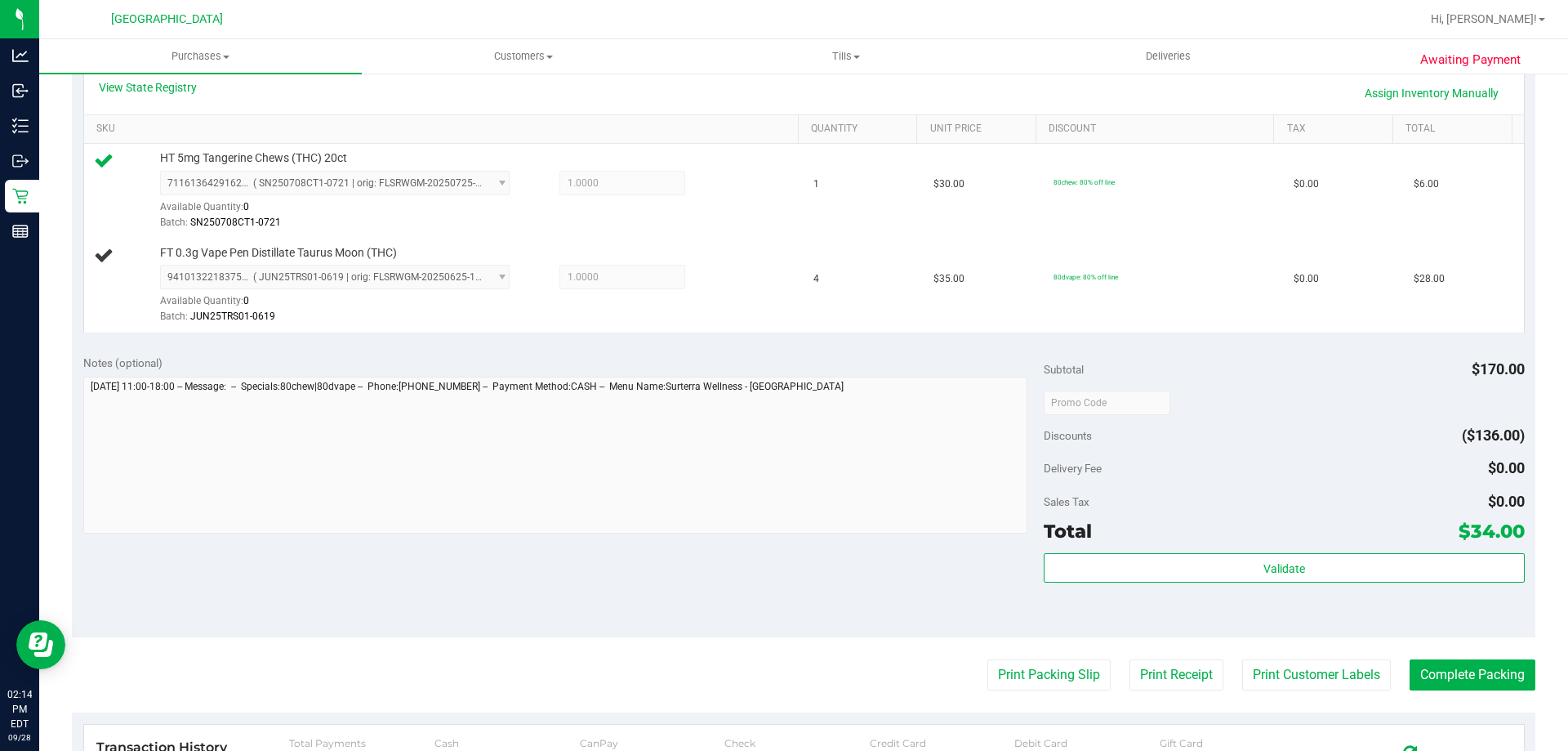
scroll to position [408, 0]
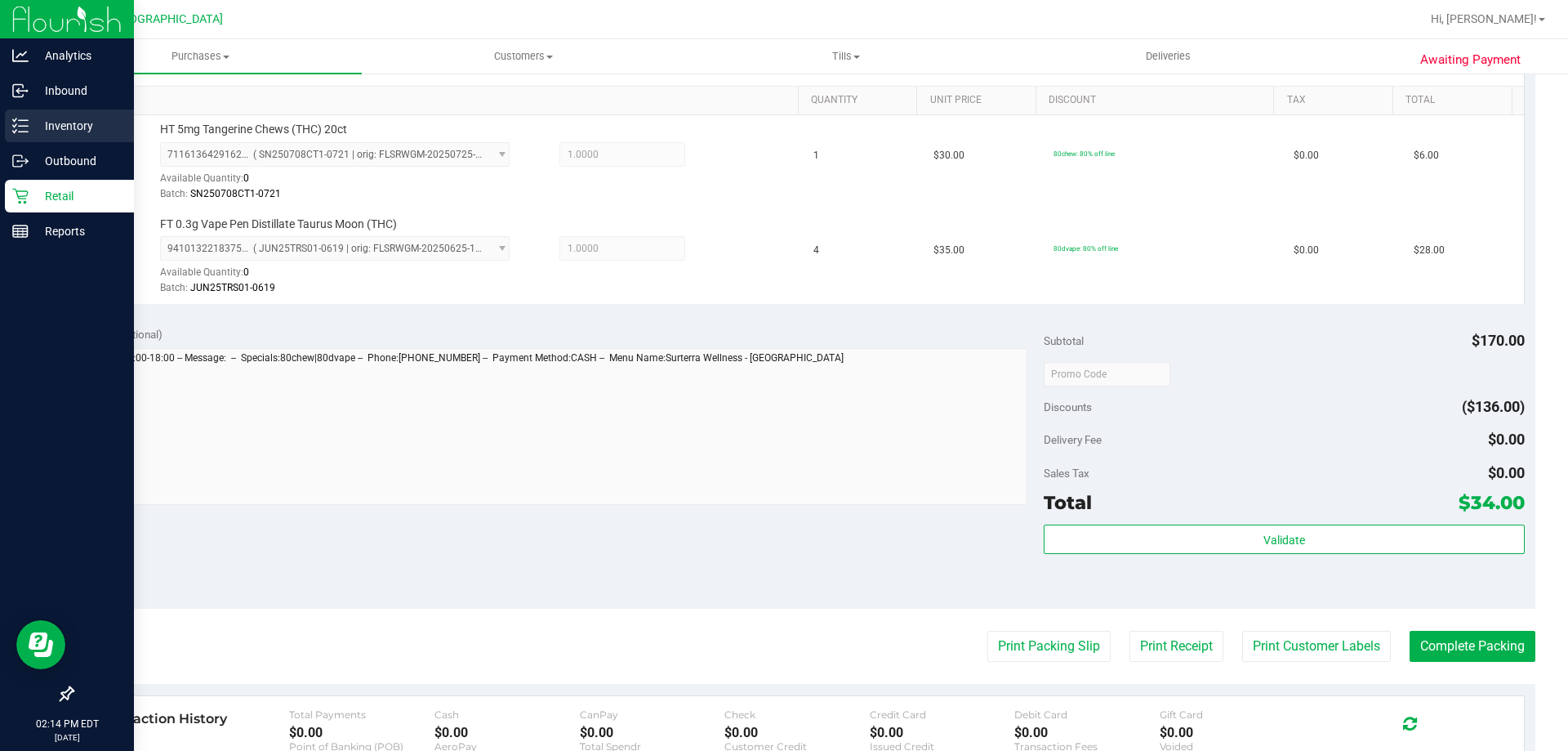
click at [73, 120] on p "Inventory" at bounding box center [78, 126] width 98 height 20
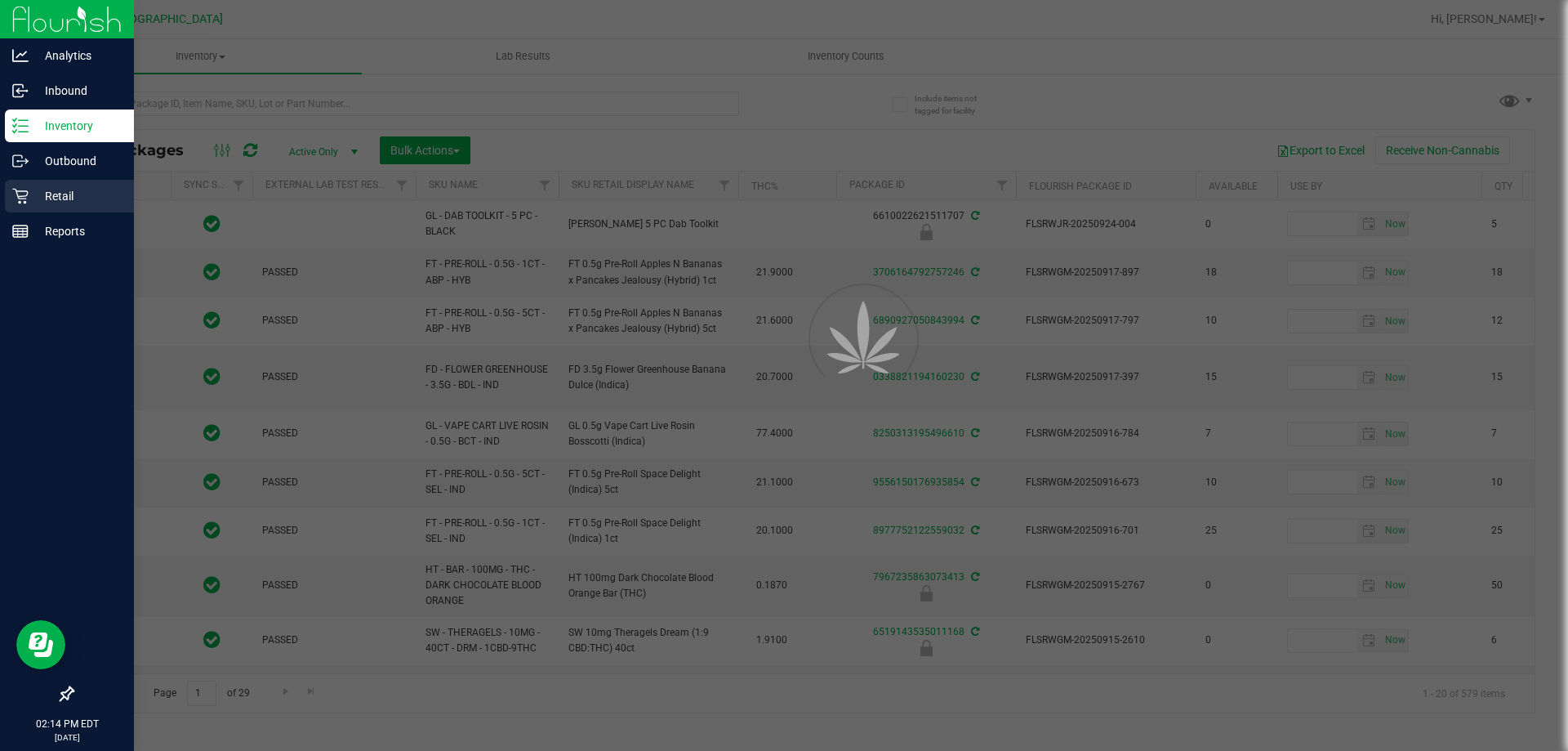
click at [71, 185] on div "Retail" at bounding box center [69, 196] width 129 height 33
type input "[DATE]"
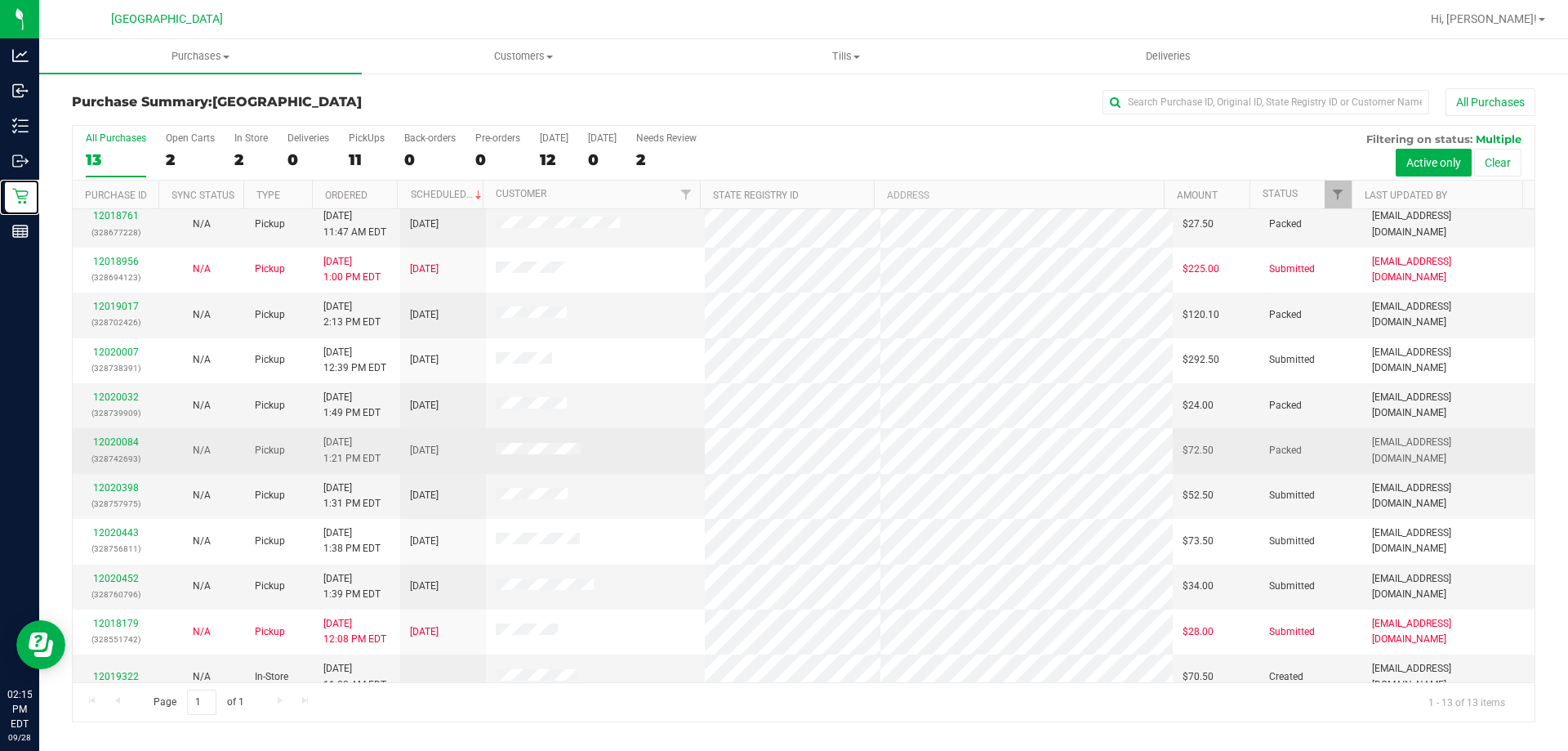
scroll to position [82, 0]
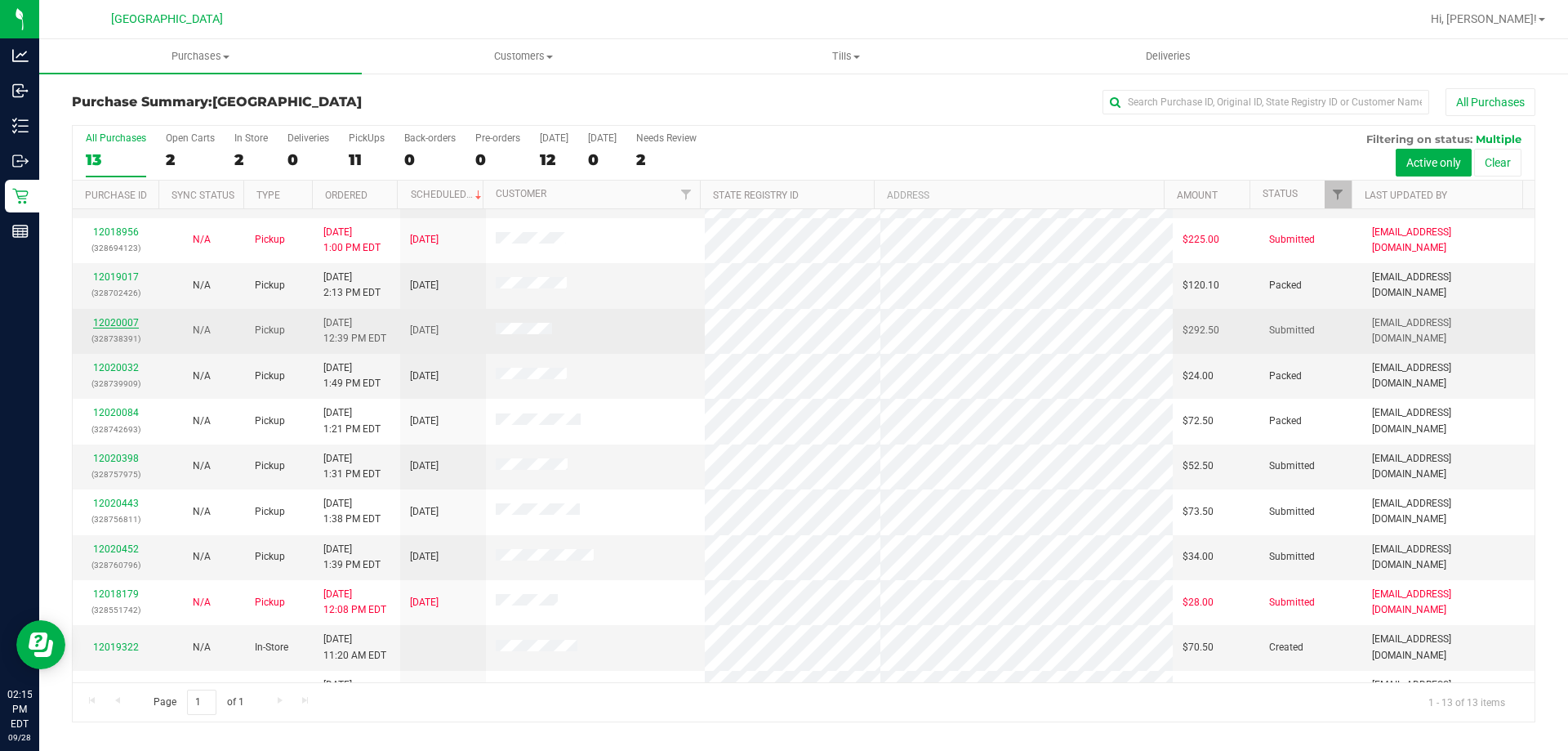
click at [129, 324] on link "12020007" at bounding box center [116, 322] width 45 height 12
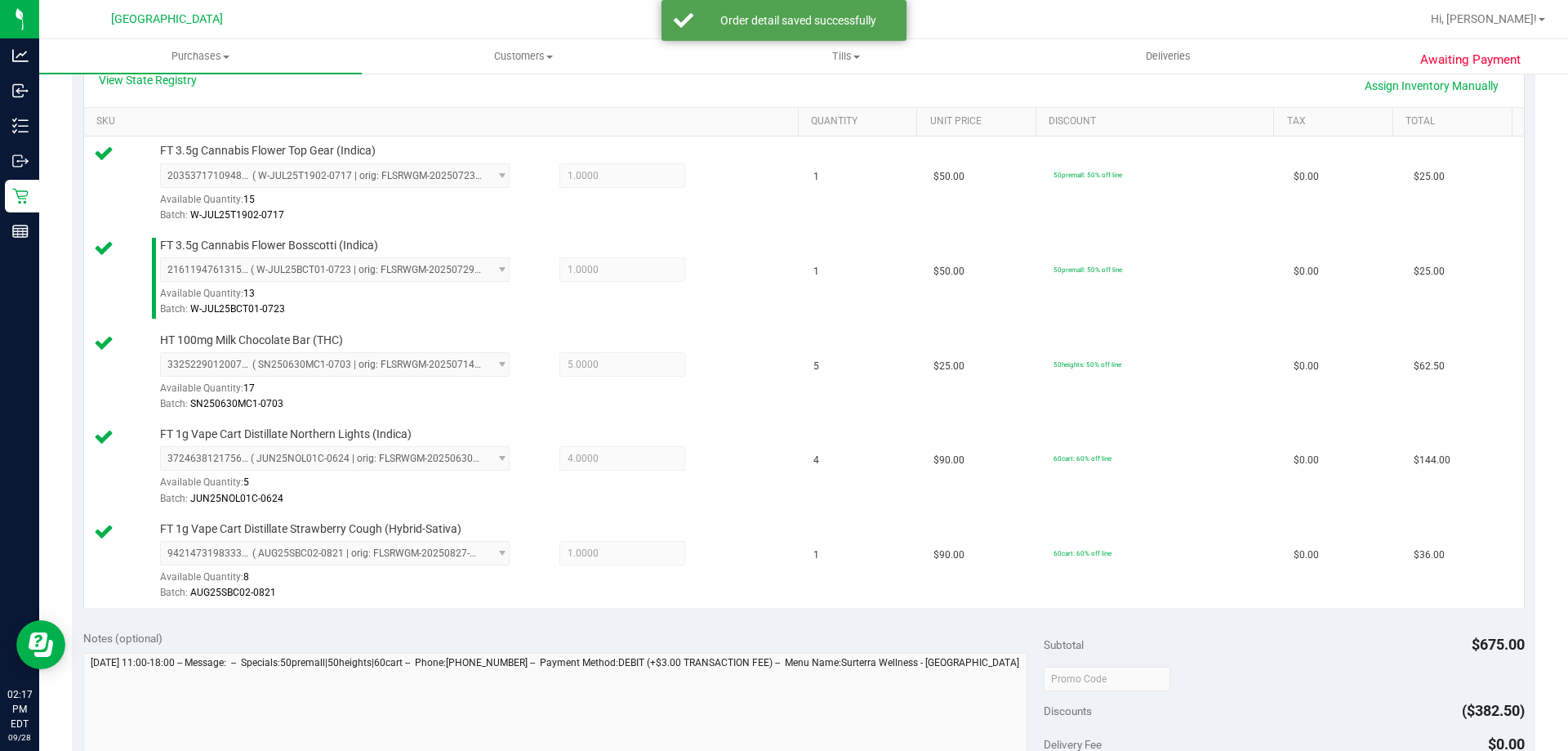
scroll to position [616, 0]
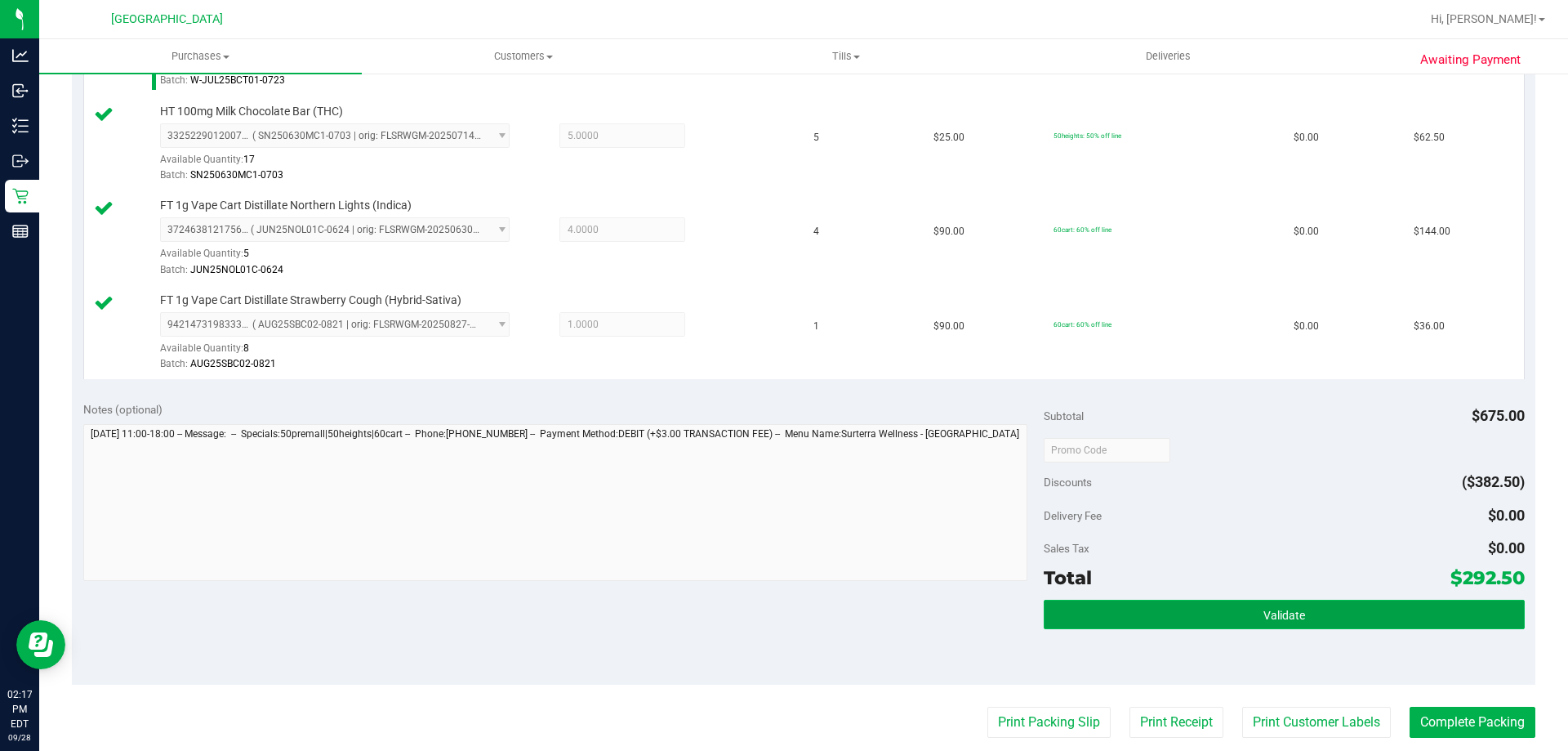
click at [1234, 605] on button "Validate" at bounding box center [1284, 614] width 481 height 29
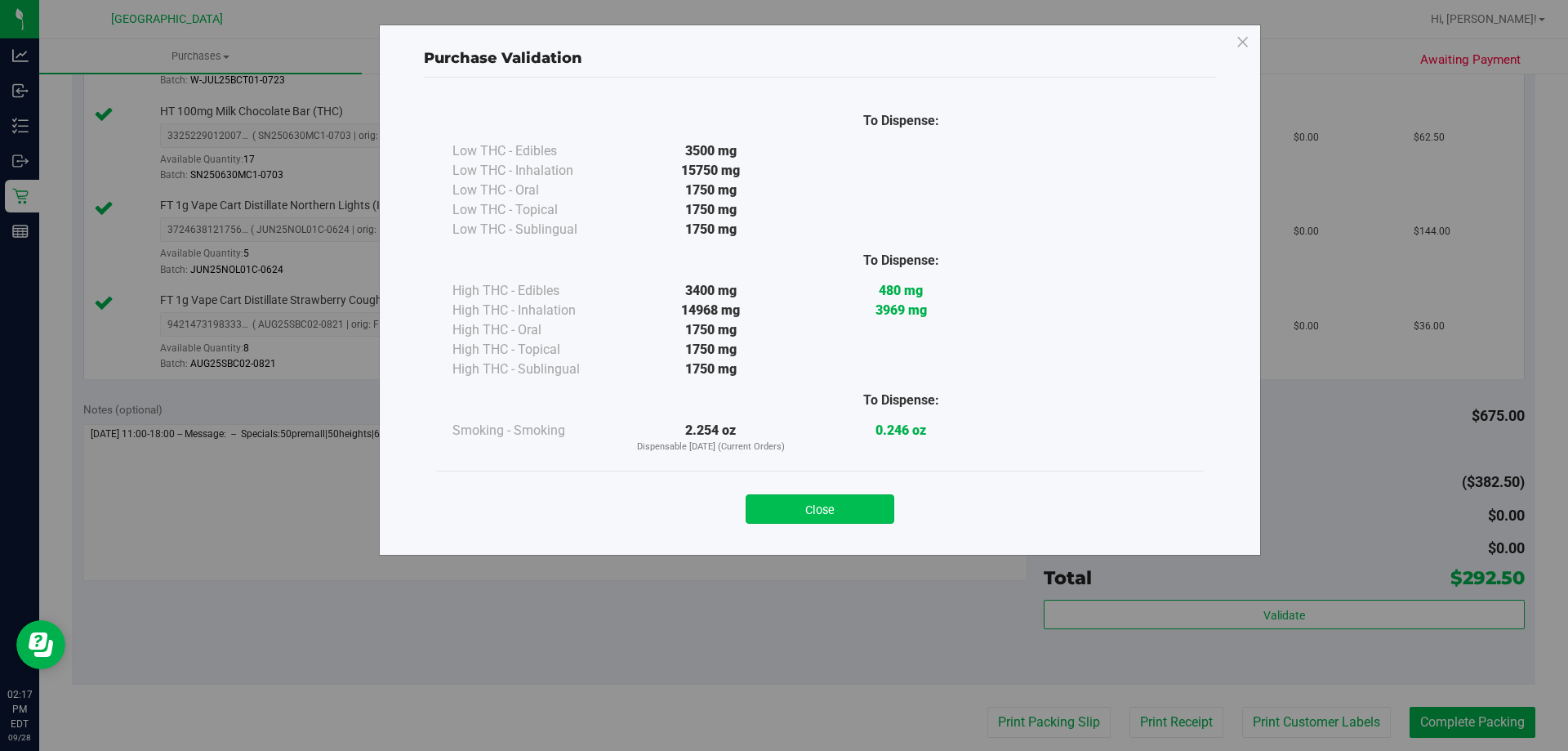
click at [840, 509] on button "Close" at bounding box center [820, 509] width 149 height 29
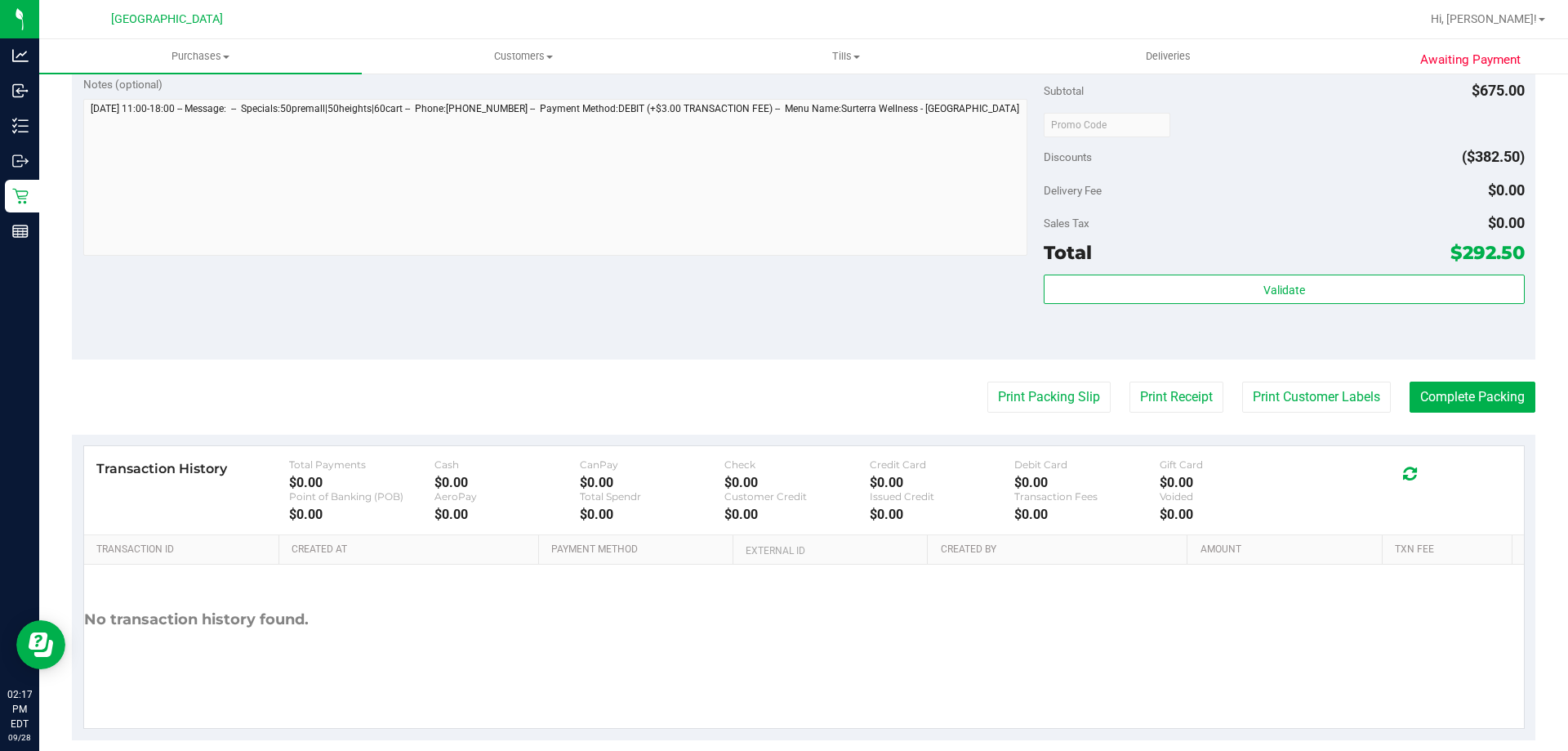
scroll to position [942, 0]
click at [1038, 408] on button "Print Packing Slip" at bounding box center [1049, 395] width 123 height 31
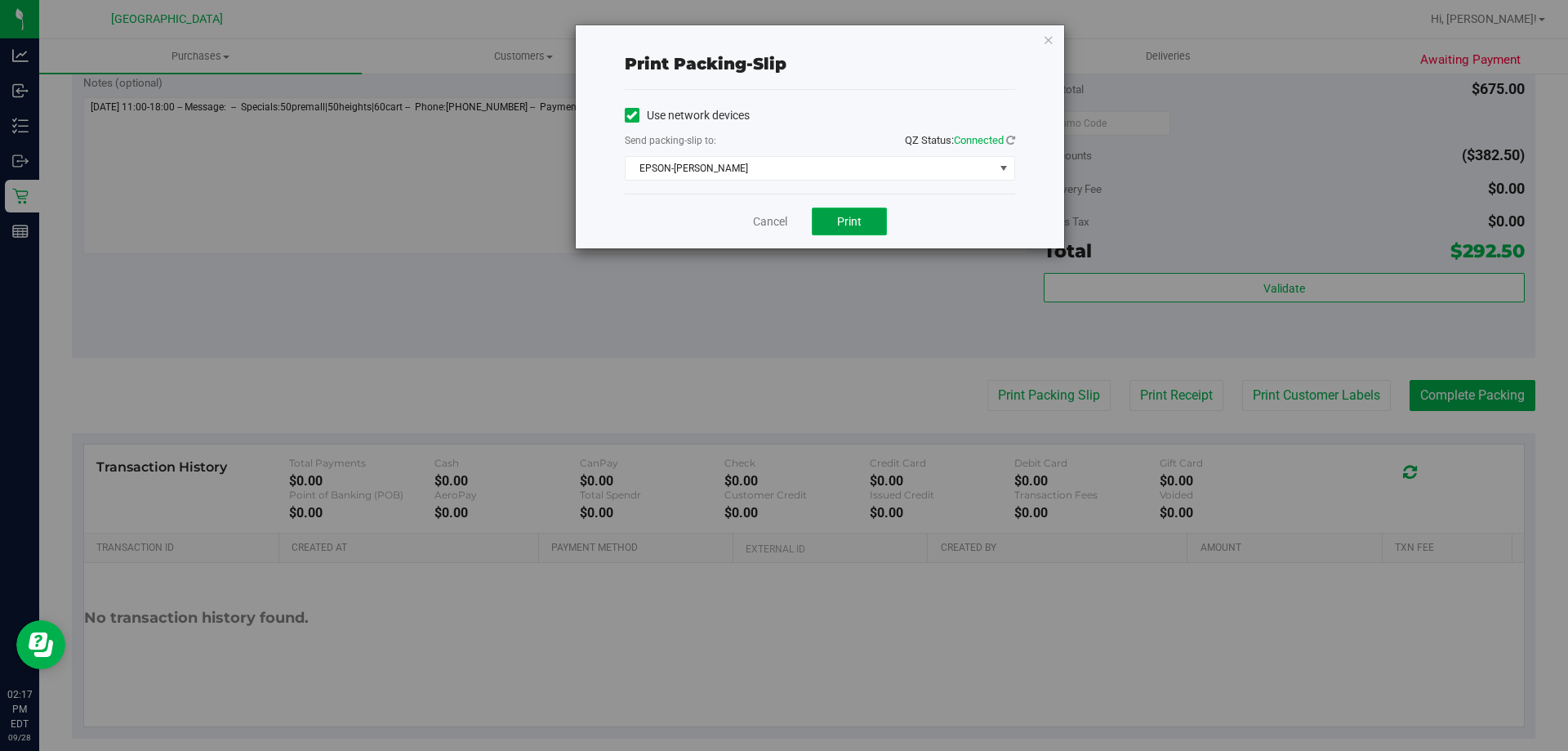
click at [859, 213] on button "Print" at bounding box center [849, 221] width 75 height 28
click at [874, 224] on button "Print" at bounding box center [849, 221] width 75 height 28
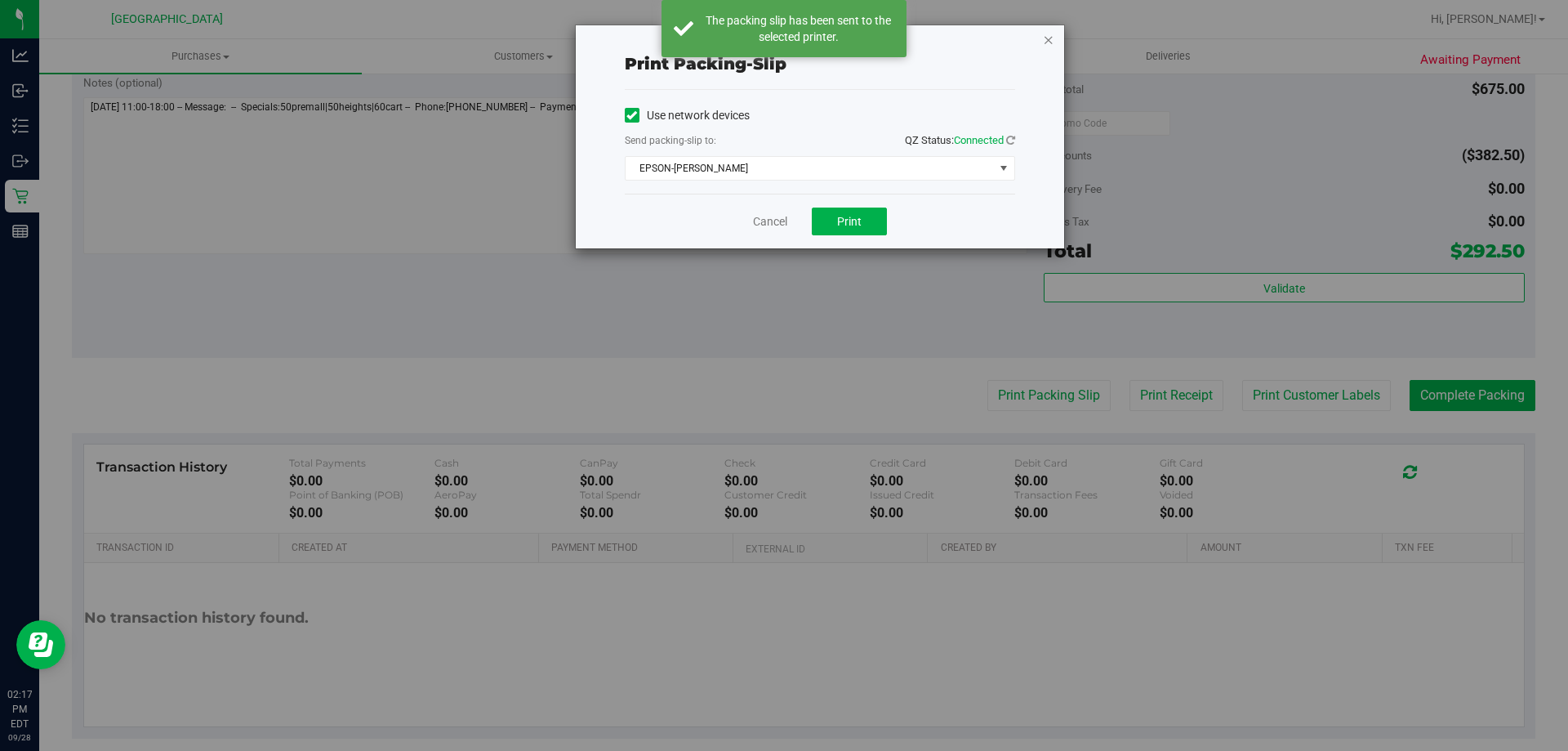
click at [1054, 36] on icon "button" at bounding box center [1048, 39] width 12 height 20
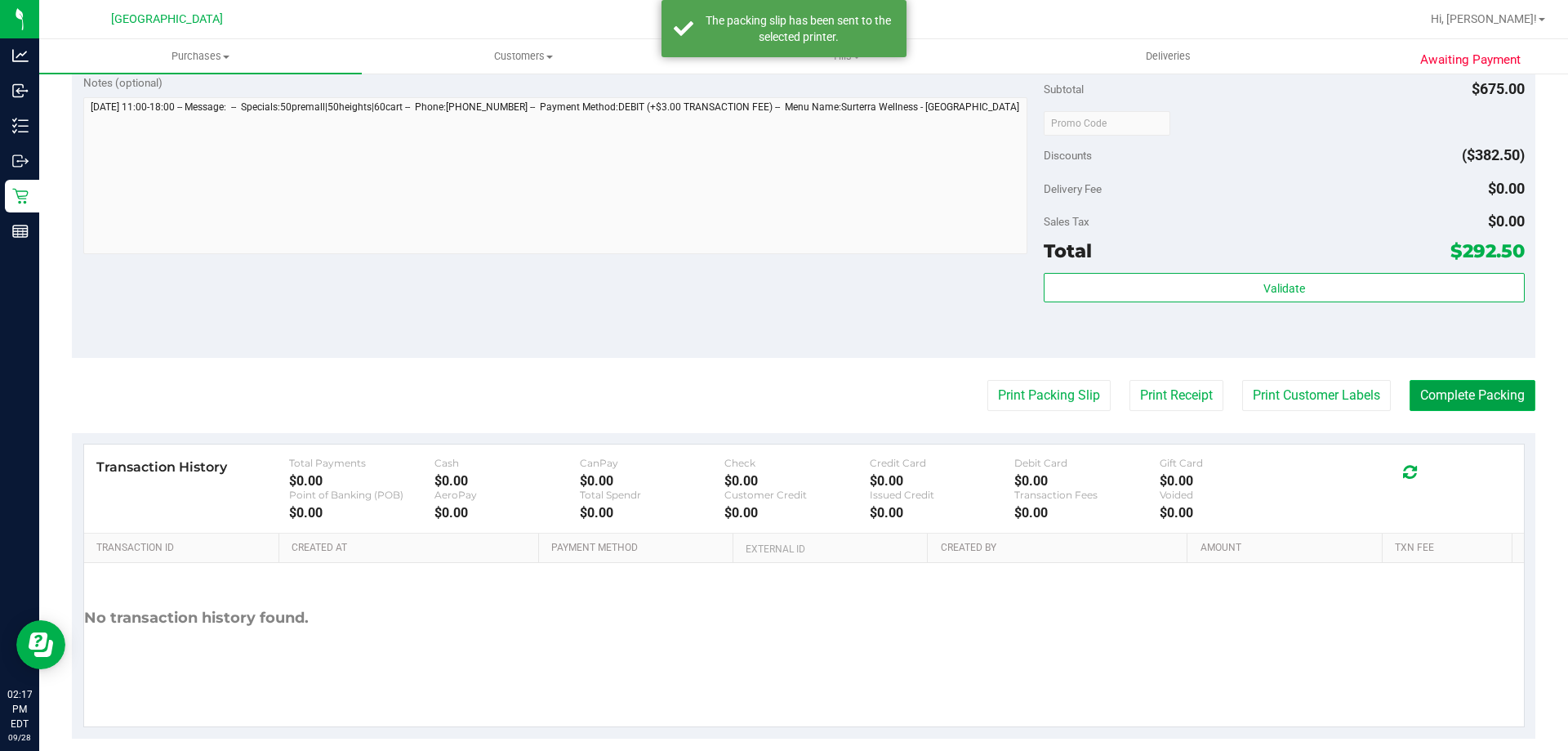
click at [1441, 388] on button "Complete Packing" at bounding box center [1473, 395] width 126 height 31
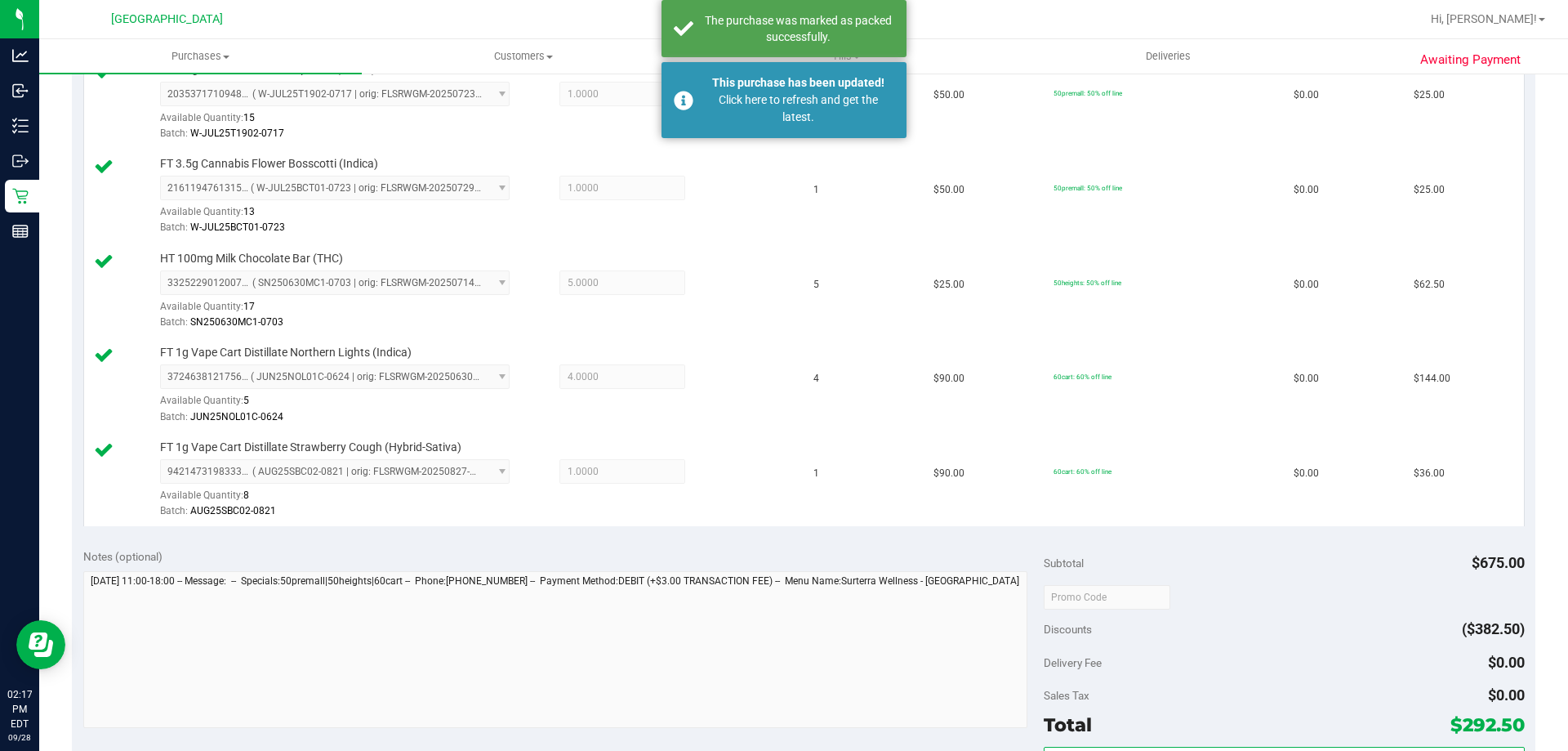
scroll to position [309, 0]
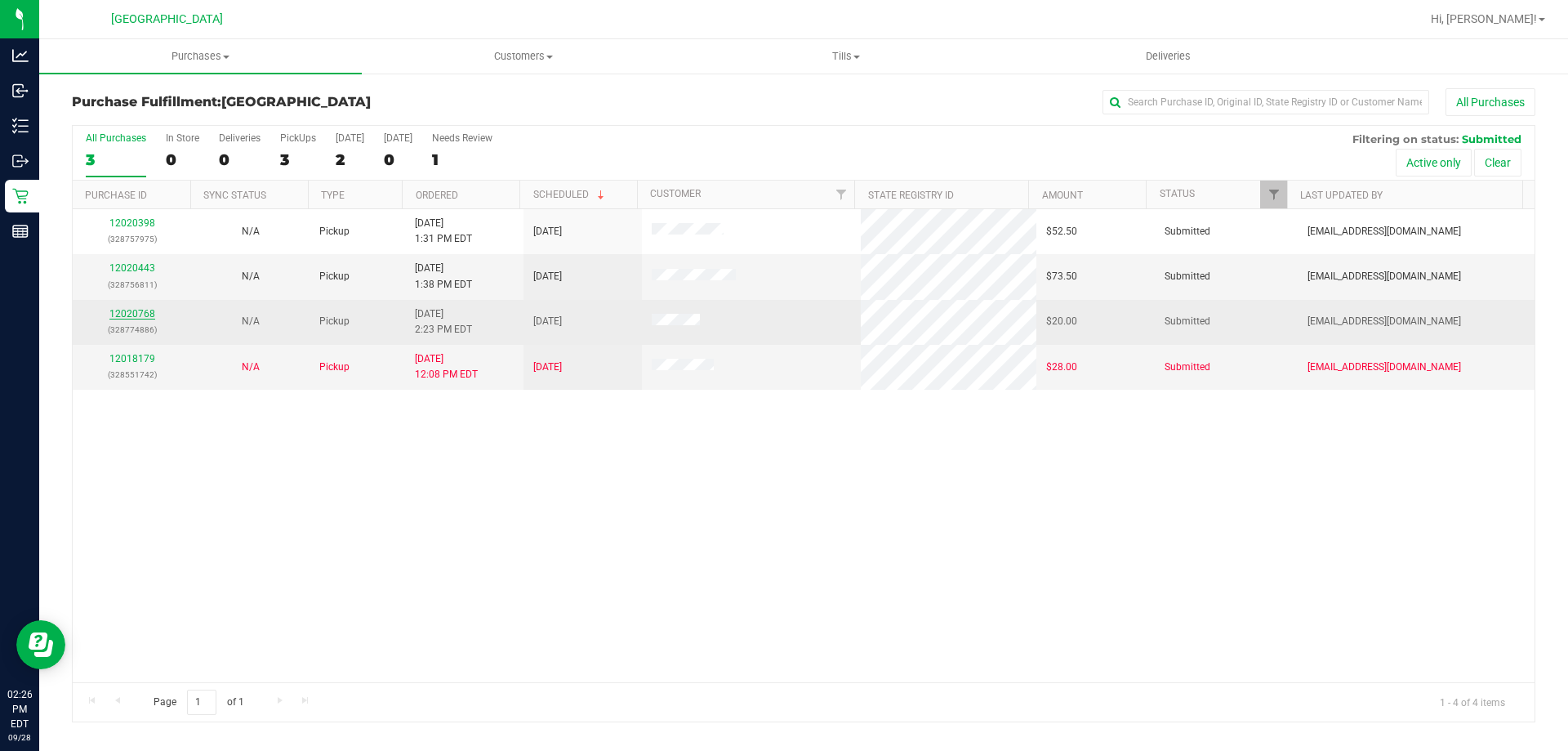
click at [150, 308] on link "12020768" at bounding box center [132, 314] width 45 height 12
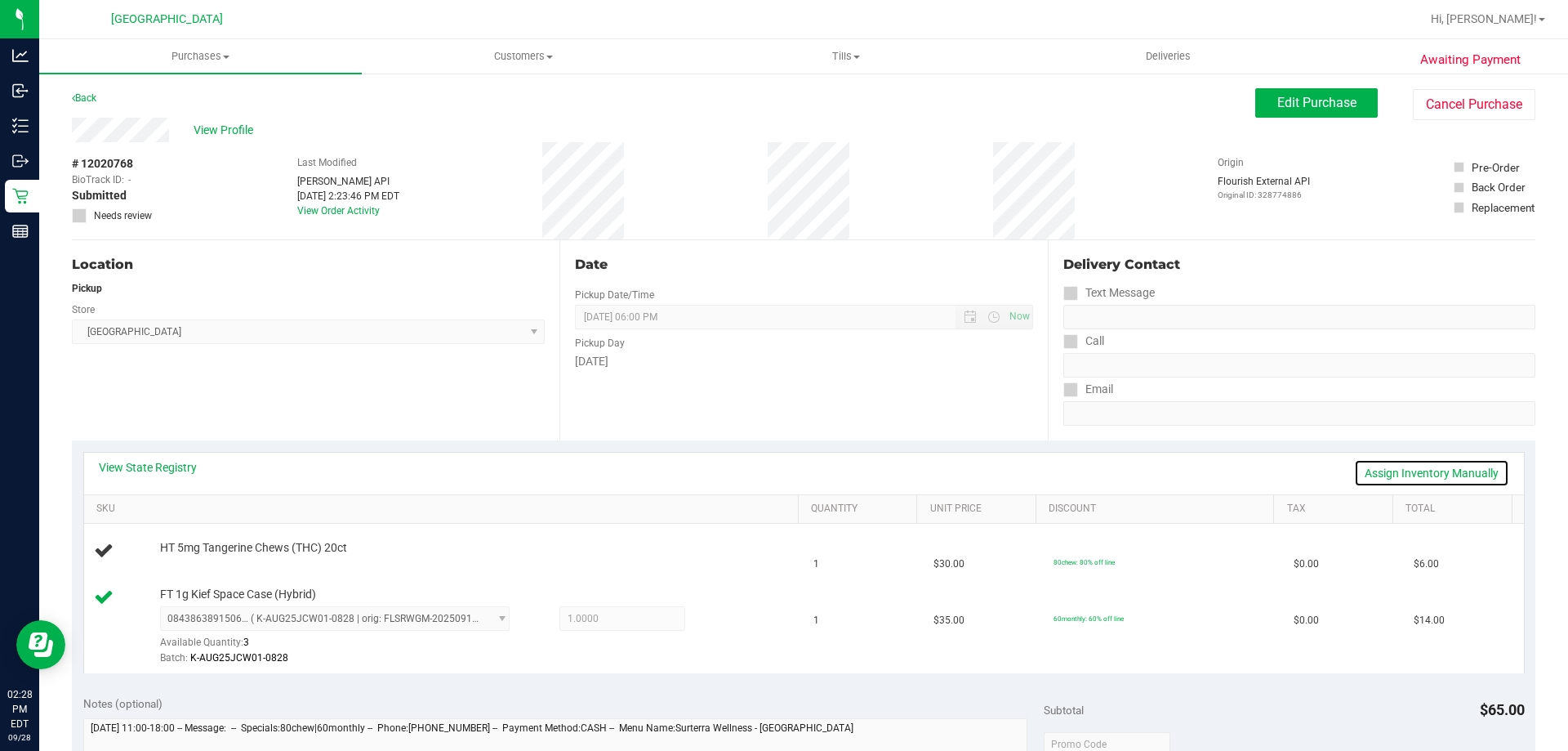
click at [1431, 473] on link "Assign Inventory Manually" at bounding box center [1431, 473] width 155 height 28
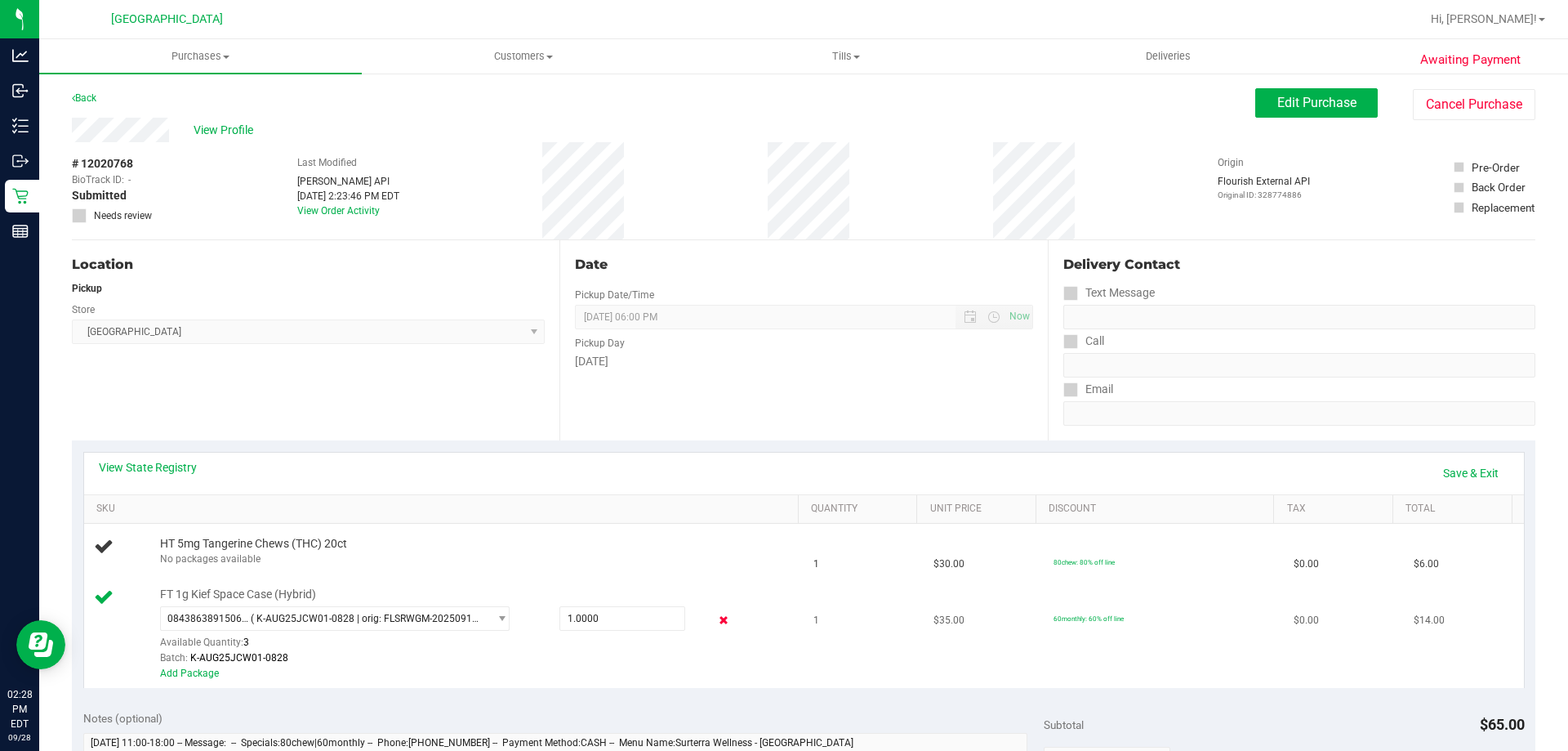
click at [716, 628] on icon at bounding box center [724, 620] width 17 height 19
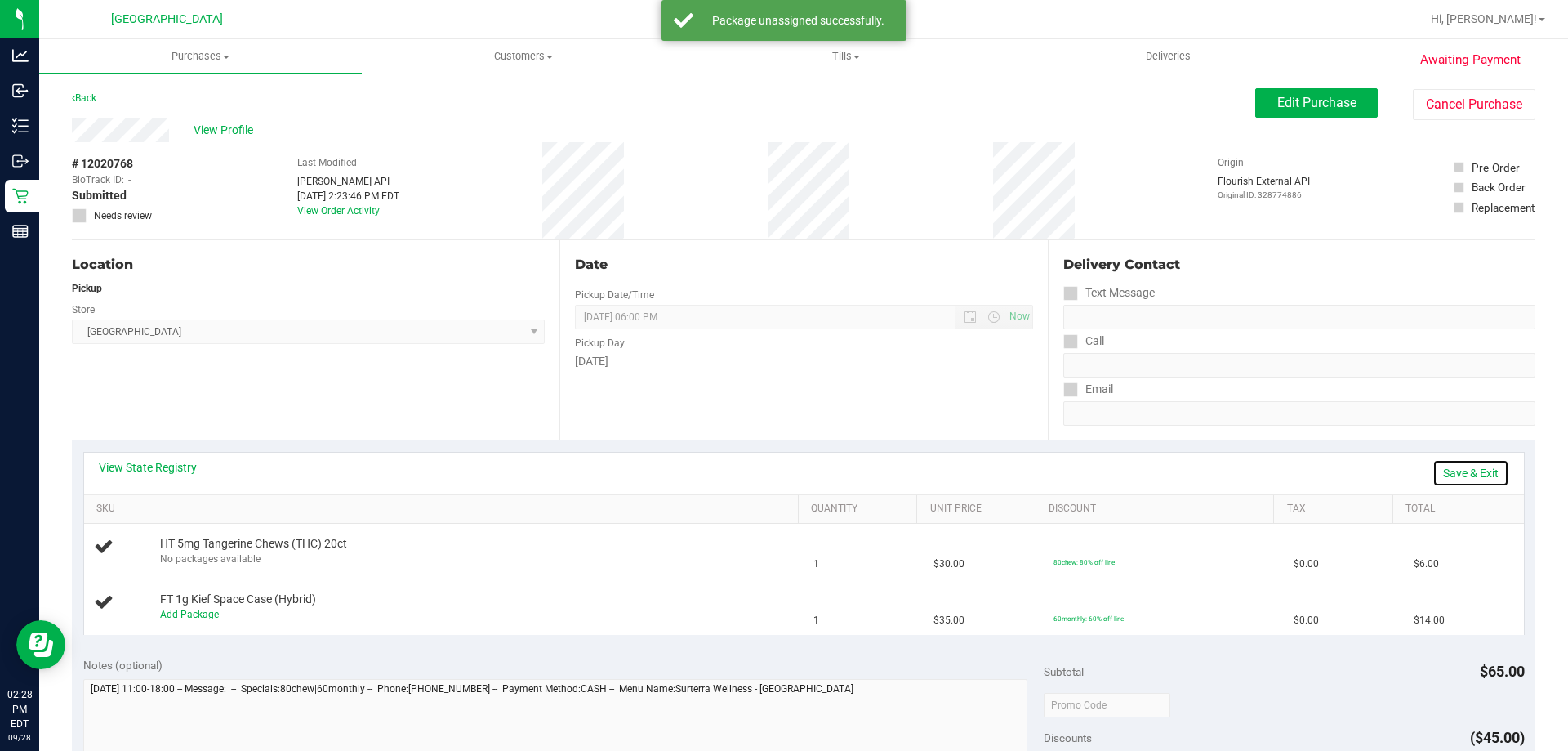
click at [1482, 470] on link "Save & Exit" at bounding box center [1471, 473] width 77 height 28
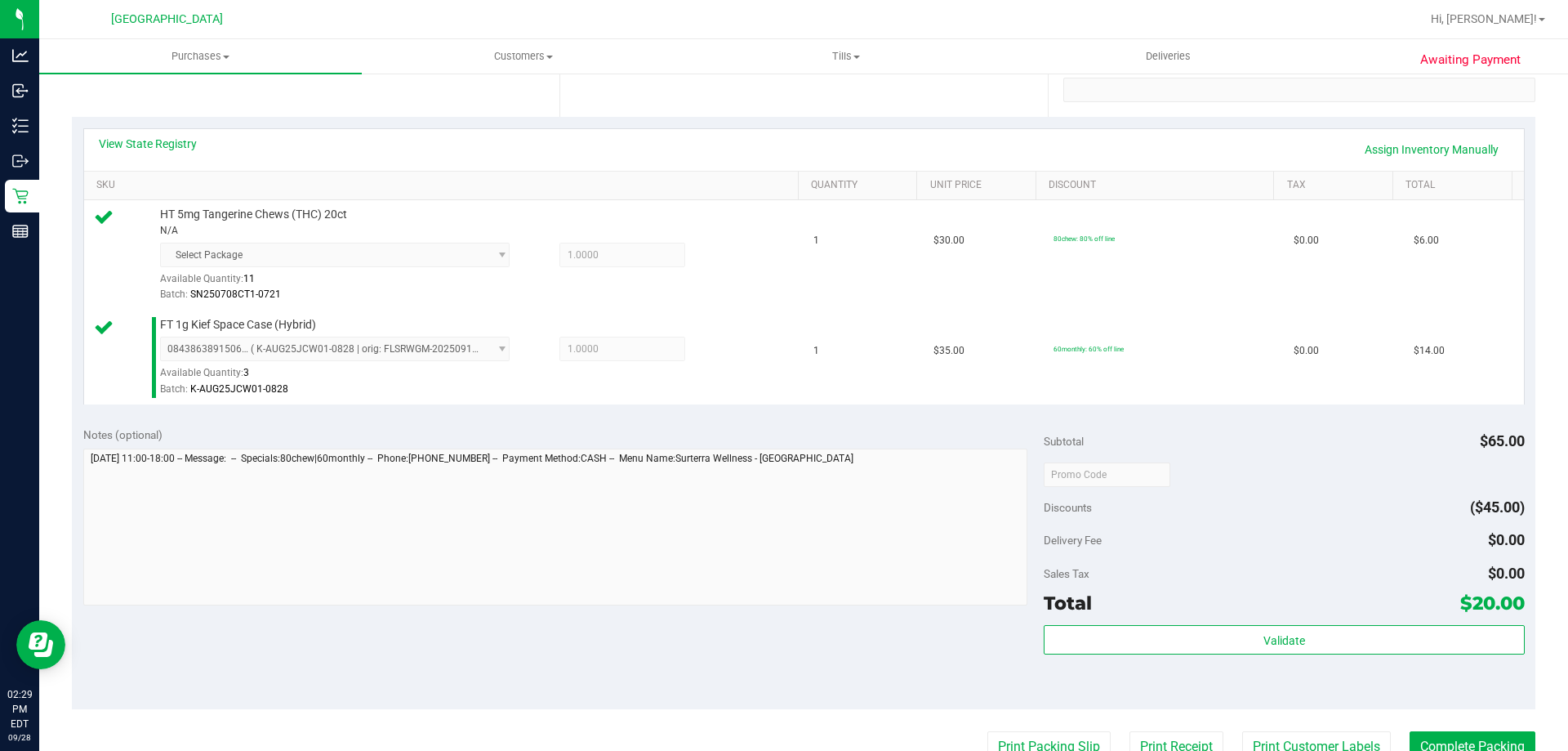
scroll to position [327, 0]
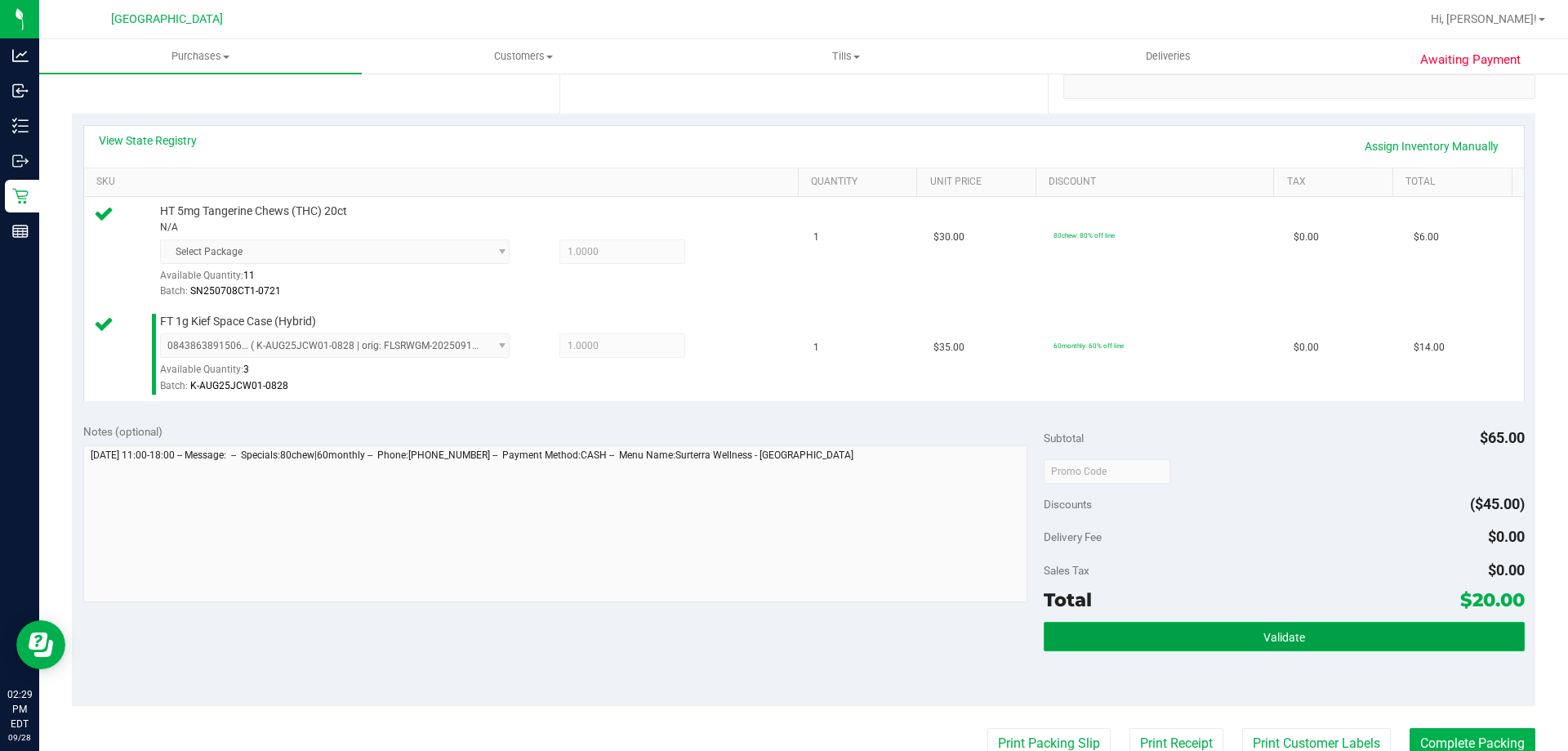
click at [1342, 632] on button "Validate" at bounding box center [1284, 636] width 481 height 29
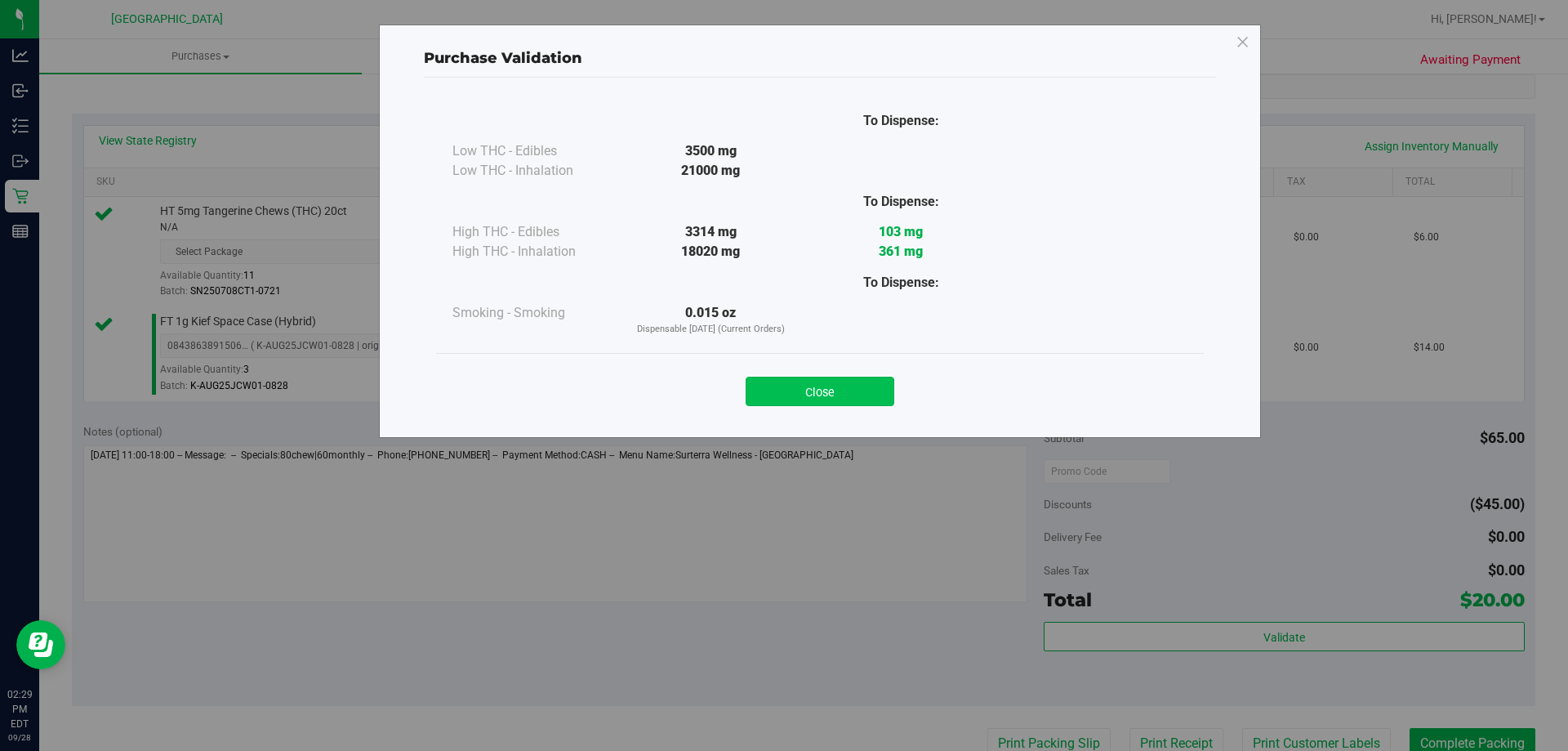
click at [791, 405] on button "Close" at bounding box center [820, 391] width 149 height 29
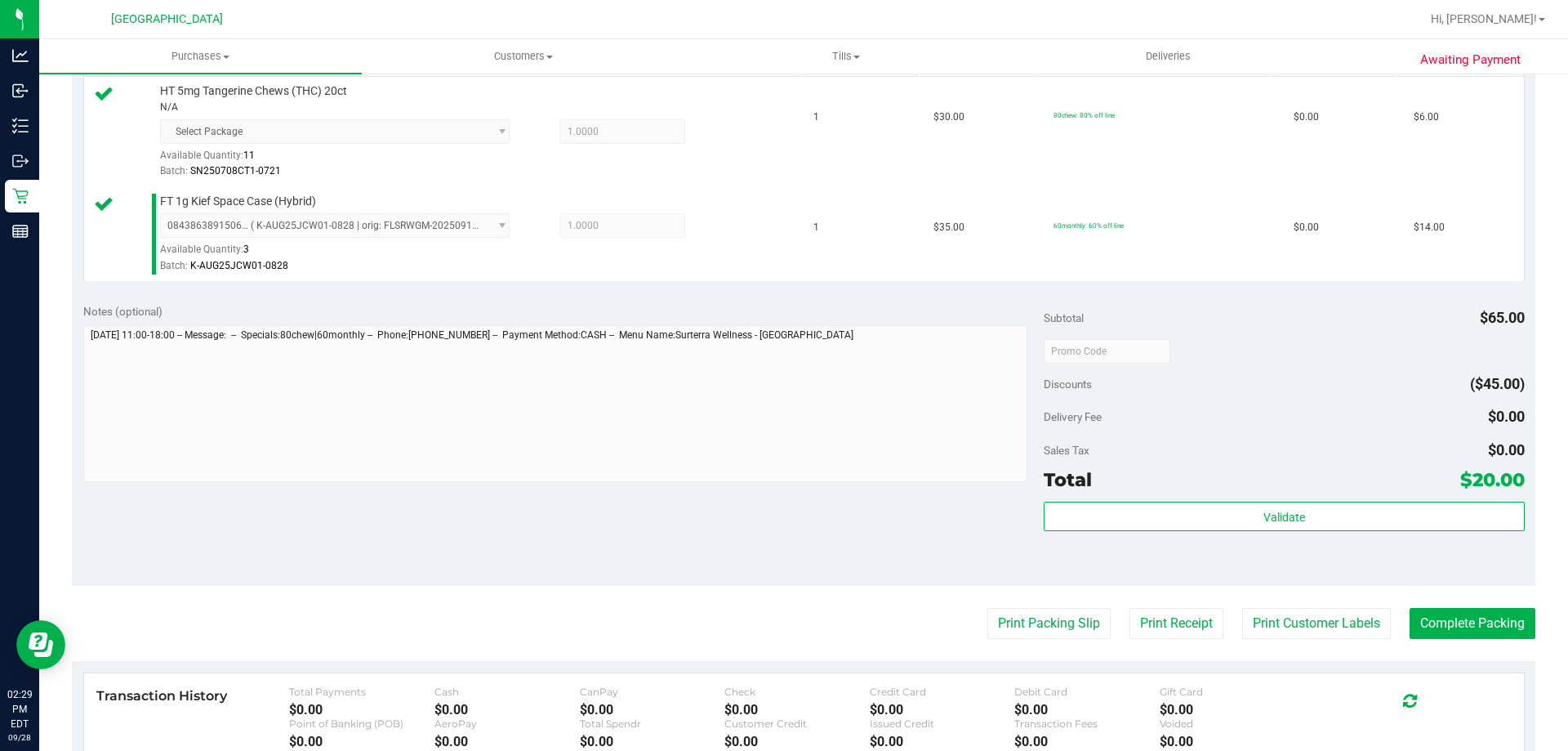
scroll to position [654, 0]
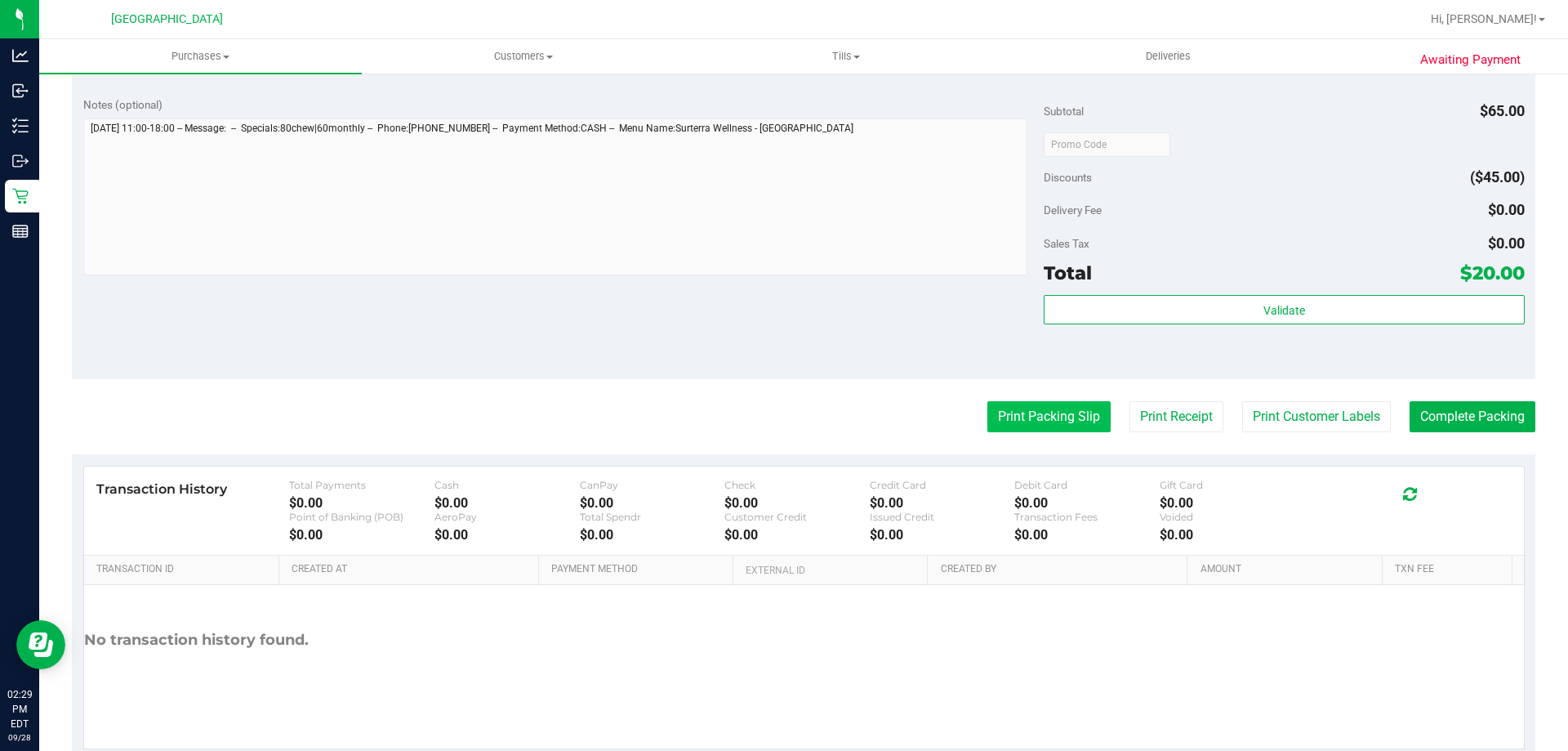
click at [1049, 432] on button "Print Packing Slip" at bounding box center [1049, 416] width 123 height 31
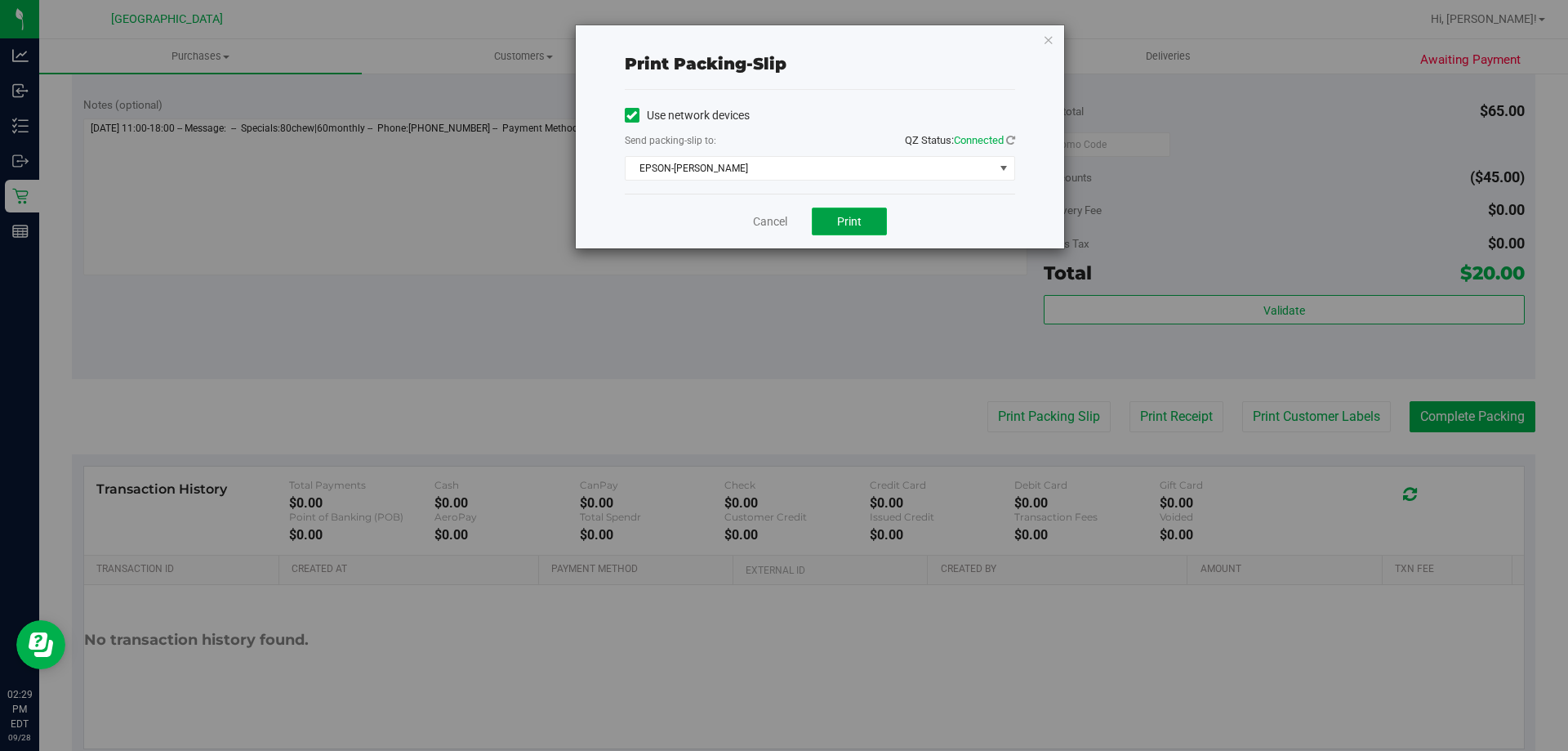
click at [842, 218] on span "Print" at bounding box center [849, 221] width 24 height 13
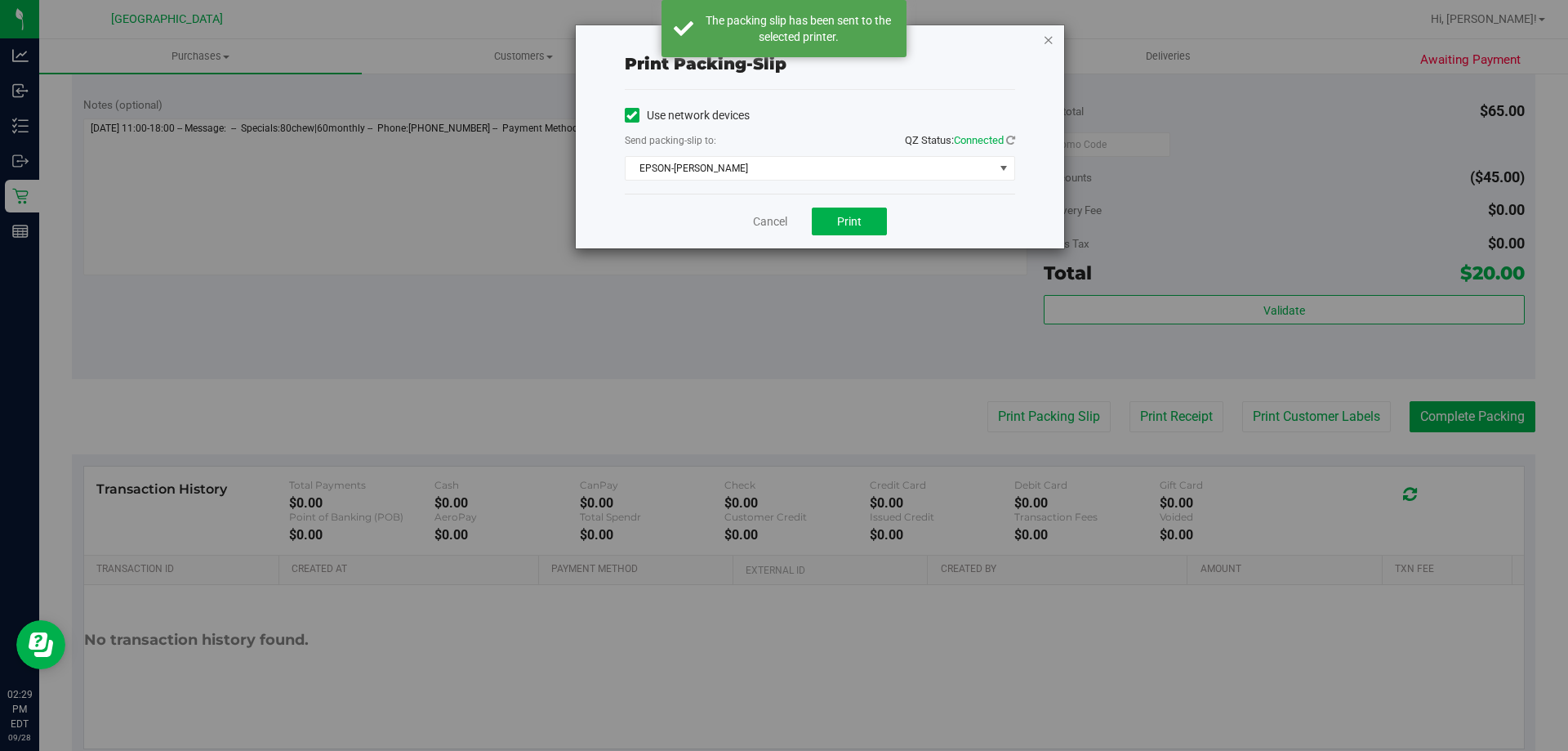
click at [1043, 45] on icon "button" at bounding box center [1048, 39] width 12 height 20
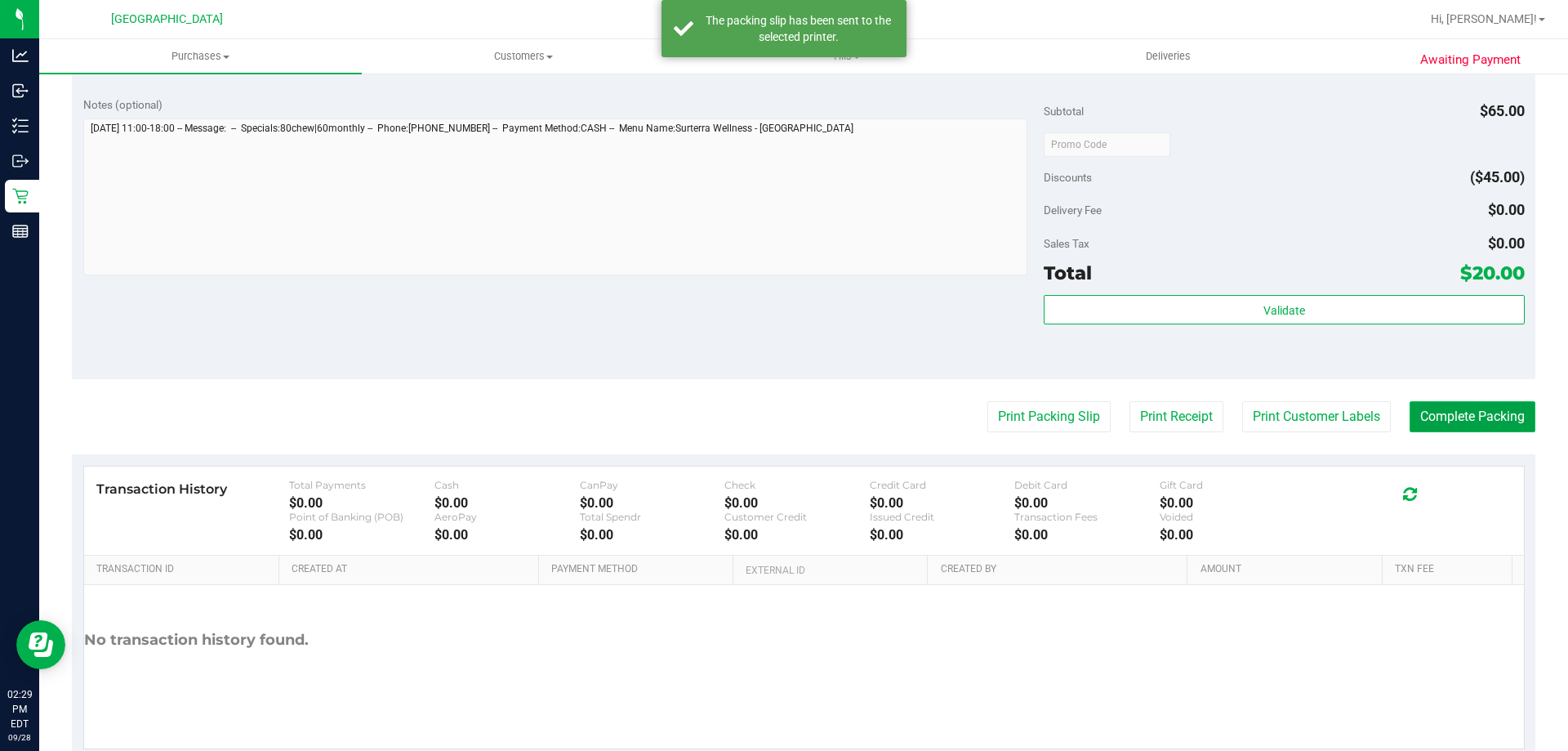
click at [1410, 422] on button "Complete Packing" at bounding box center [1473, 416] width 126 height 31
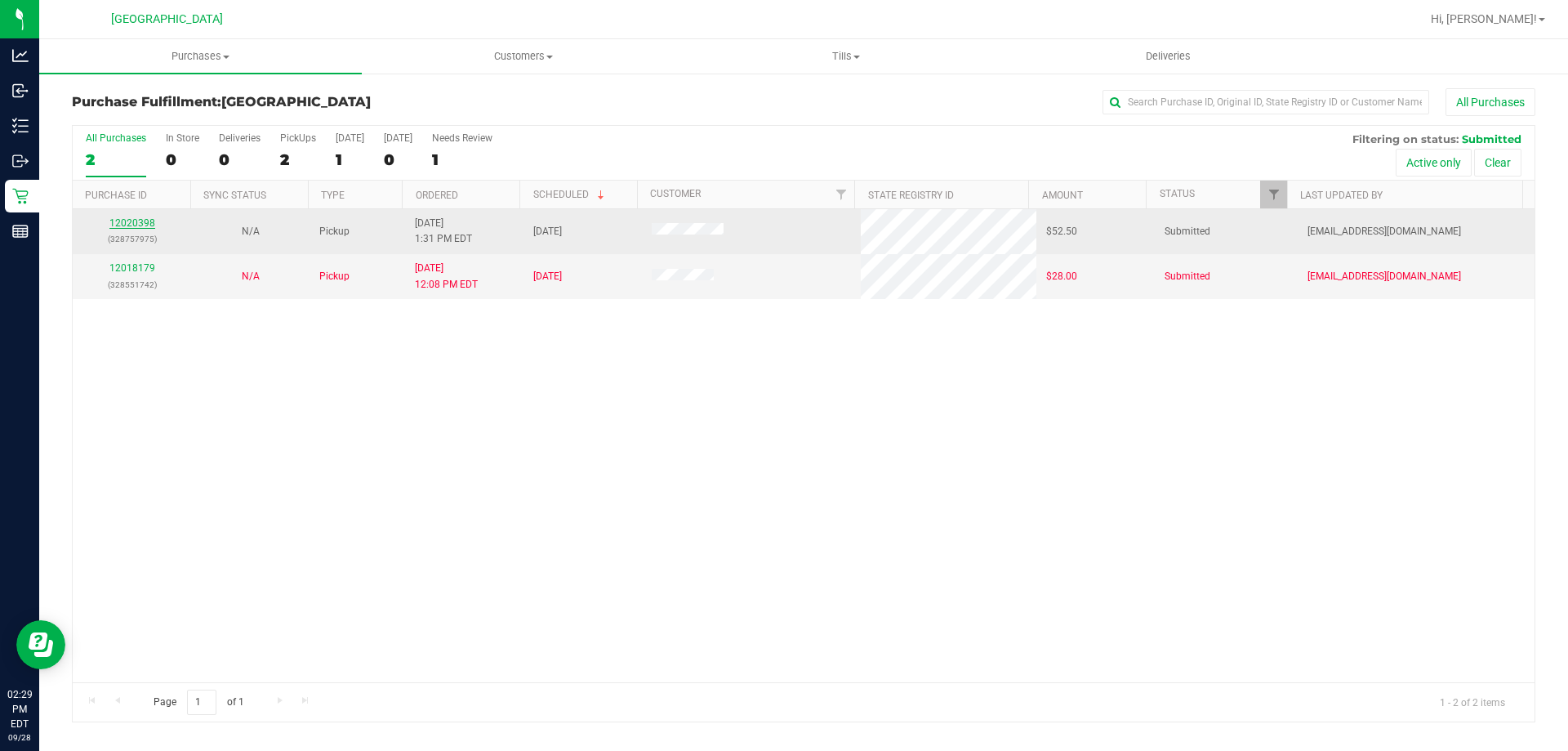
click at [150, 221] on link "12020398" at bounding box center [132, 223] width 45 height 12
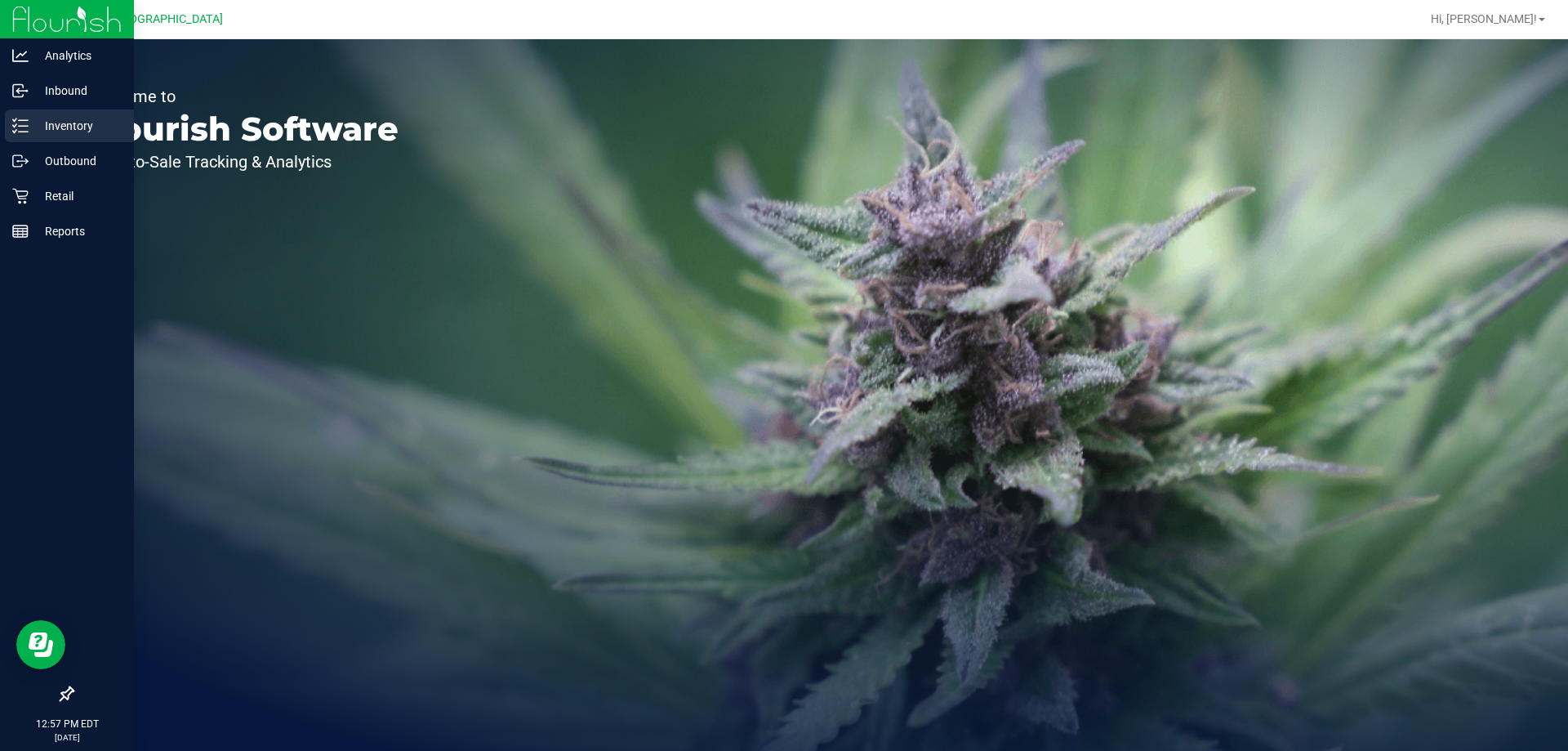
click at [14, 120] on icon at bounding box center [15, 120] width 4 height 3
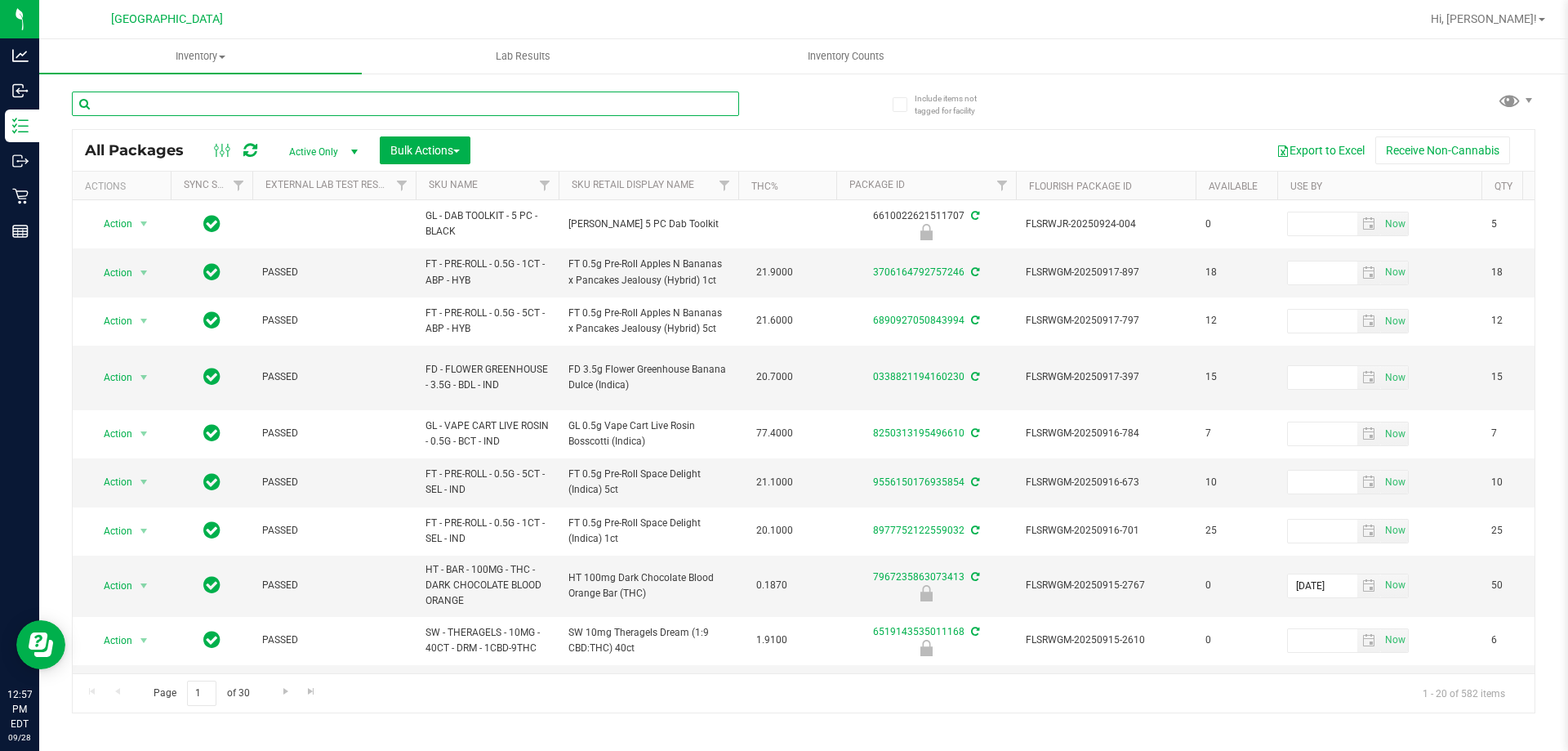
click at [193, 103] on input "text" at bounding box center [405, 103] width 667 height 24
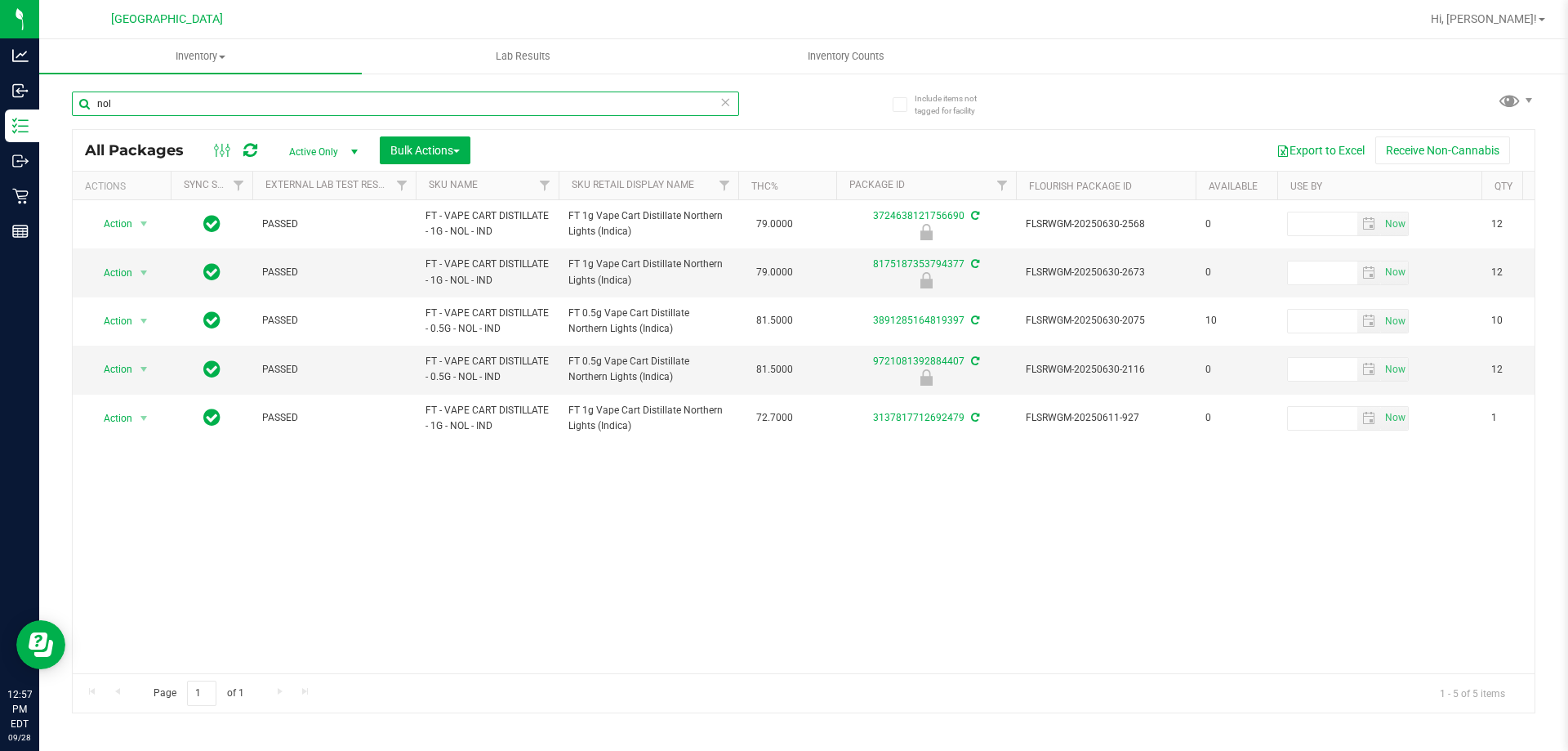
type input "nol"
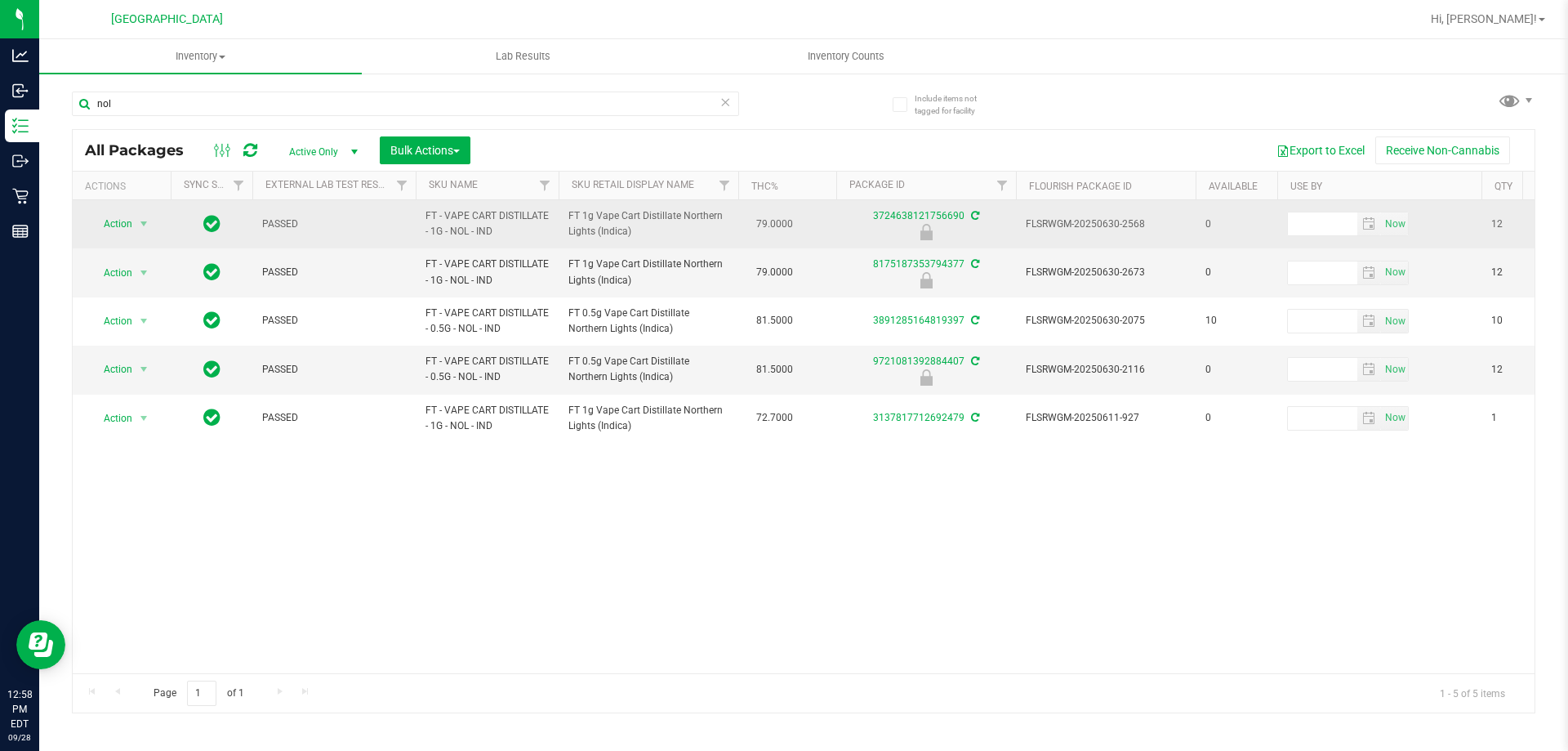
click at [157, 218] on div "Action Action Edit attributes Global inventory Locate package Package audit log…" at bounding box center [122, 223] width 78 height 23
click at [150, 221] on span "select" at bounding box center [143, 224] width 13 height 13
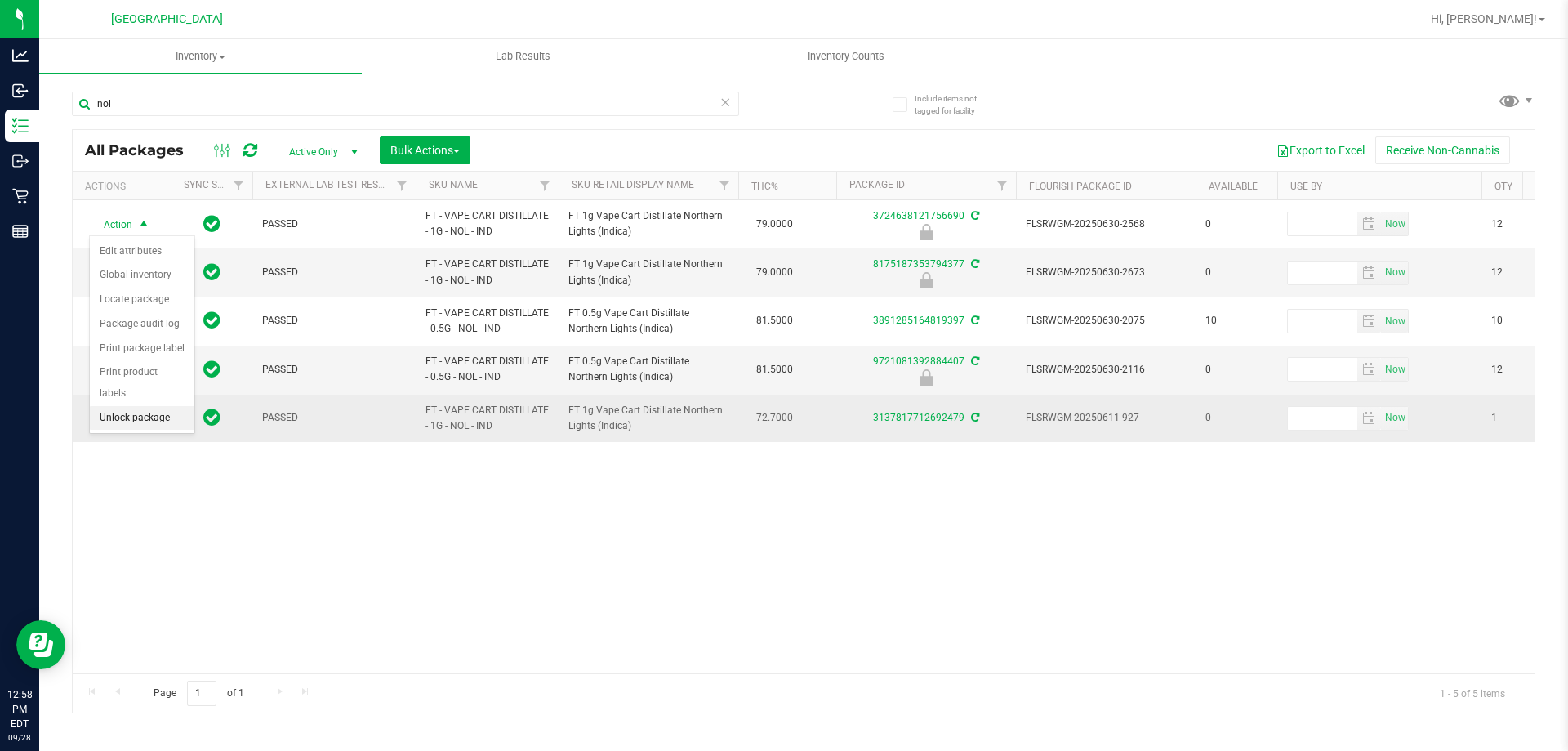
click at [154, 406] on li "Unlock package" at bounding box center [141, 418] width 104 height 24
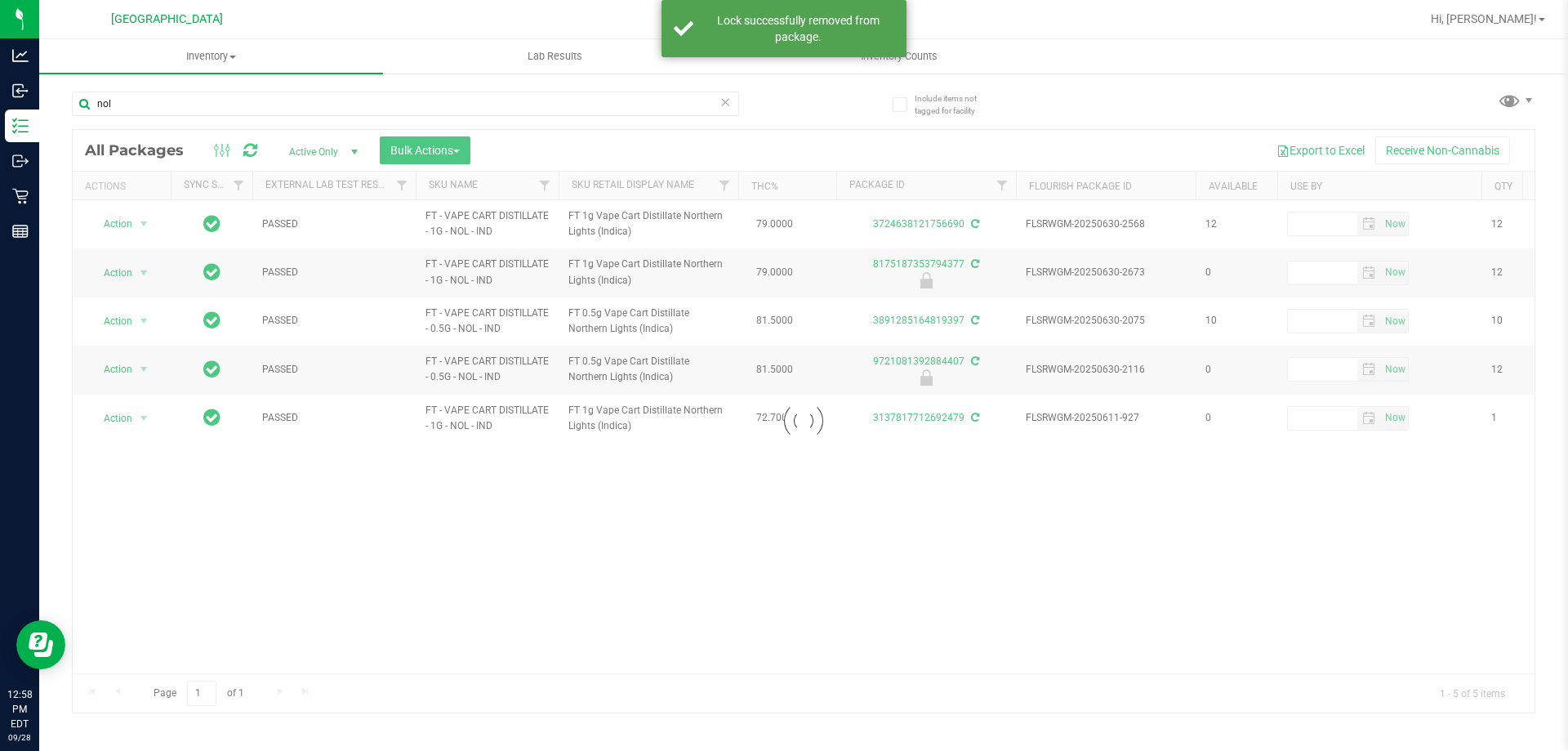
click at [142, 224] on div at bounding box center [803, 421] width 1462 height 582
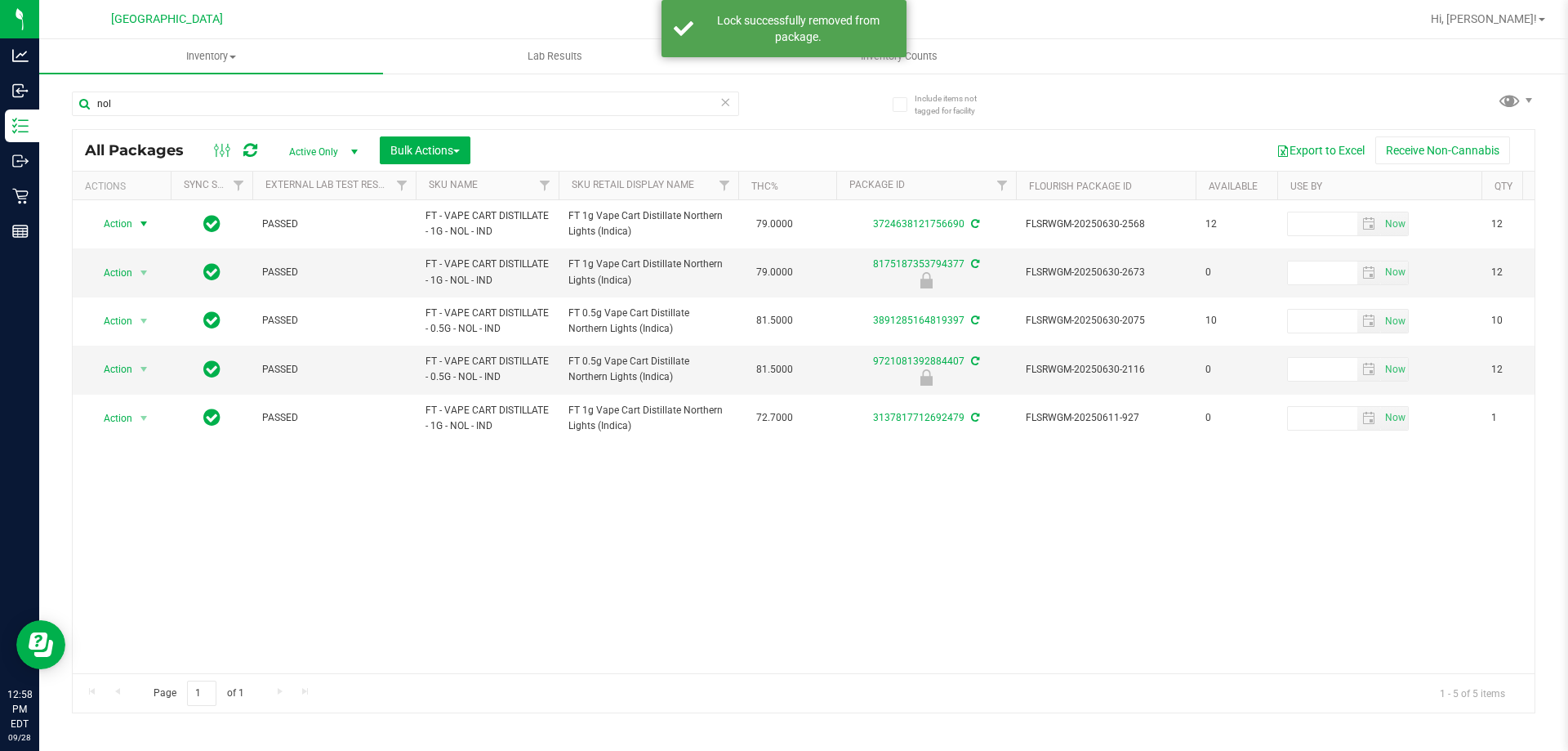
click at [142, 224] on span "select" at bounding box center [143, 224] width 13 height 13
click at [185, 410] on li "Print package label" at bounding box center [153, 421] width 127 height 24
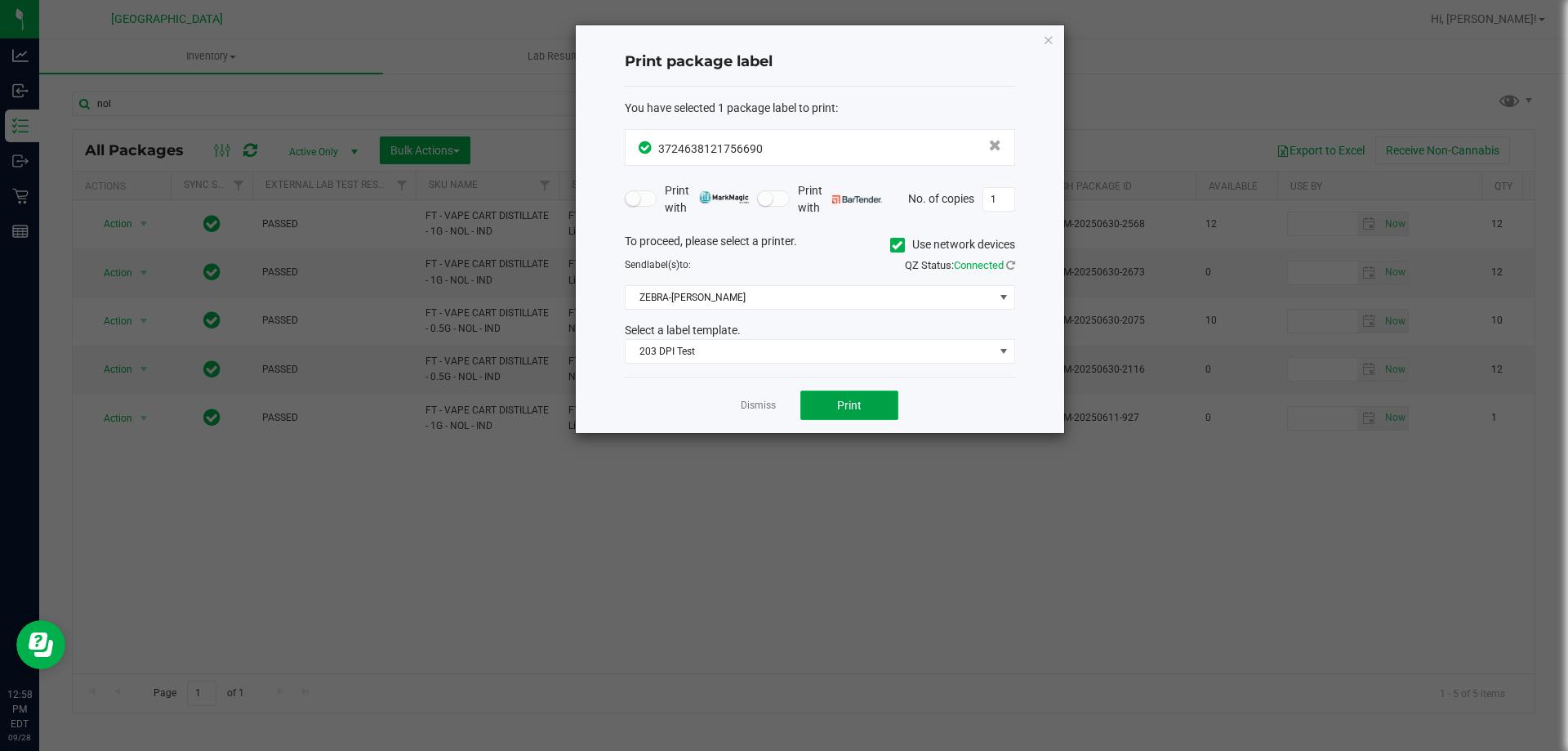
click at [836, 415] on button "Print" at bounding box center [850, 405] width 98 height 29
click at [763, 404] on link "Dismiss" at bounding box center [758, 405] width 35 height 14
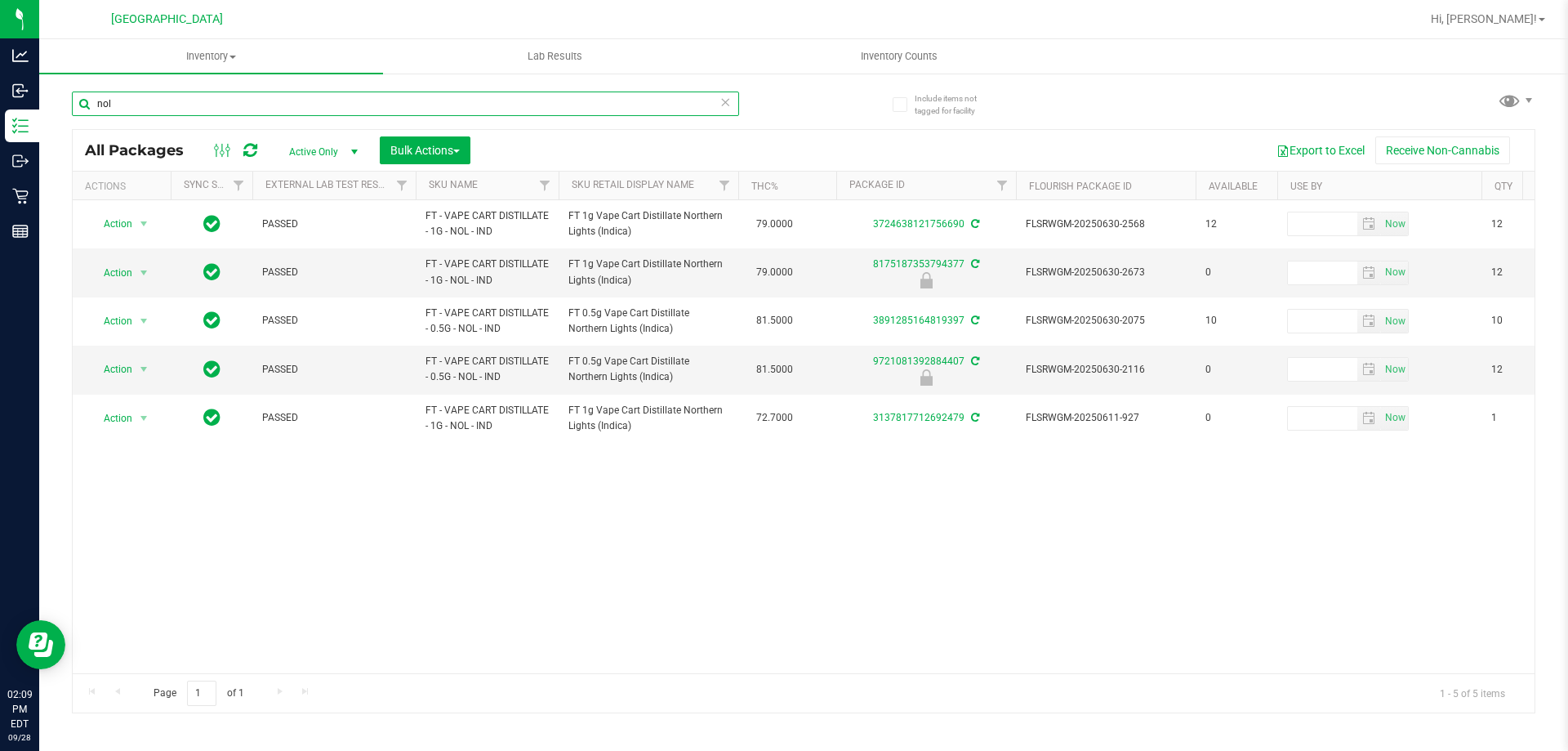
click at [493, 95] on input "nol" at bounding box center [405, 103] width 667 height 24
type input "n"
type input "rlf"
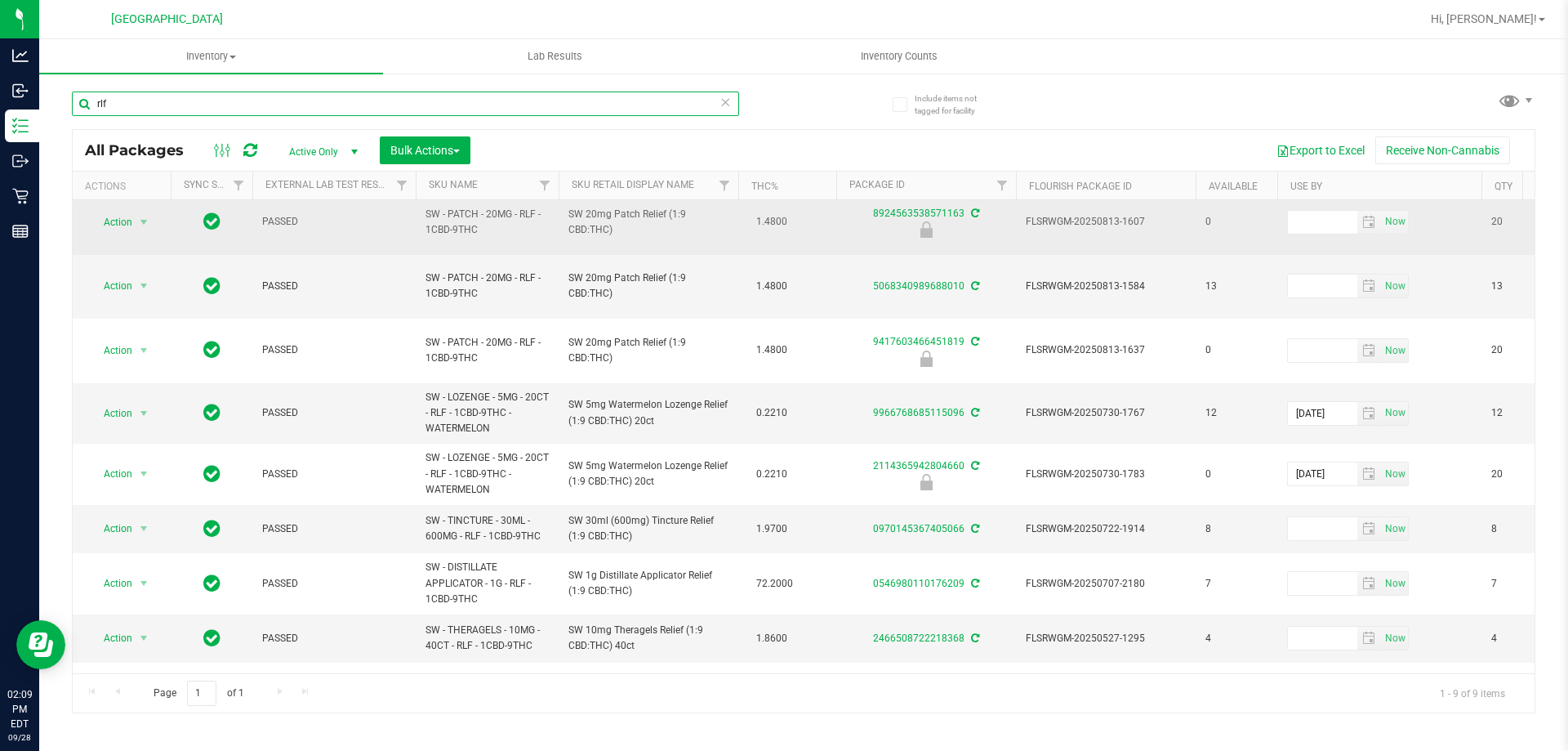
scroll to position [13, 0]
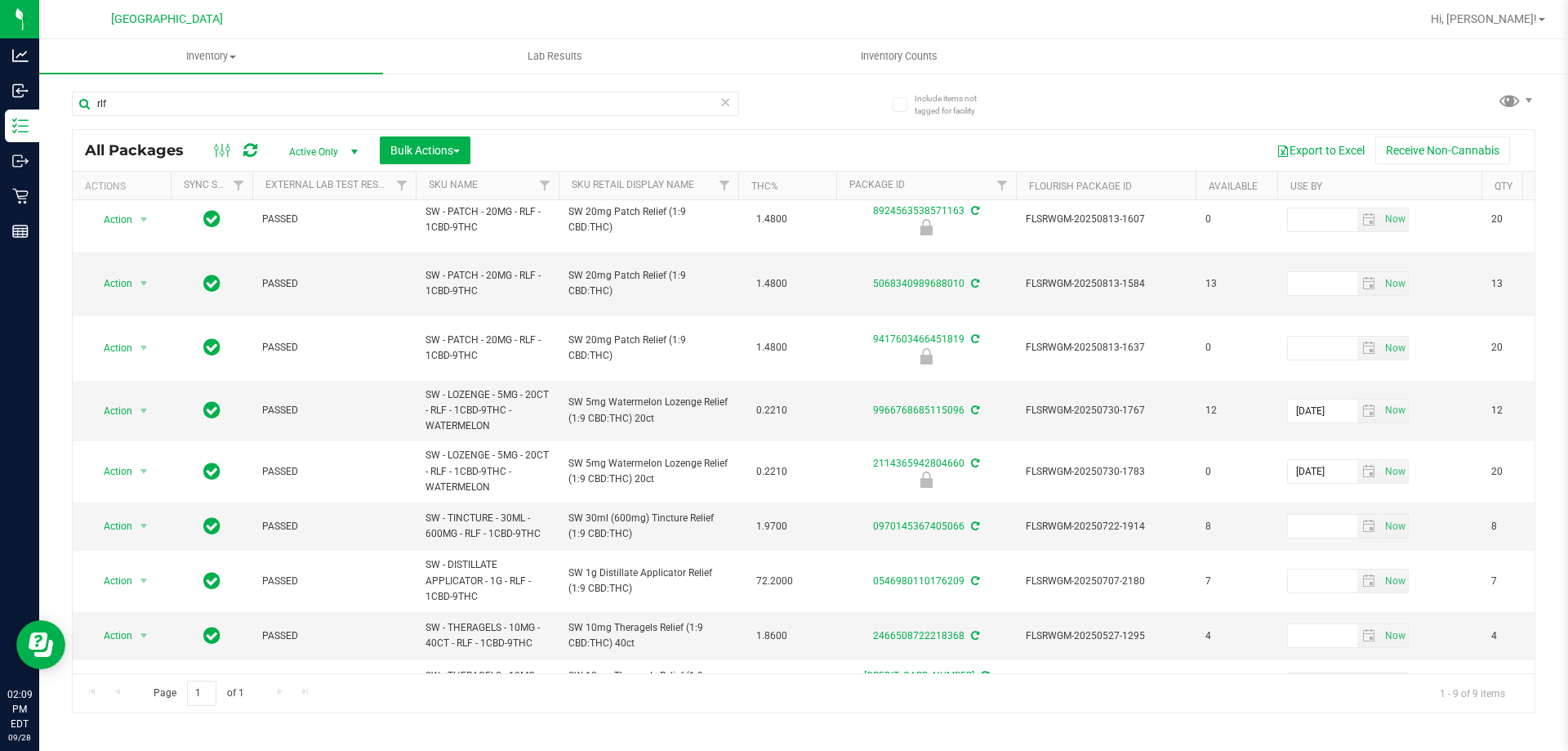
click at [721, 97] on icon at bounding box center [726, 102] width 12 height 20
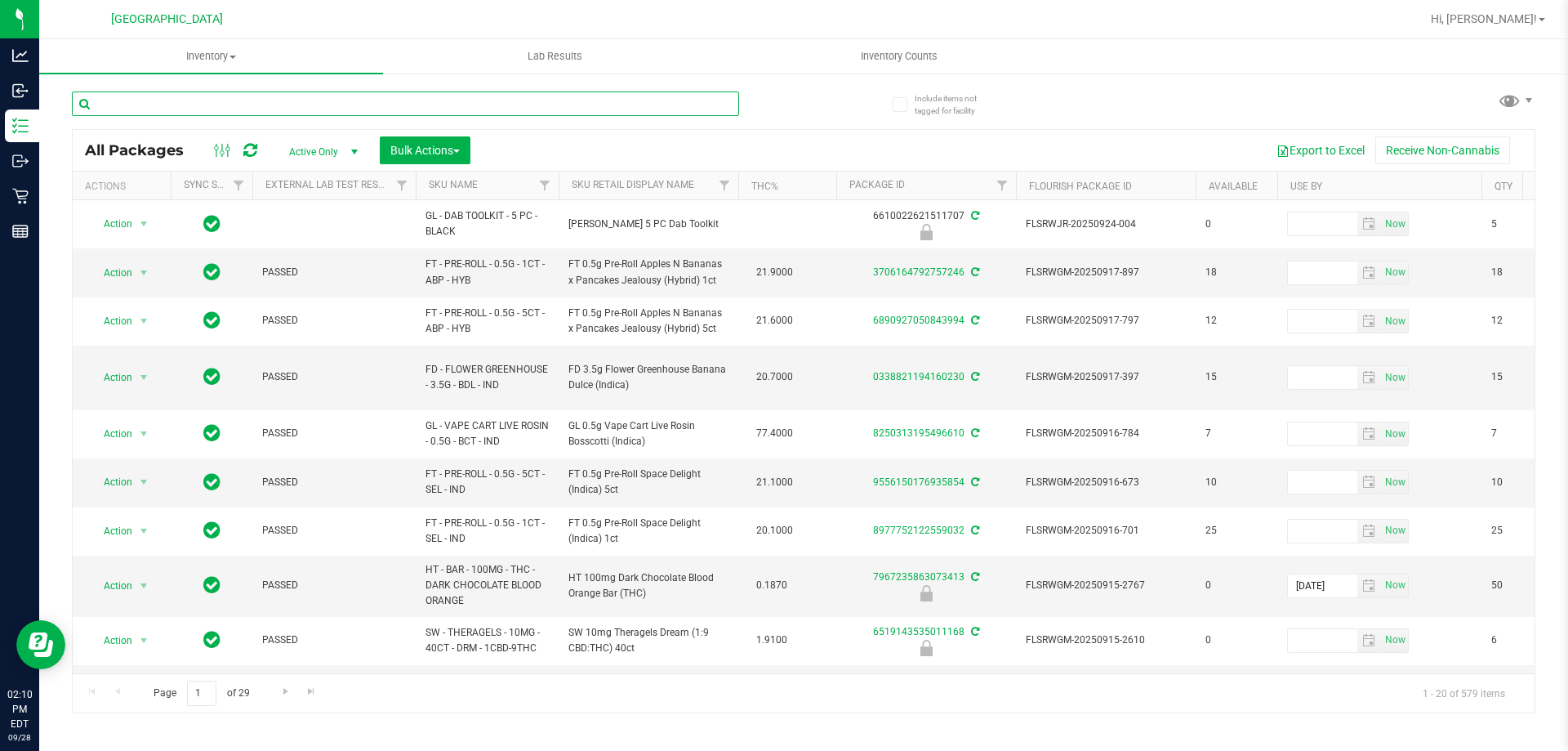
click at [352, 109] on input "text" at bounding box center [405, 103] width 667 height 24
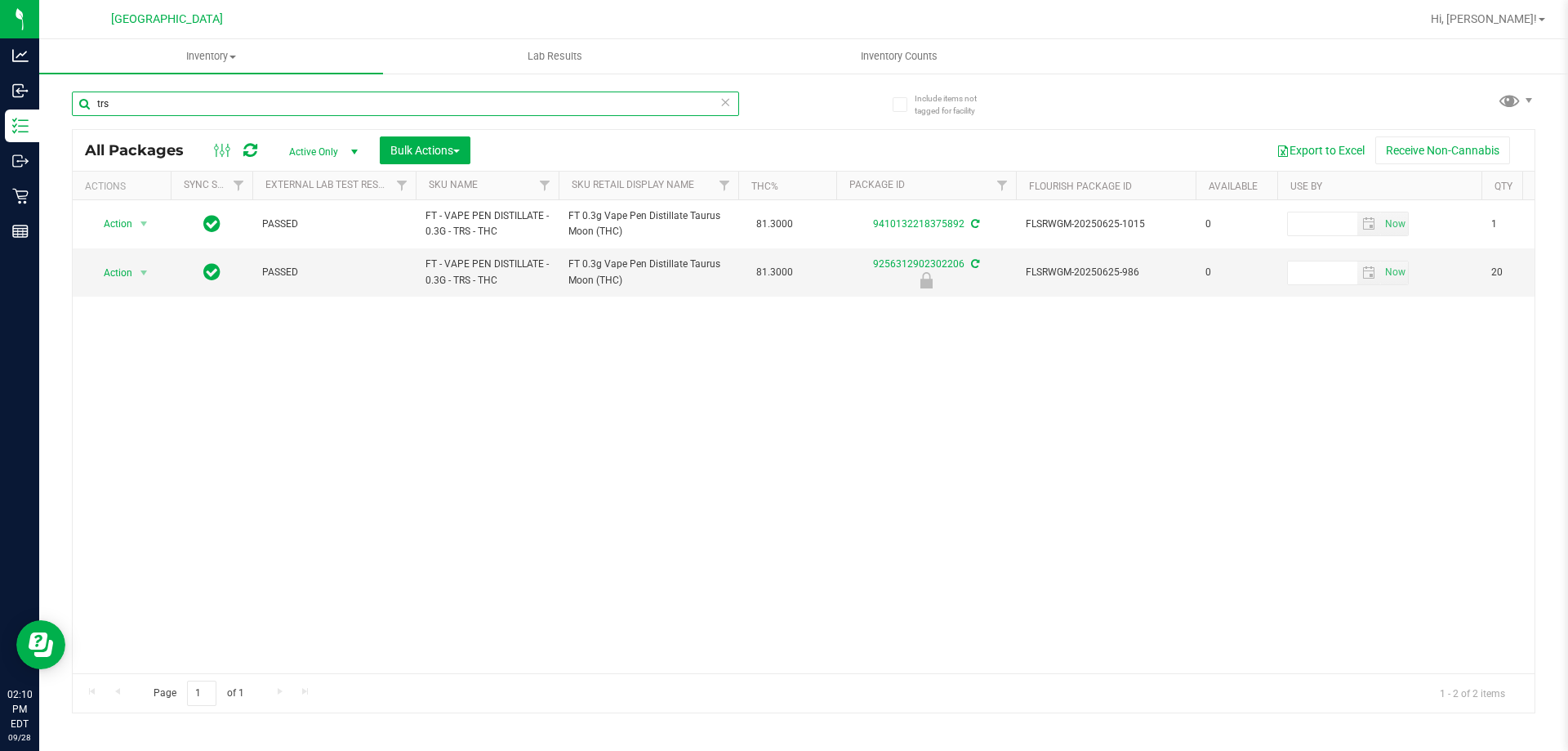
type input "trs"
click at [725, 105] on icon at bounding box center [726, 102] width 12 height 20
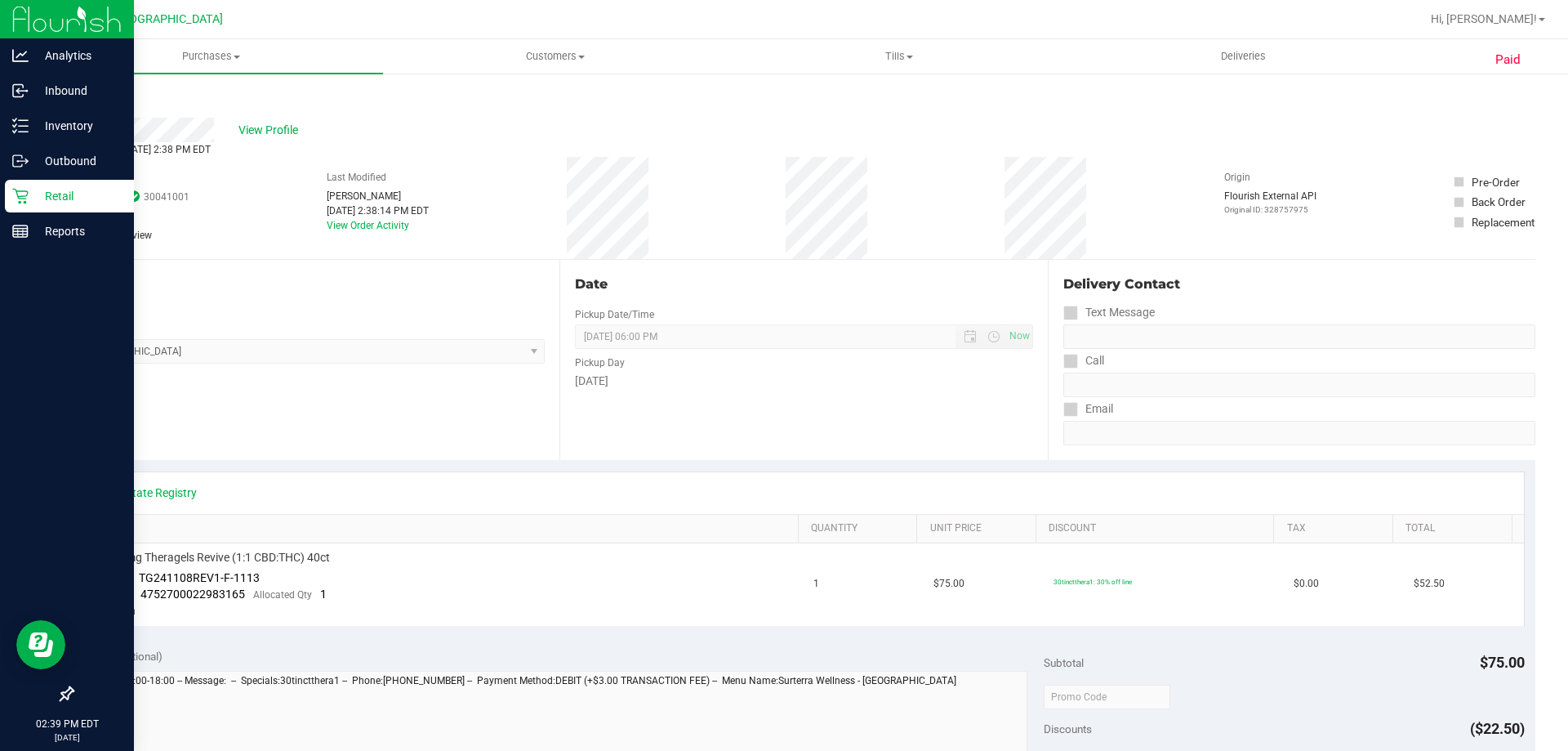
click at [15, 200] on icon at bounding box center [21, 196] width 16 height 16
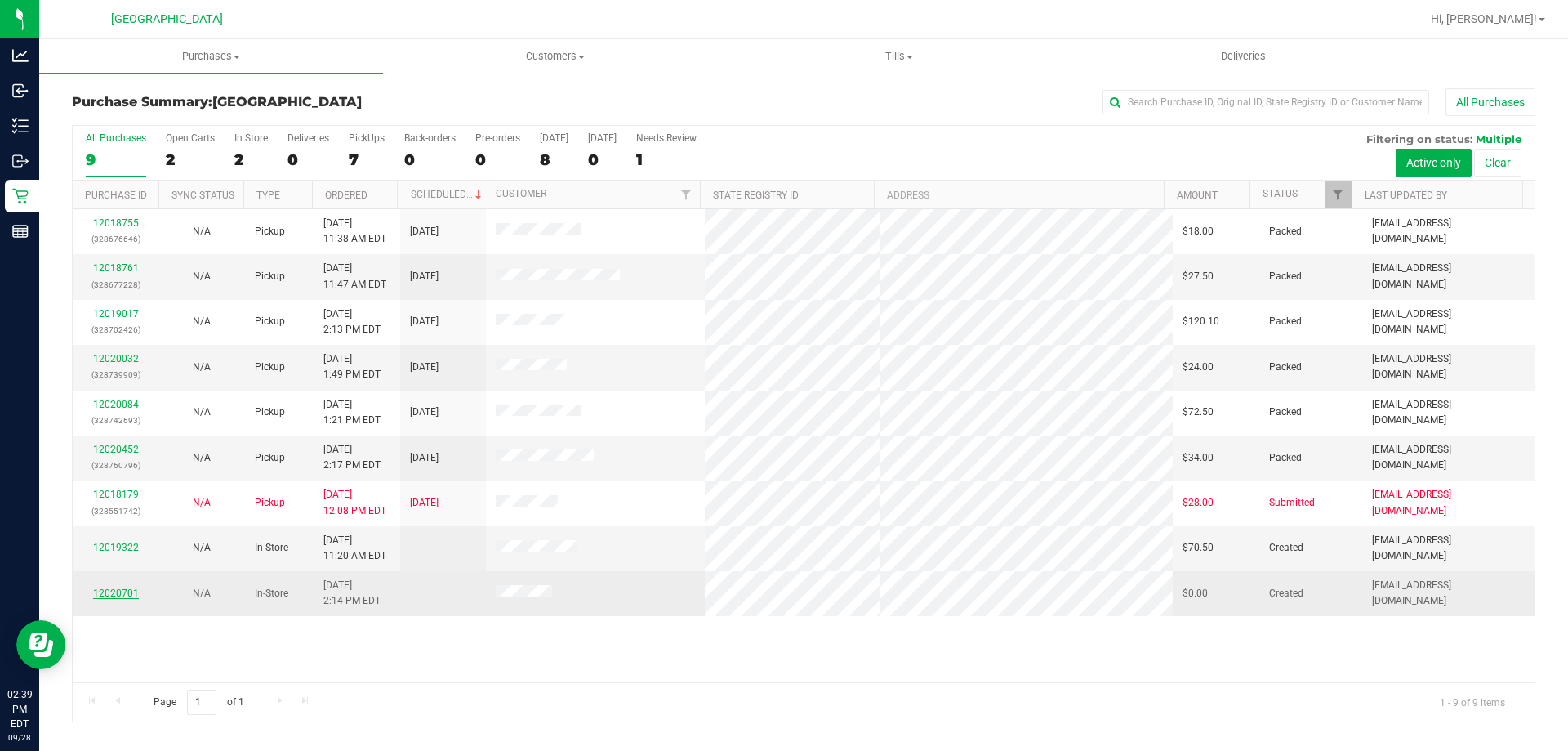
click at [127, 588] on link "12020701" at bounding box center [116, 593] width 45 height 12
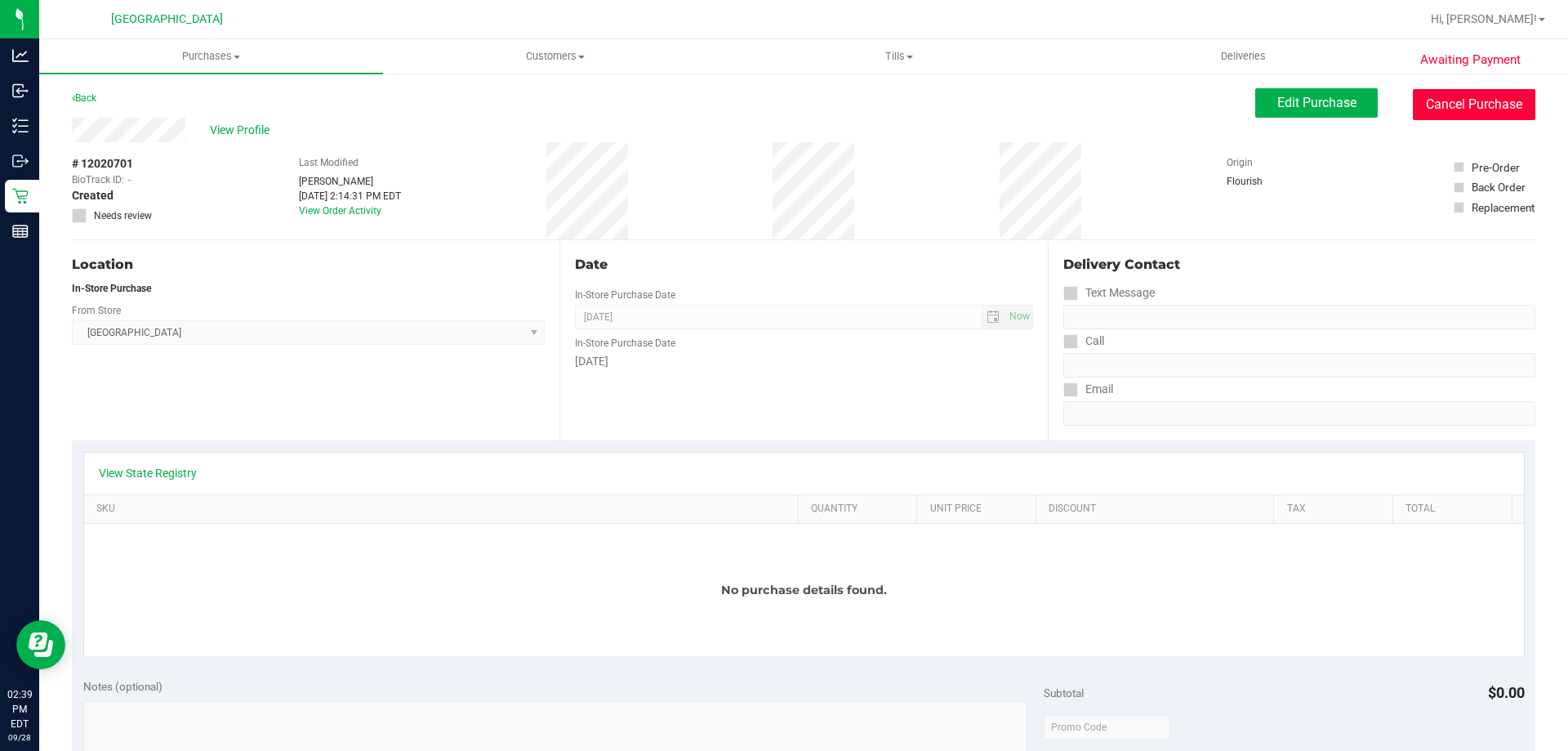
click at [1429, 108] on button "Cancel Purchase" at bounding box center [1474, 104] width 122 height 31
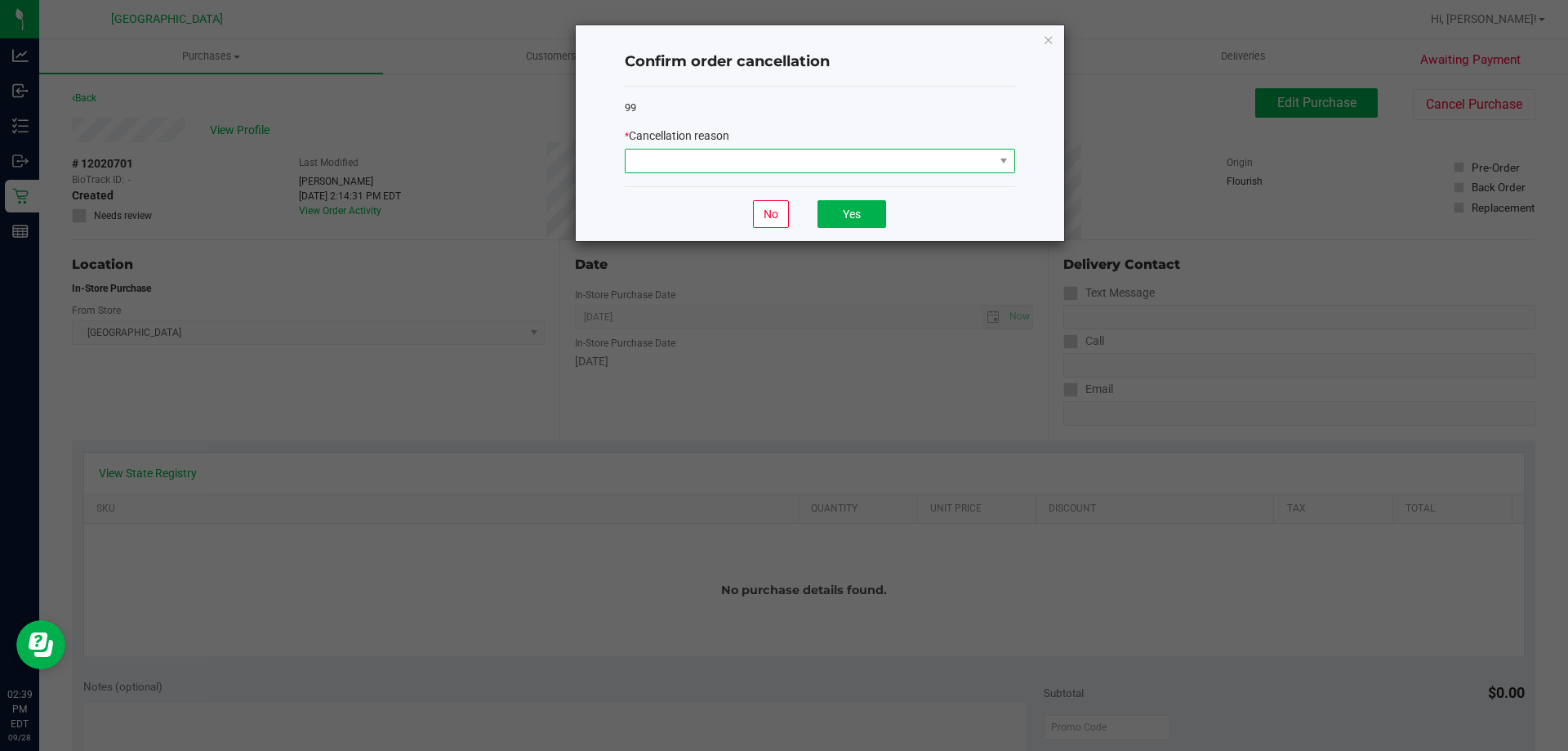
click at [903, 161] on span at bounding box center [810, 161] width 368 height 23
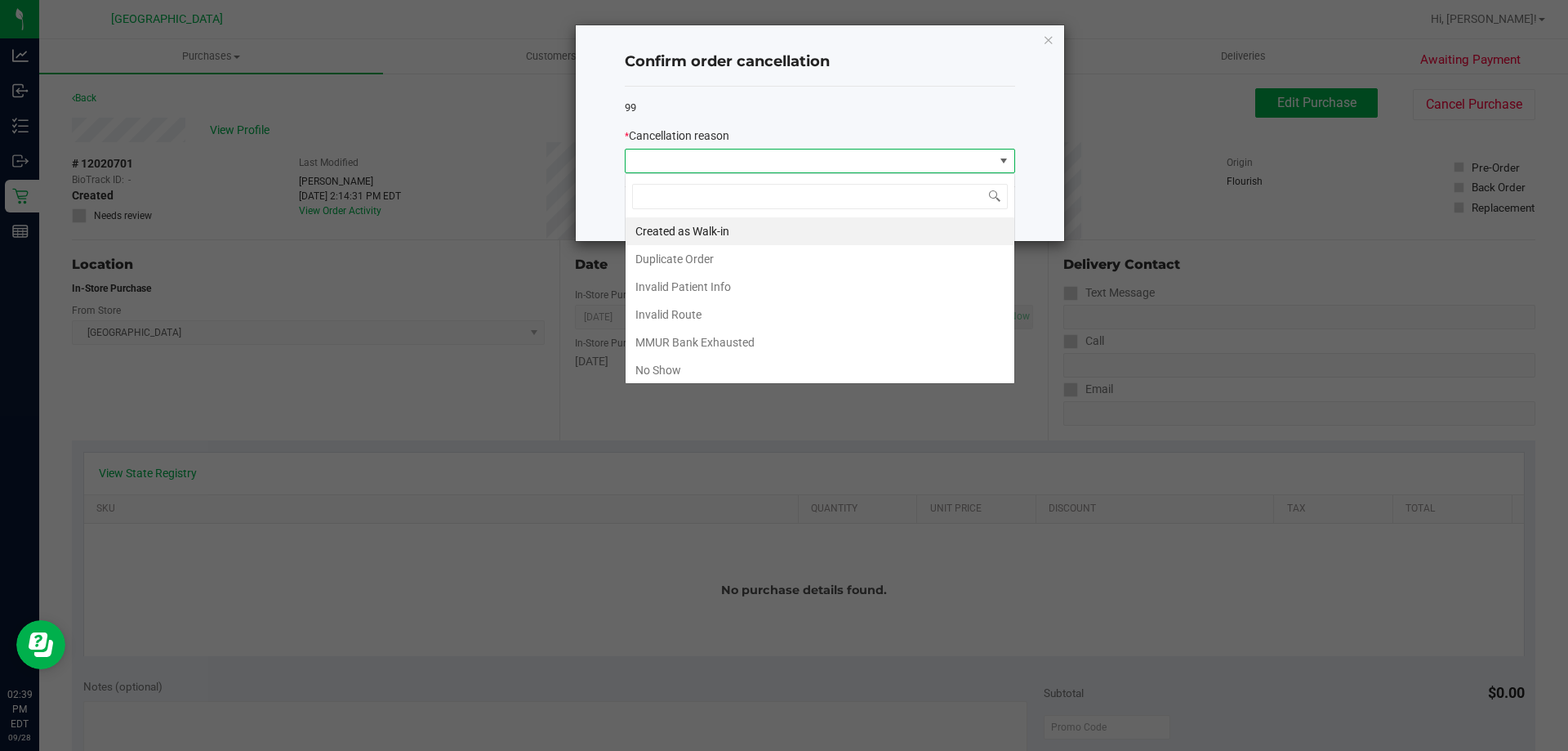
scroll to position [24, 391]
click at [728, 229] on li "Created as Walk-in" at bounding box center [820, 231] width 389 height 28
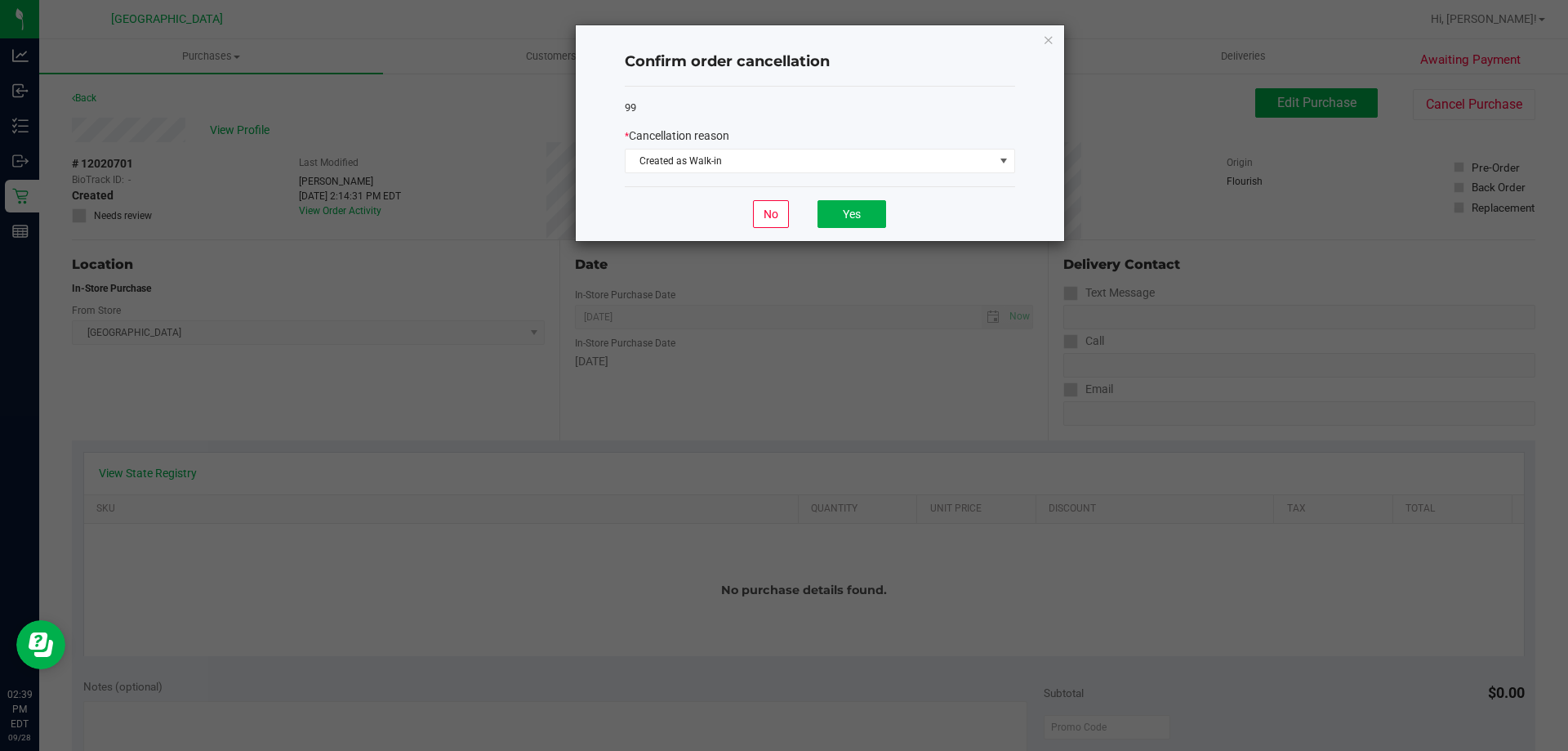
click at [867, 231] on div "No Yes" at bounding box center [820, 213] width 391 height 54
click at [860, 219] on button "Yes" at bounding box center [852, 214] width 69 height 28
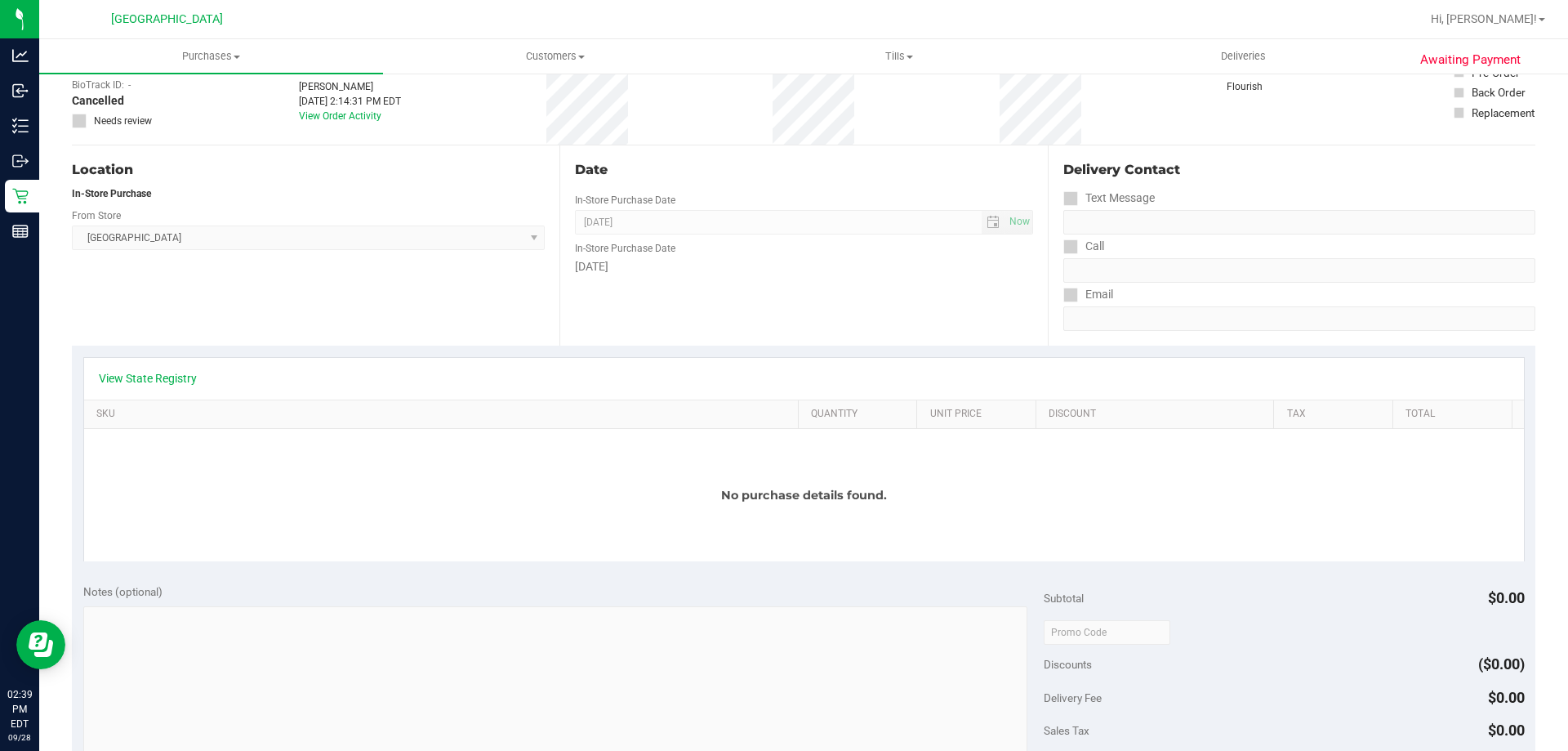
scroll to position [82, 0]
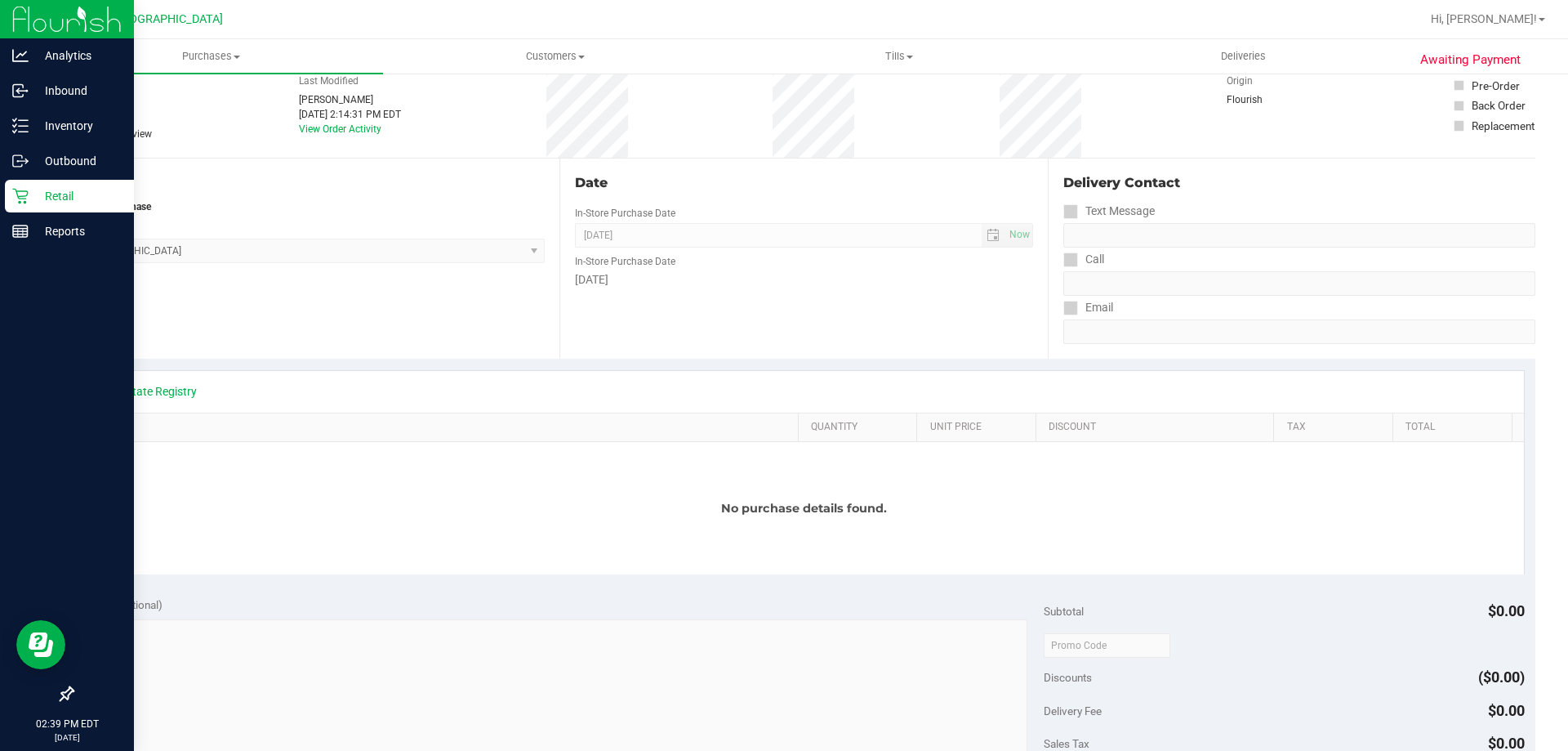
click at [54, 191] on p "Retail" at bounding box center [78, 196] width 98 height 20
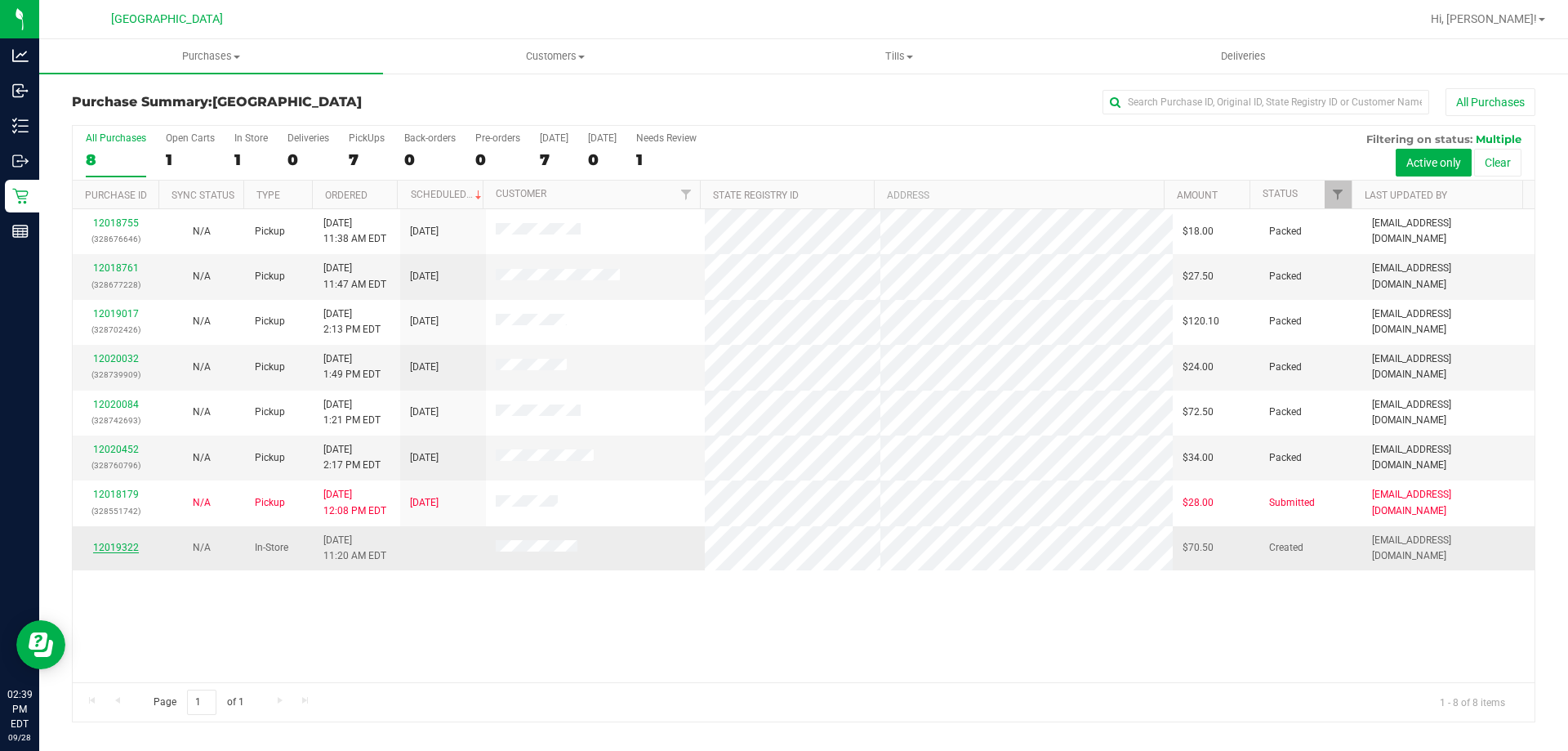
click at [132, 548] on link "12019322" at bounding box center [116, 547] width 45 height 12
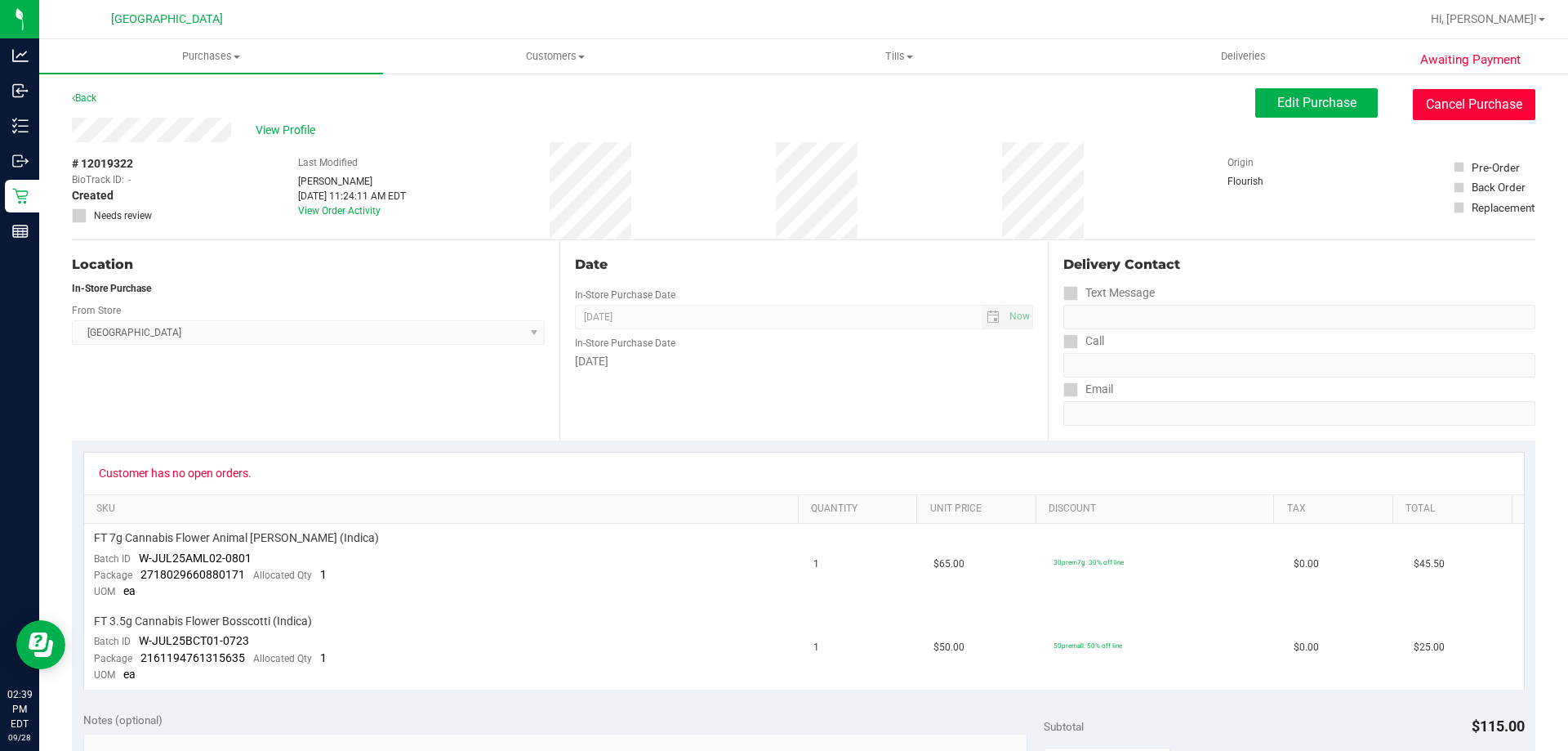
click at [1423, 93] on button "Cancel Purchase" at bounding box center [1474, 104] width 122 height 31
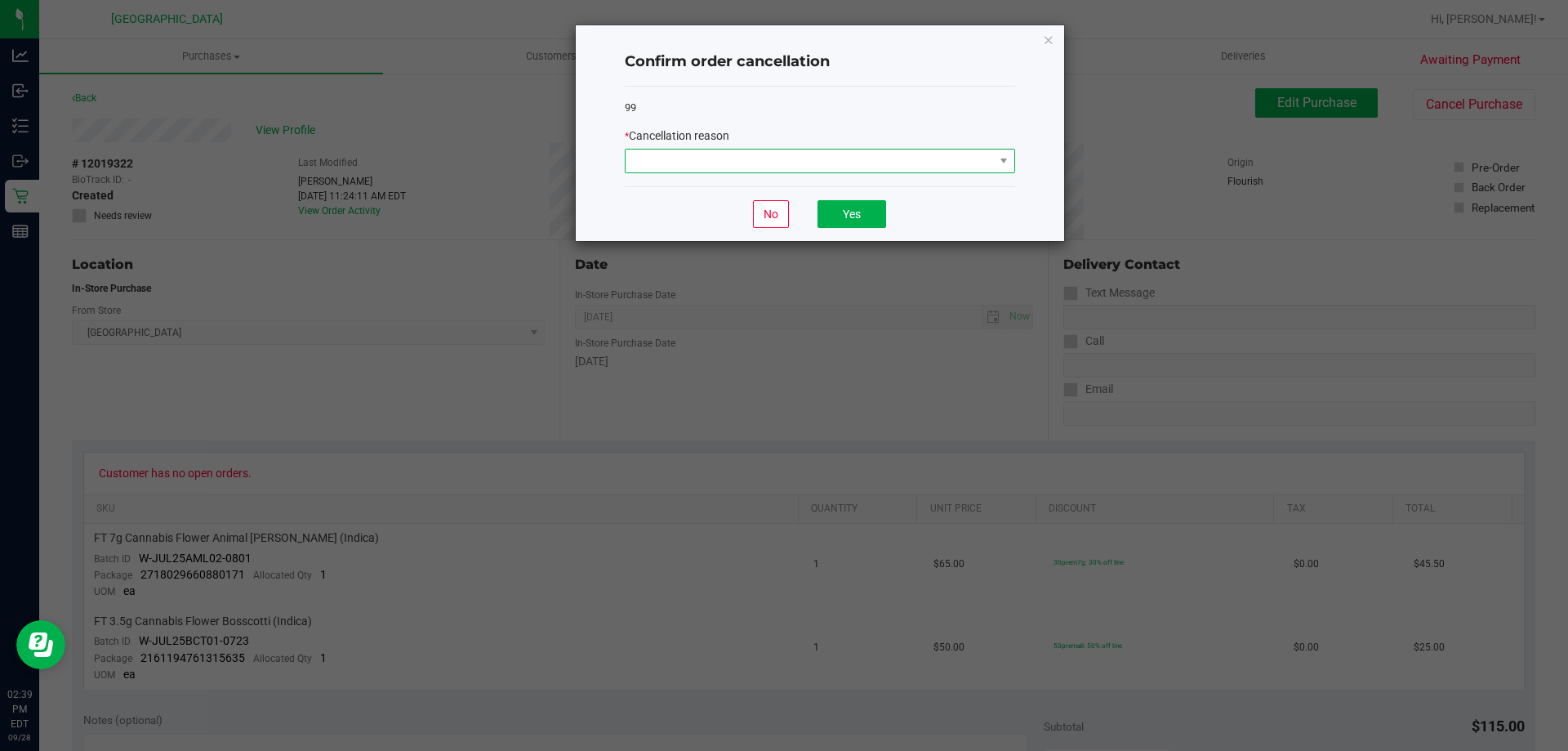
click at [954, 168] on span at bounding box center [810, 161] width 368 height 23
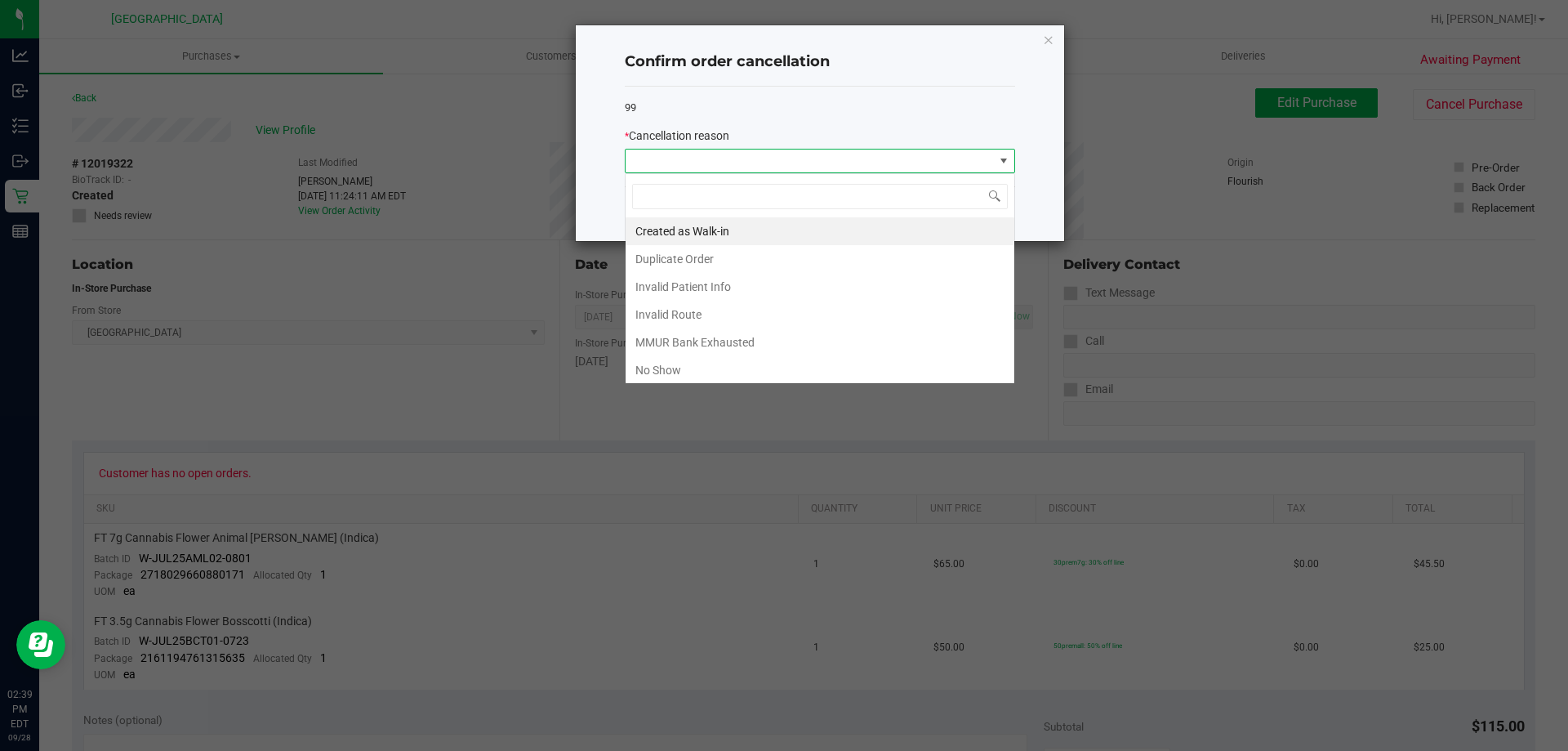
scroll to position [24, 391]
click at [868, 231] on li "Created as Walk-in" at bounding box center [820, 231] width 389 height 28
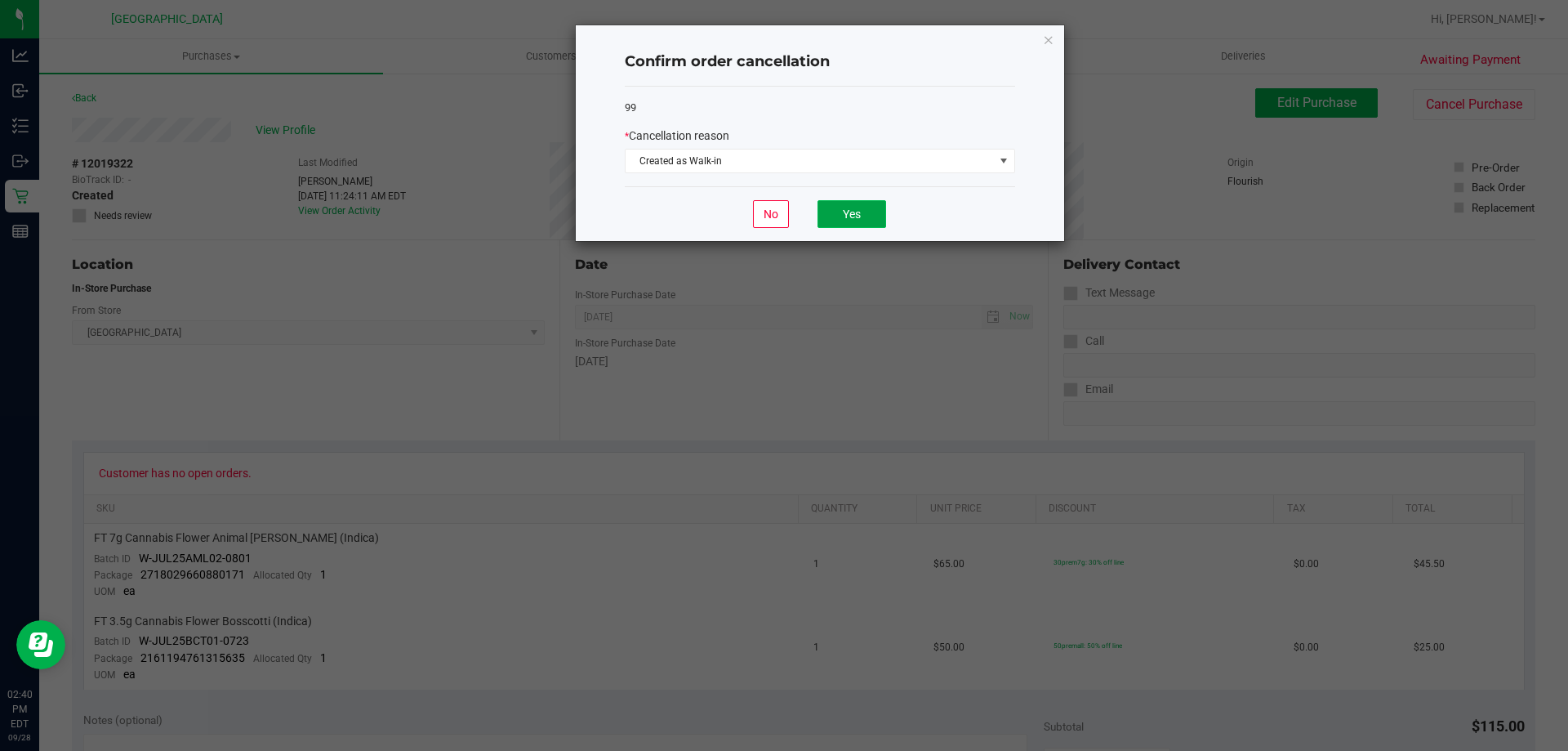
click at [862, 214] on button "Yes" at bounding box center [852, 214] width 69 height 28
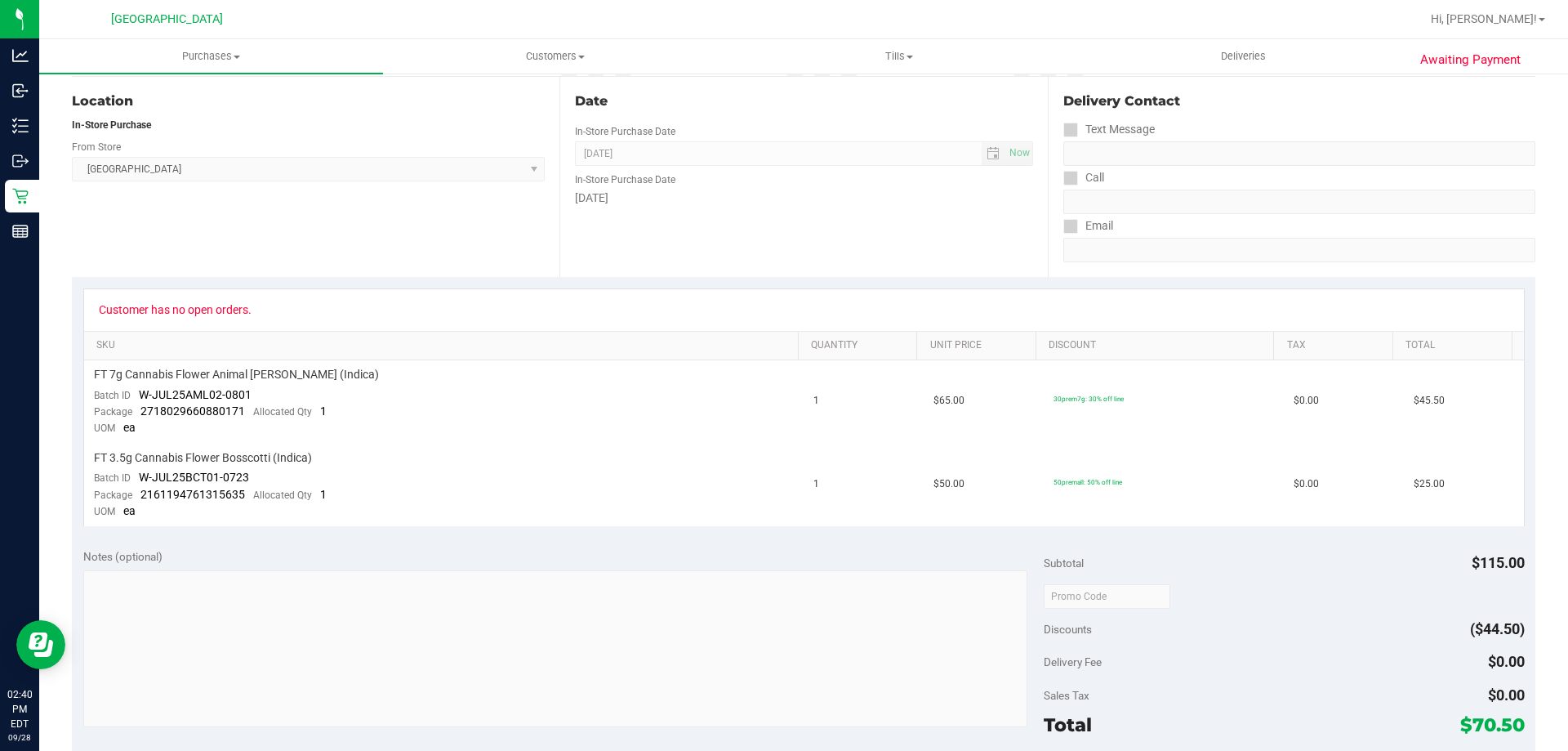
scroll to position [82, 0]
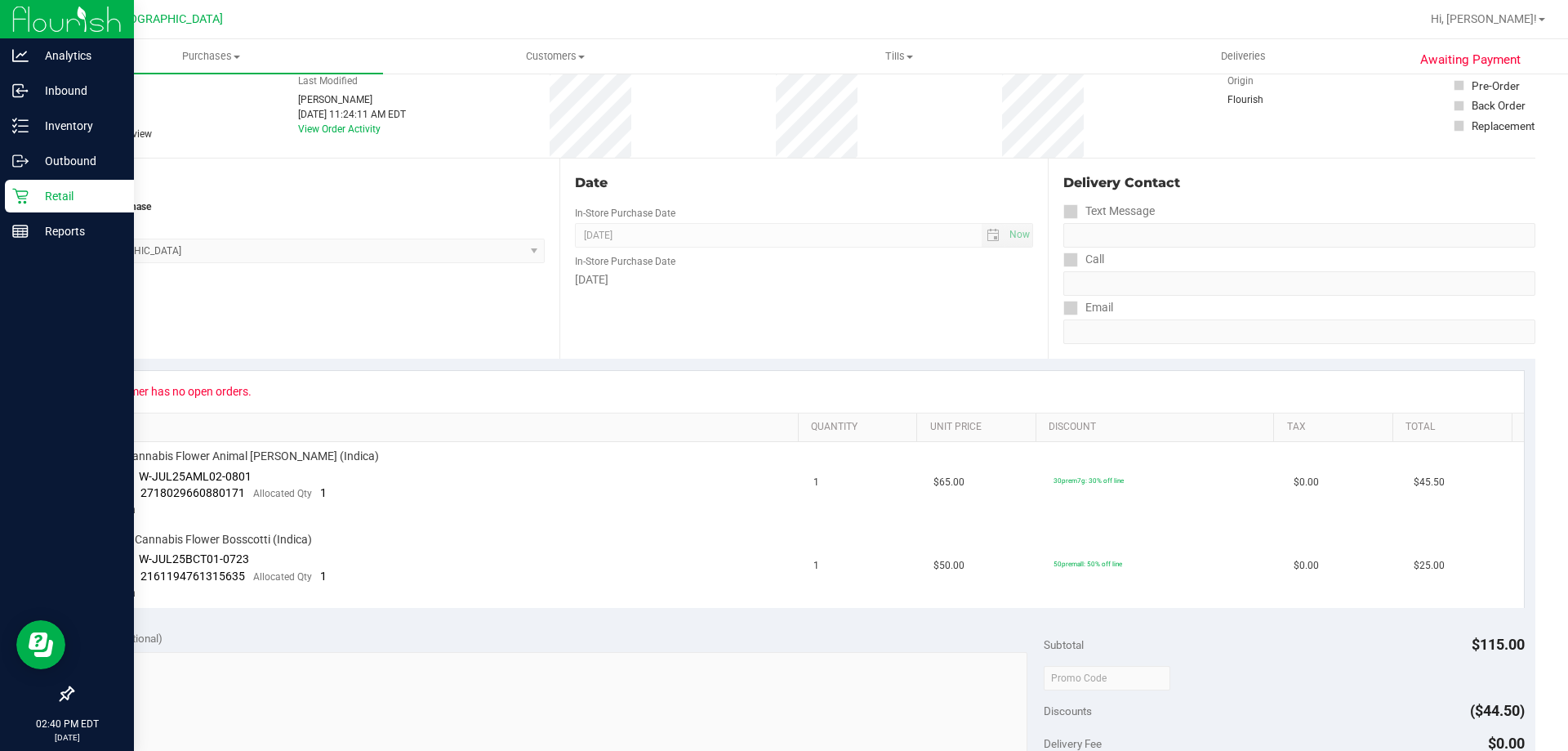
click at [57, 195] on p "Retail" at bounding box center [78, 196] width 98 height 20
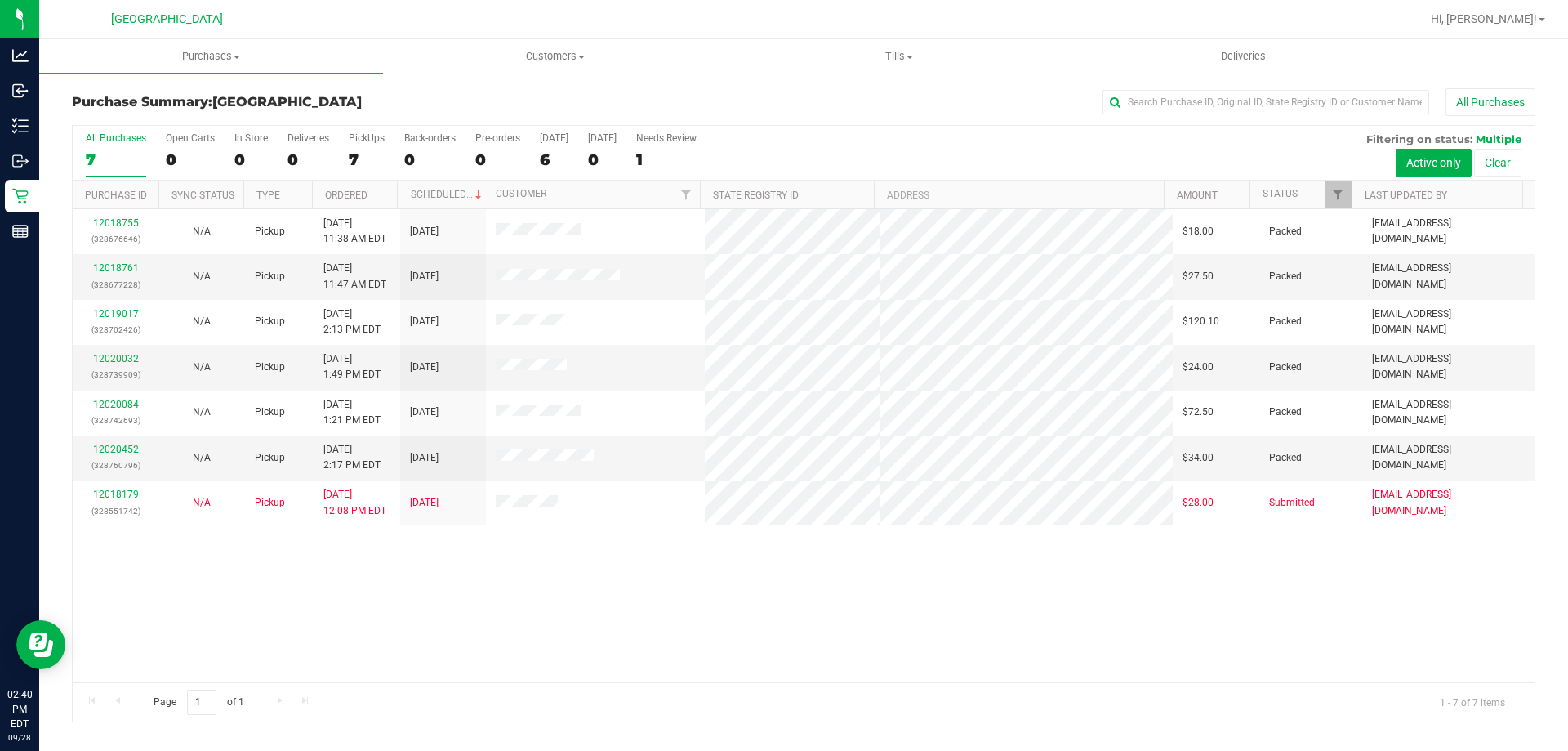
click at [638, 556] on div "12018755 (328676646) N/A Pickup 9/28/2025 11:38 AM EDT 9/28/2025 $18.00 Packed …" at bounding box center [803, 445] width 1462 height 473
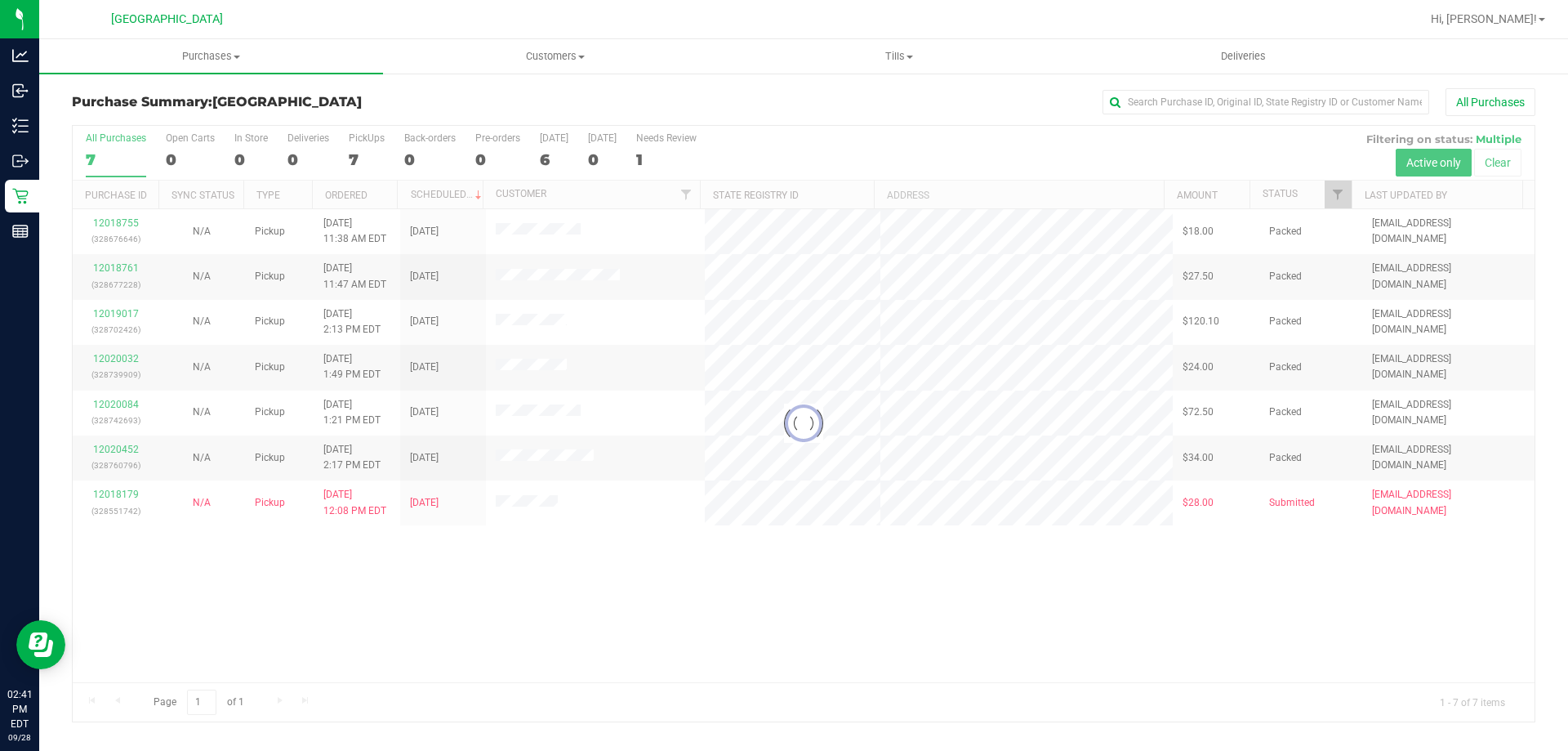
click at [980, 139] on div at bounding box center [803, 424] width 1462 height 596
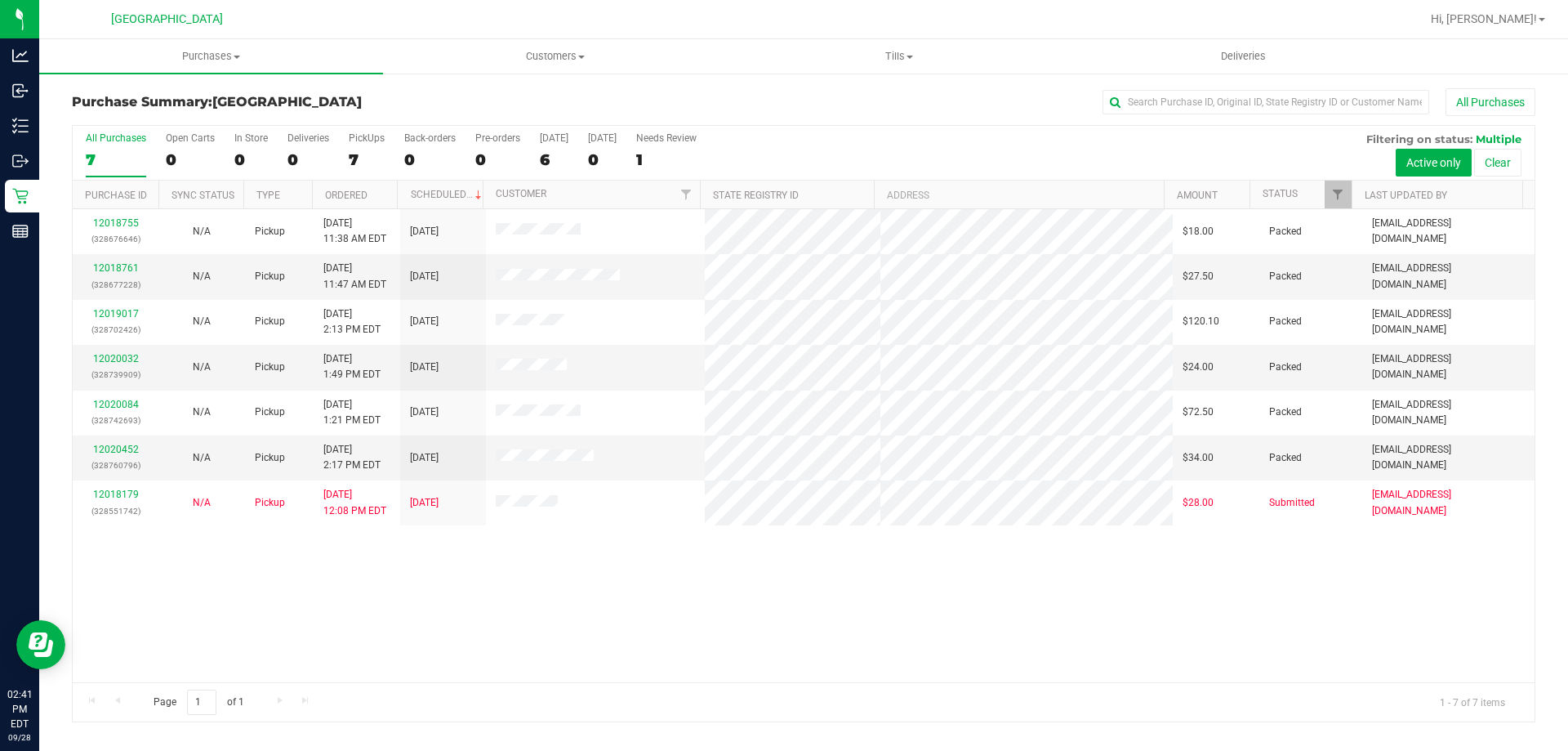
click at [961, 112] on div "All Purchases" at bounding box center [1047, 102] width 976 height 28
